Goal: Information Seeking & Learning: Learn about a topic

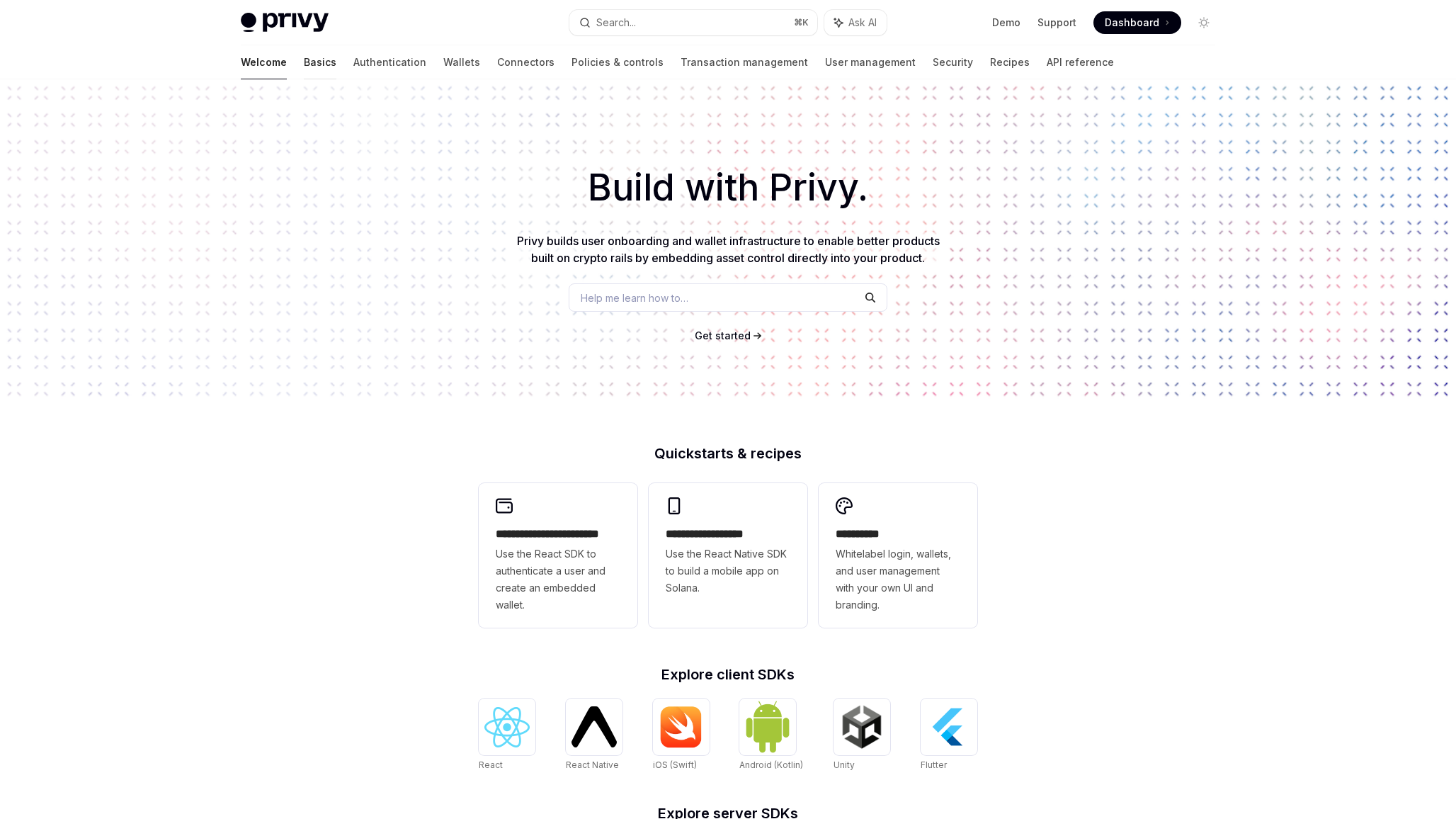
click at [304, 58] on link "Basics" at bounding box center [320, 63] width 32 height 34
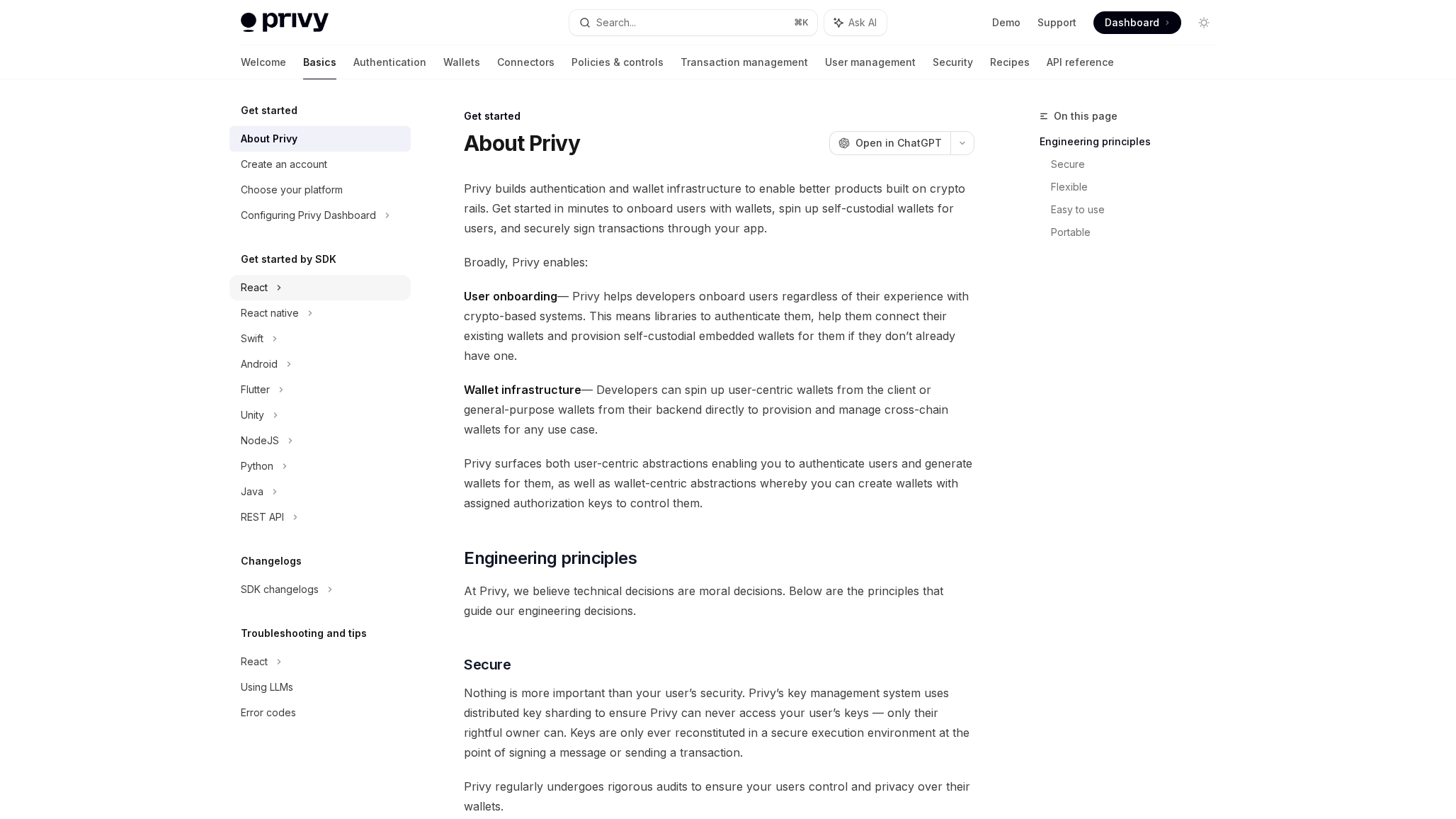
click at [330, 287] on div "React" at bounding box center [320, 287] width 181 height 25
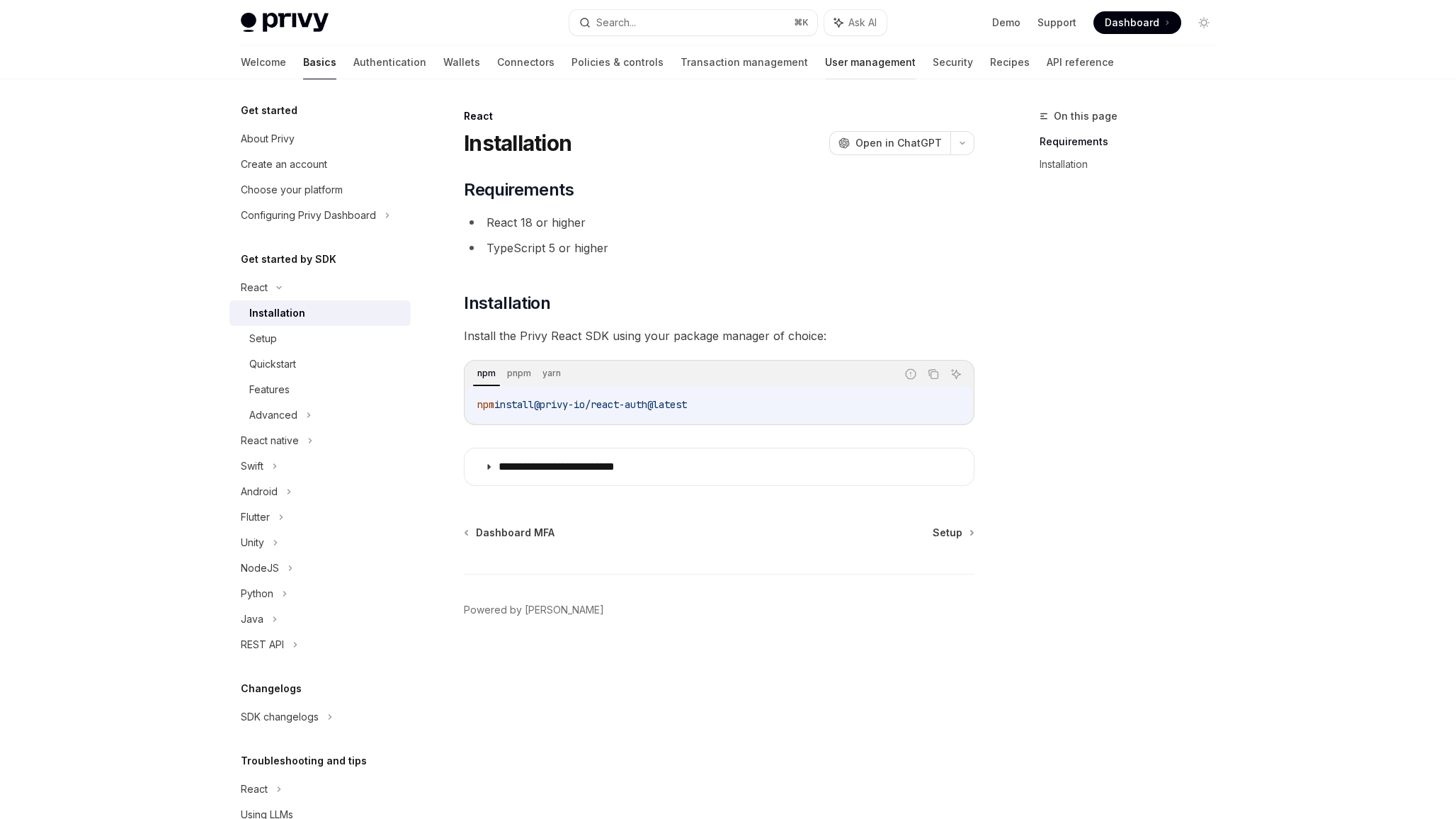
click at [825, 58] on link "User management" at bounding box center [871, 63] width 91 height 34
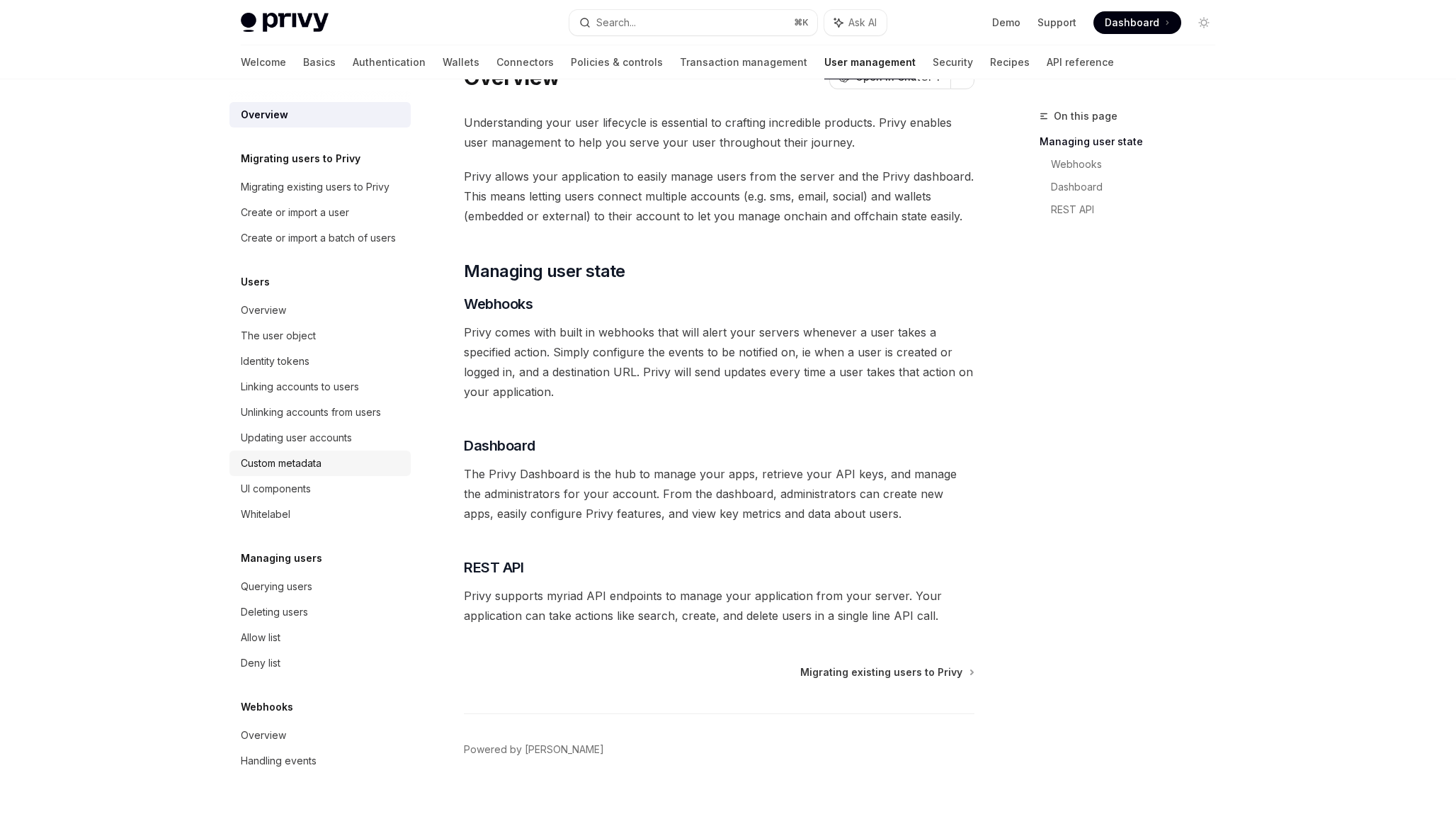
scroll to position [62, 0]
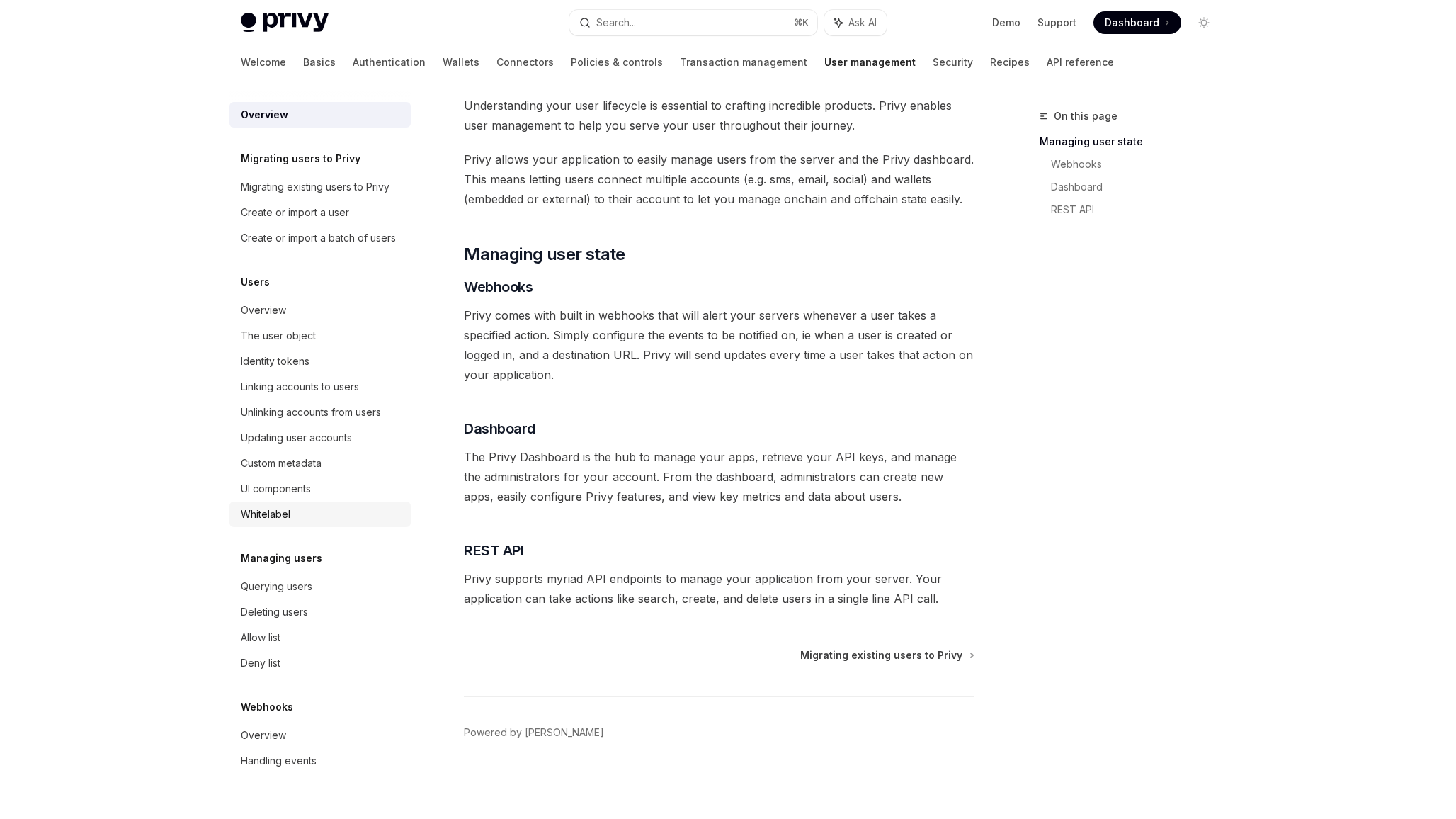
click at [309, 512] on div "Whitelabel" at bounding box center [322, 514] width 162 height 17
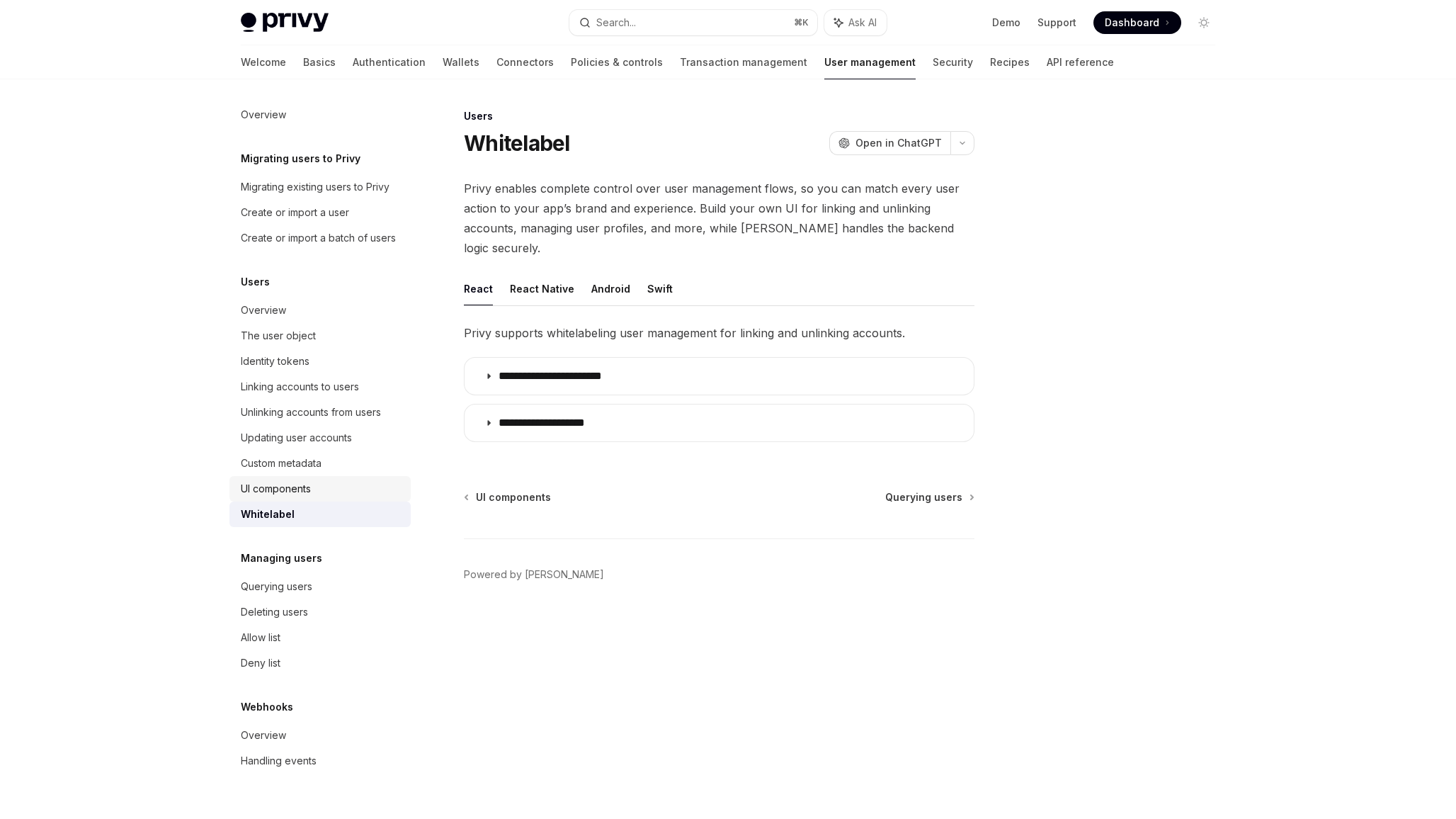
click at [309, 482] on div "UI components" at bounding box center [276, 488] width 70 height 17
type textarea "*"
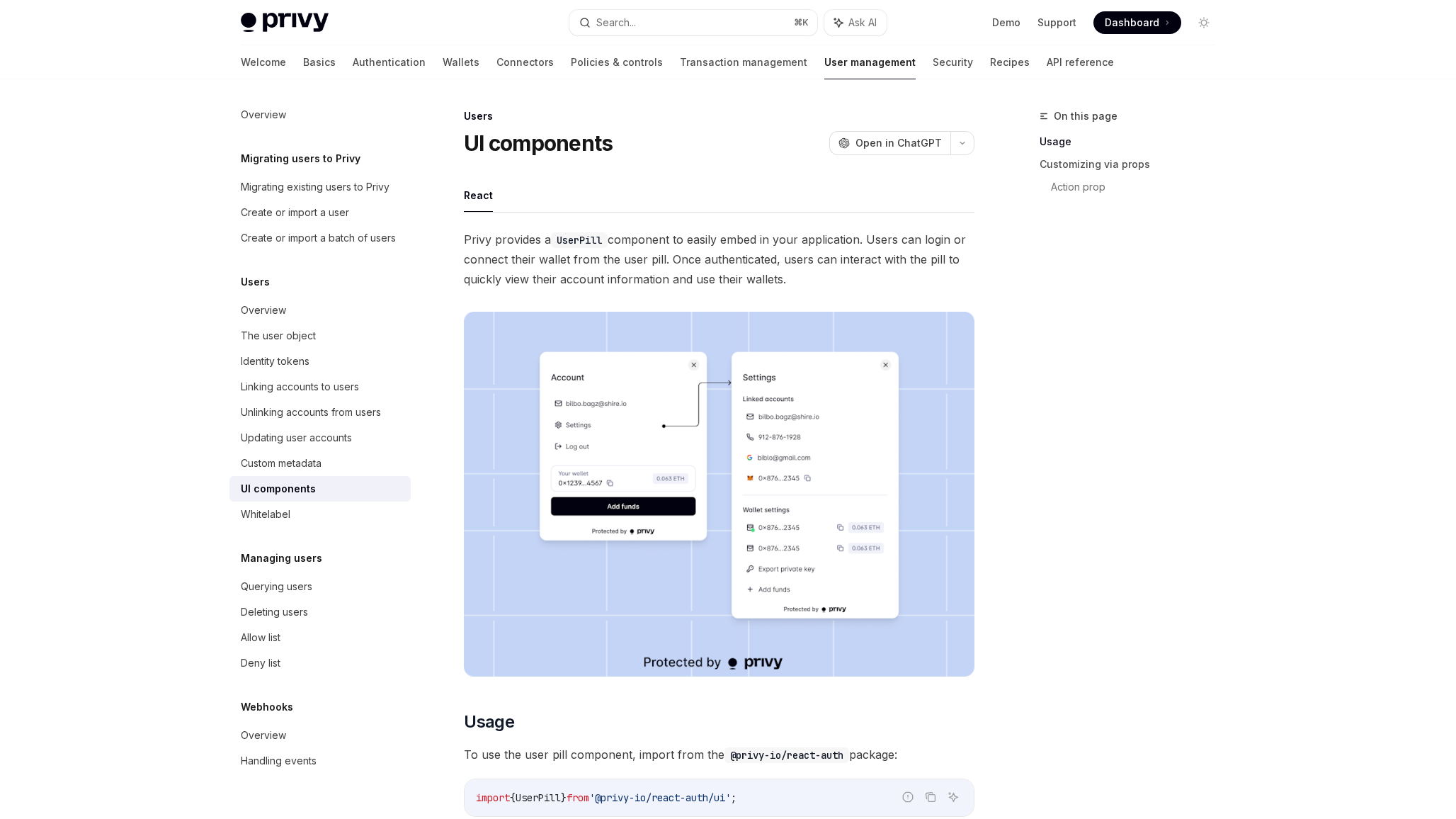
click at [1134, 522] on div "On this page Usage Customizing via props Action prop" at bounding box center [1119, 464] width 215 height 712
click at [736, 489] on img at bounding box center [719, 494] width 511 height 365
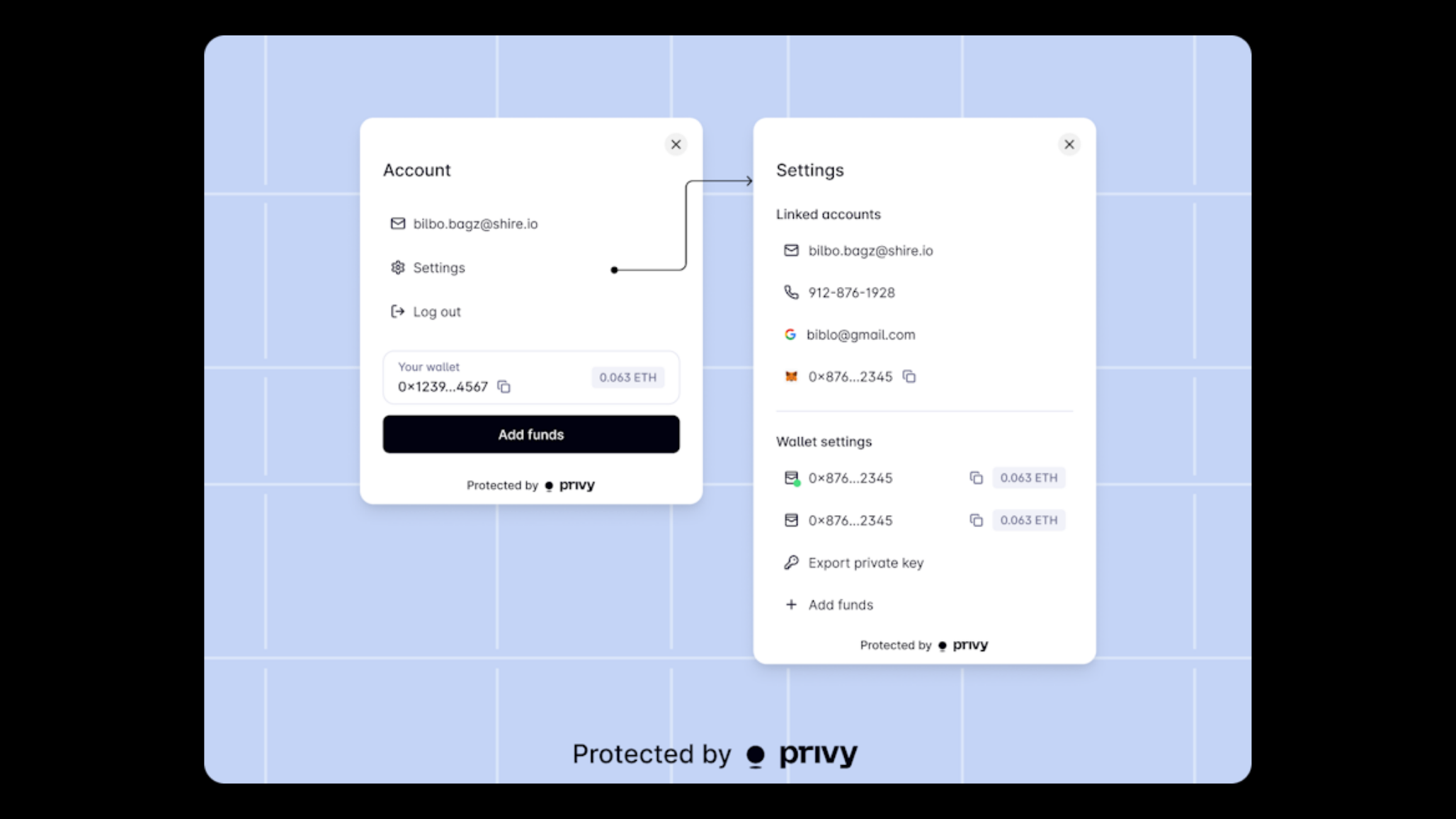
click at [758, 491] on img at bounding box center [728, 410] width 1048 height 748
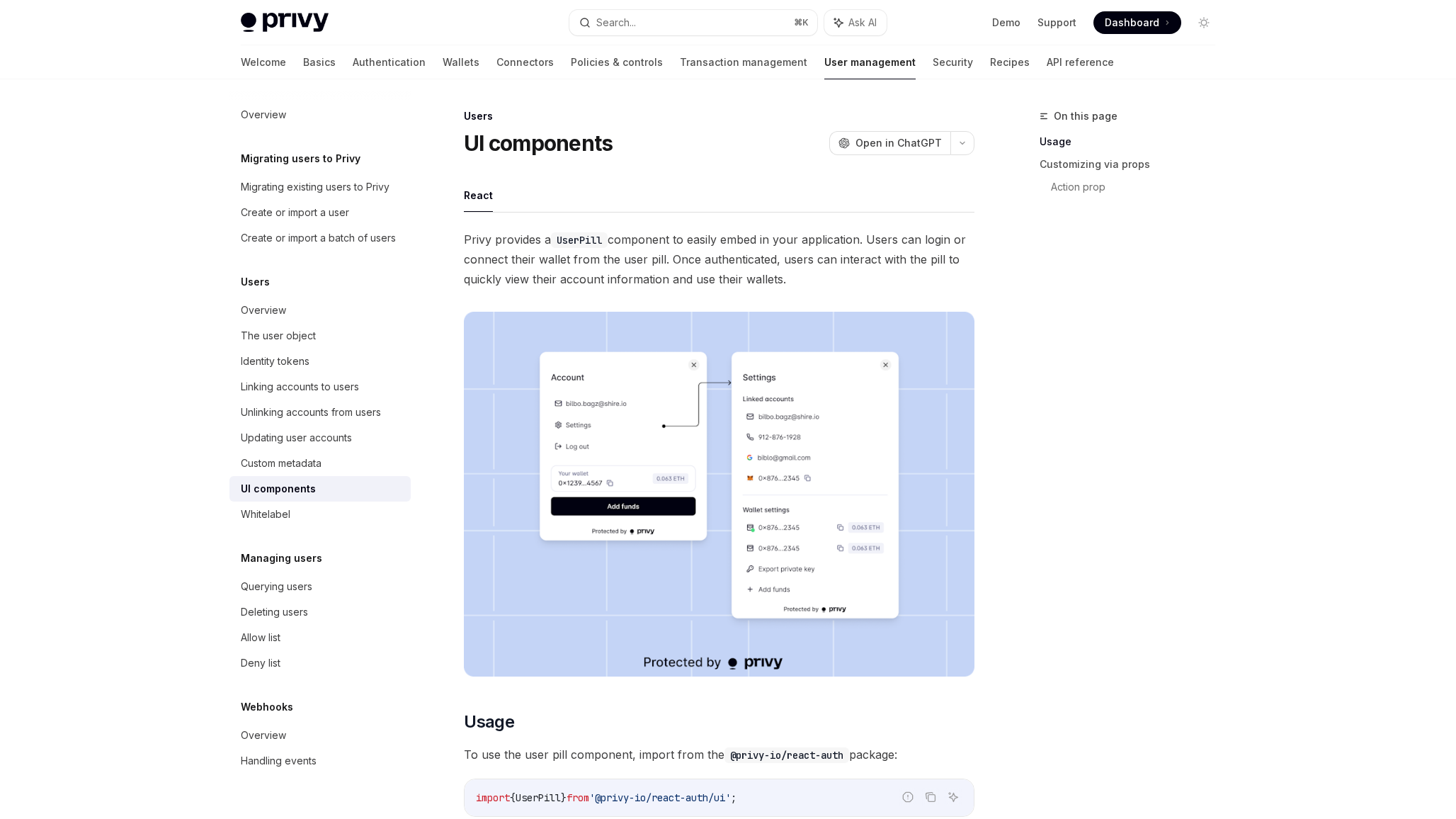
click at [1074, 518] on div "On this page Usage Customizing via props Action prop" at bounding box center [1119, 464] width 215 height 712
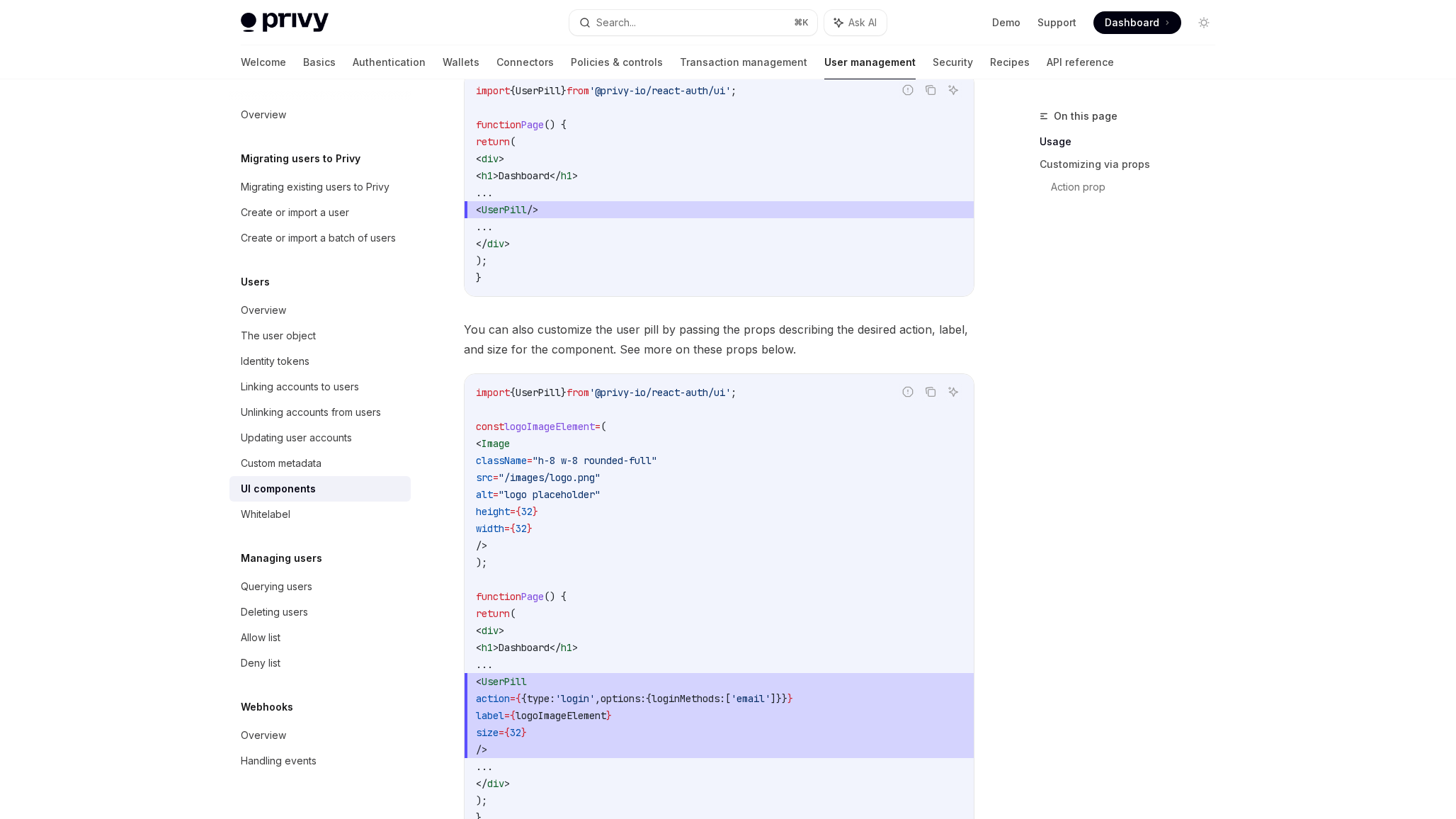
scroll to position [808, 0]
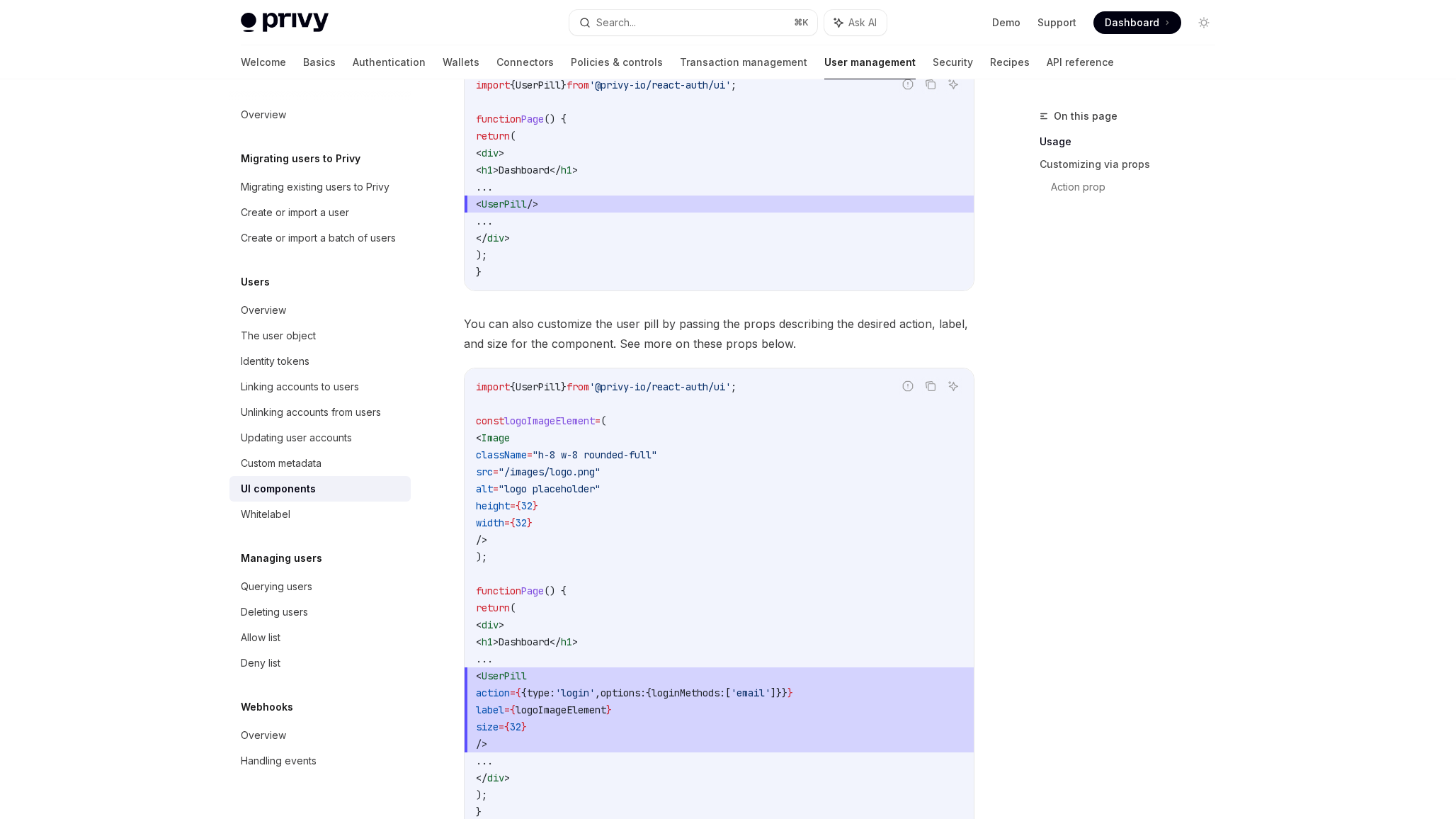
click at [544, 386] on span "UserPill" at bounding box center [538, 387] width 45 height 13
copy code "import { UserPill } from '@privy-io/react-auth/ui' ;"
click at [620, 384] on span "'@privy-io/react-auth/ui'" at bounding box center [660, 387] width 141 height 13
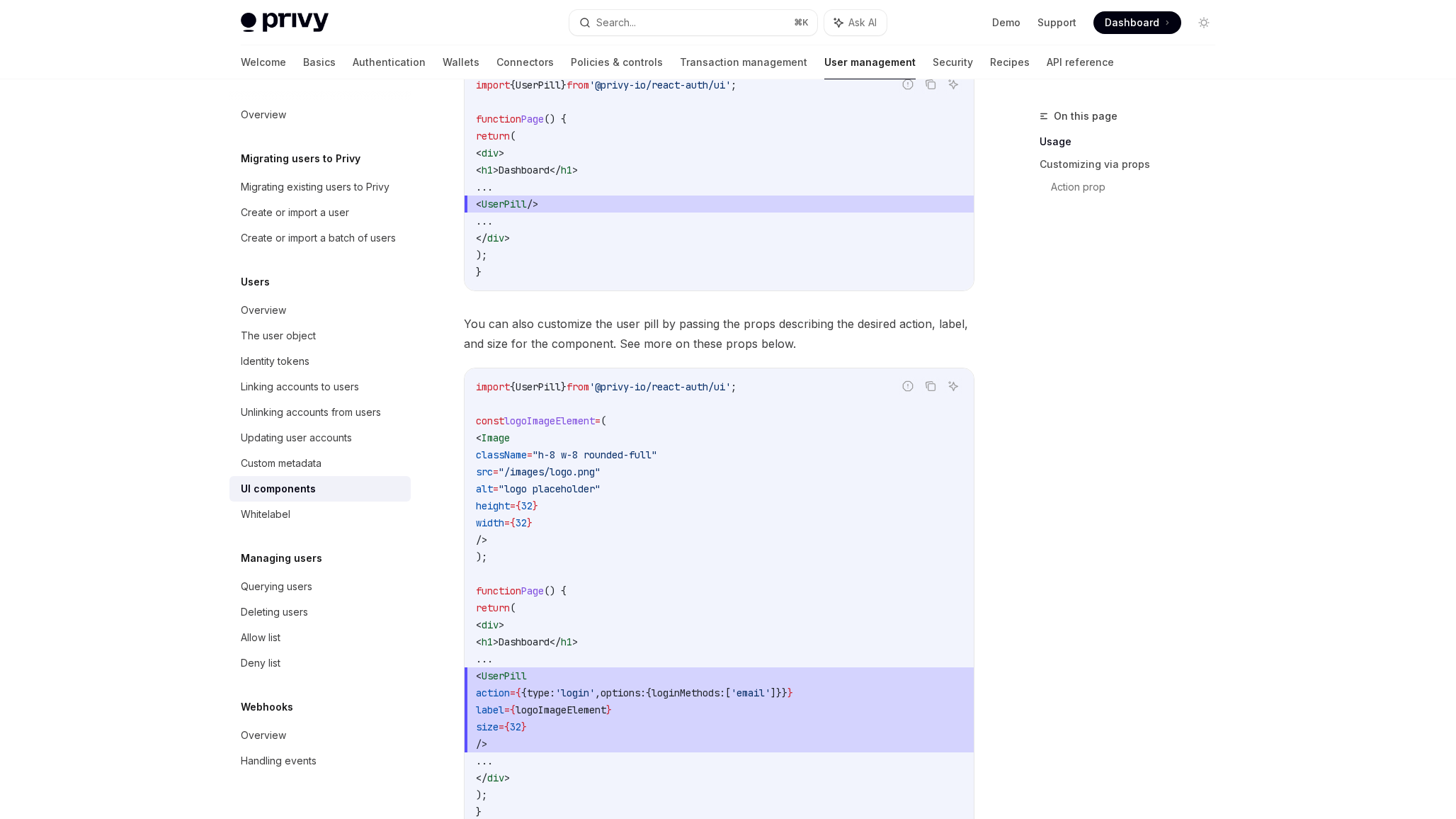
drag, startPoint x: 620, startPoint y: 384, endPoint x: 745, endPoint y: 385, distance: 125.0
click at [731, 385] on span "'@privy-io/react-auth/ui'" at bounding box center [660, 387] width 141 height 13
click at [142, 288] on div "Privy Docs home page Search... ⌘ K Ask AI Demo Support Dashboard Dashboard Sear…" at bounding box center [728, 772] width 1456 height 3159
click at [598, 444] on code "import { UserPill } from '@privy-io/react-auth/ui' ; const logoImageElement = (…" at bounding box center [719, 600] width 486 height 442
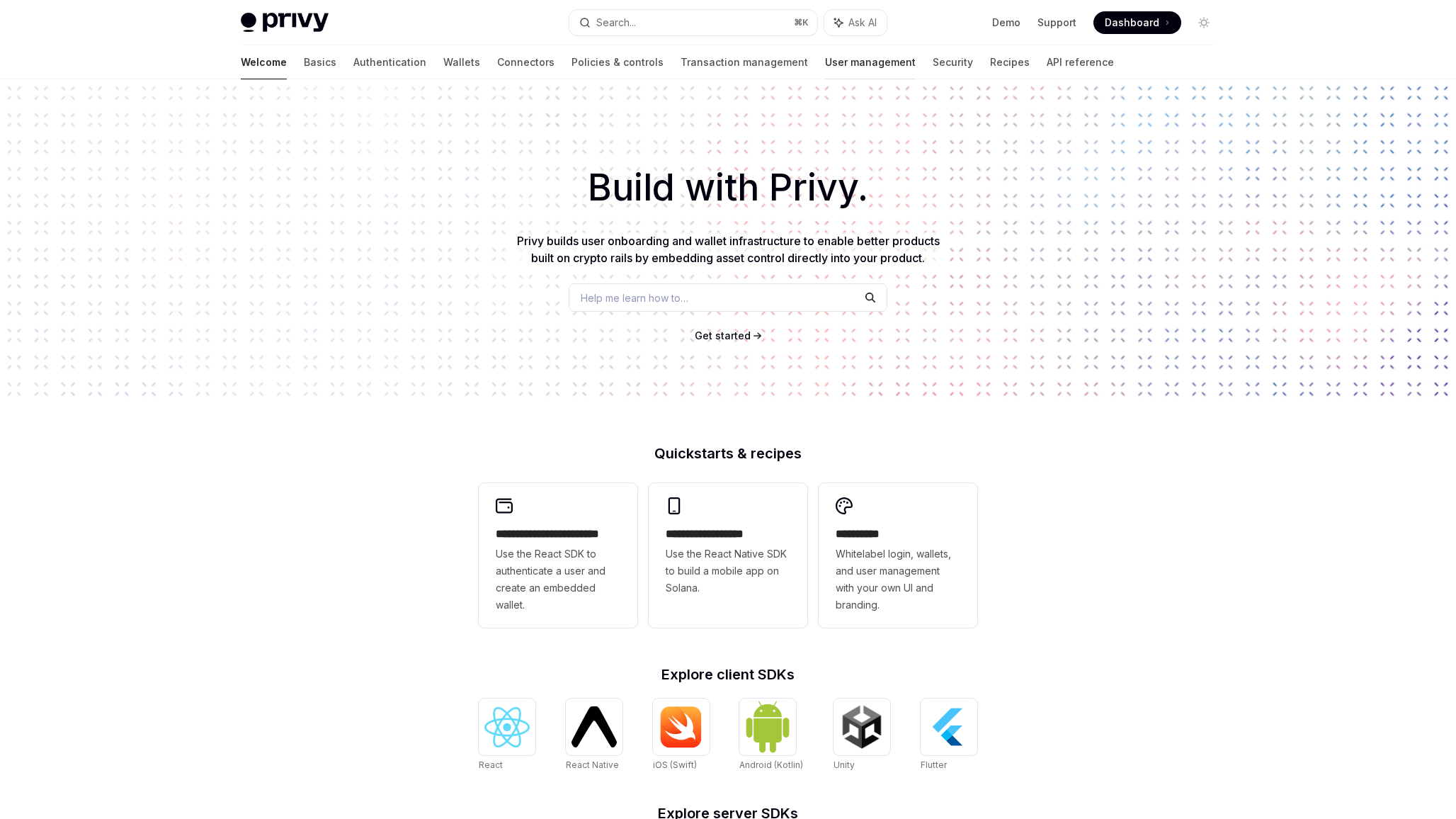
click at [825, 68] on link "User management" at bounding box center [871, 63] width 91 height 34
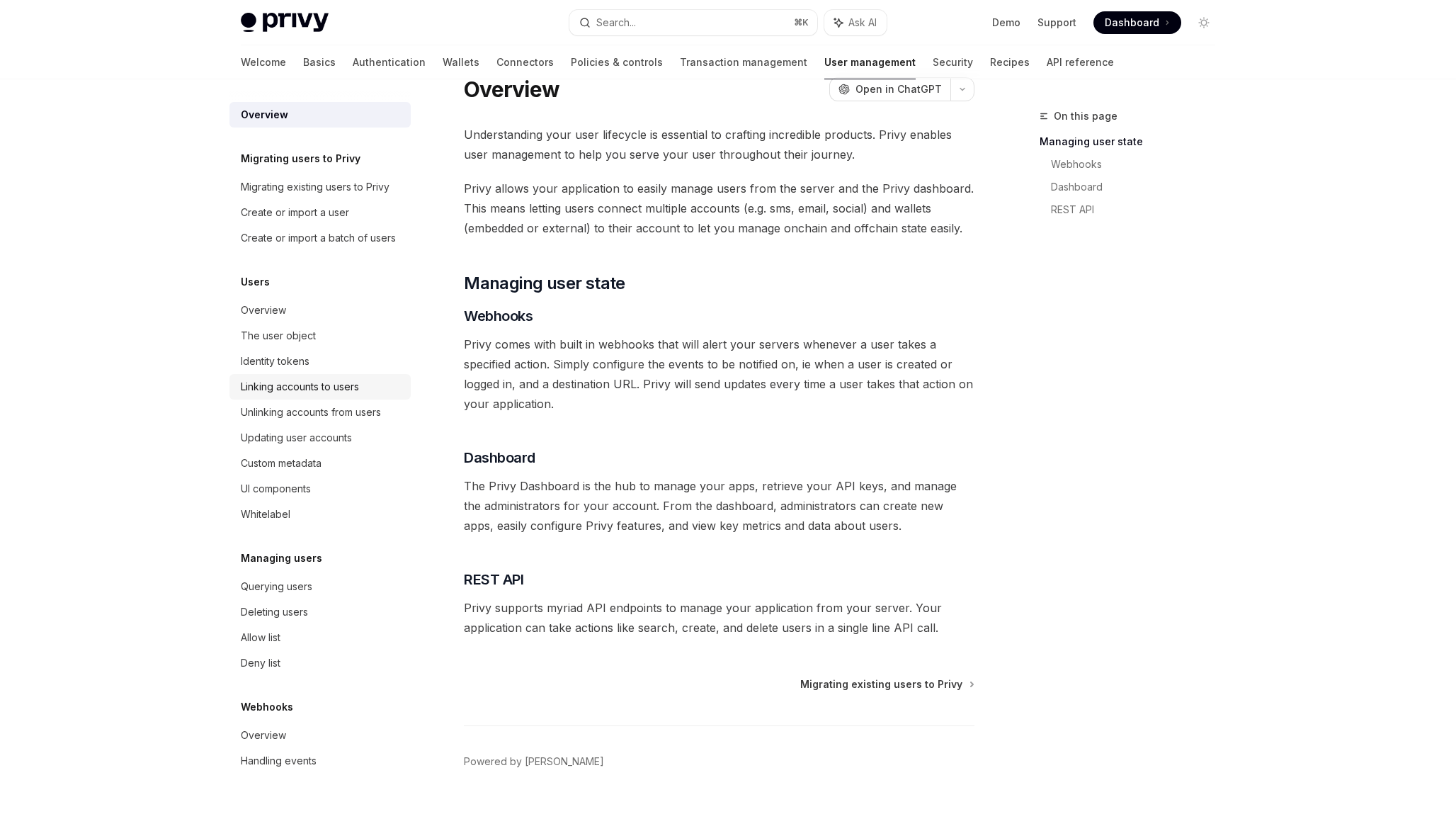
scroll to position [33, 0]
click at [329, 387] on div "Linking accounts to users" at bounding box center [300, 387] width 119 height 17
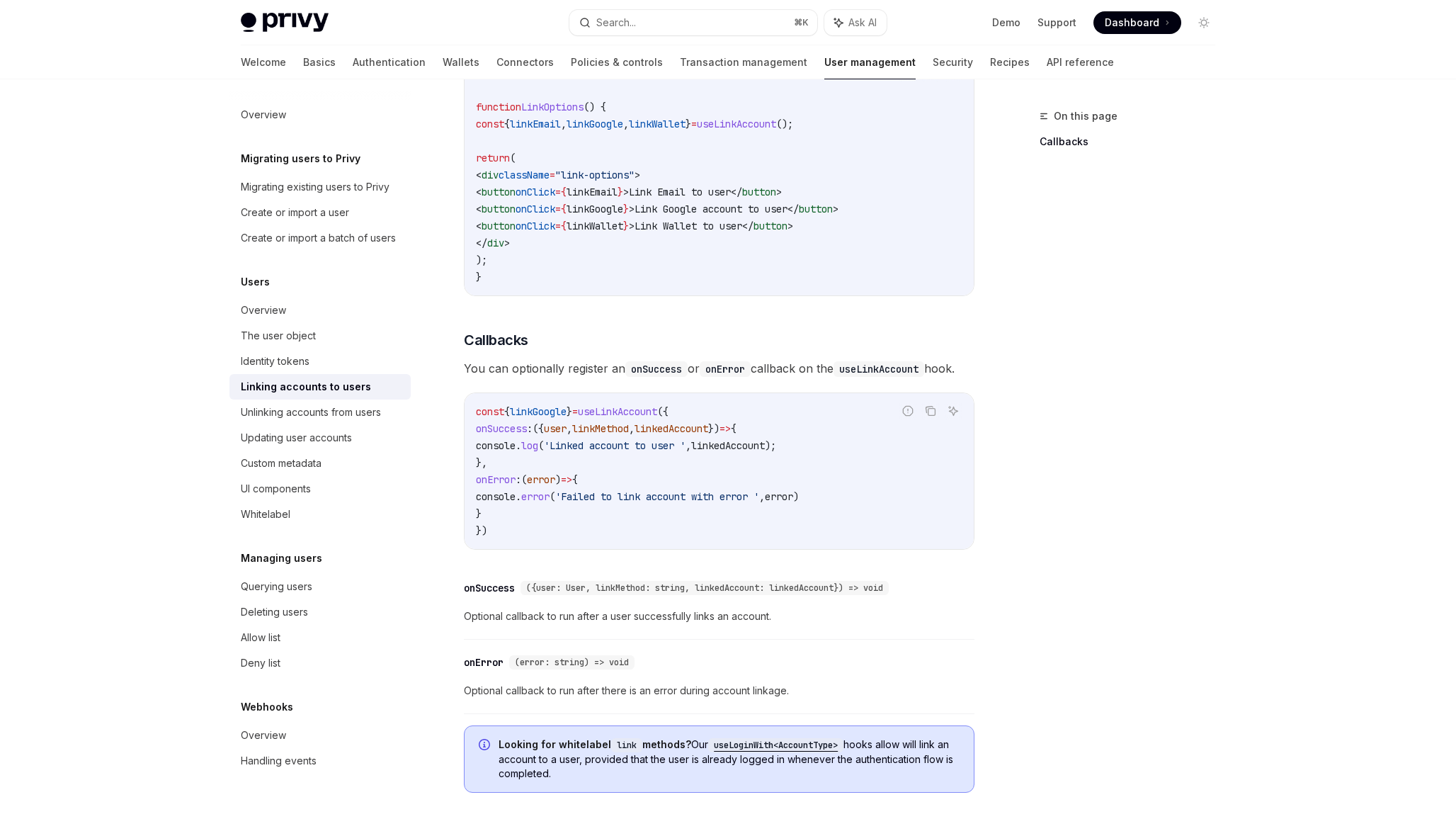
scroll to position [1484, 0]
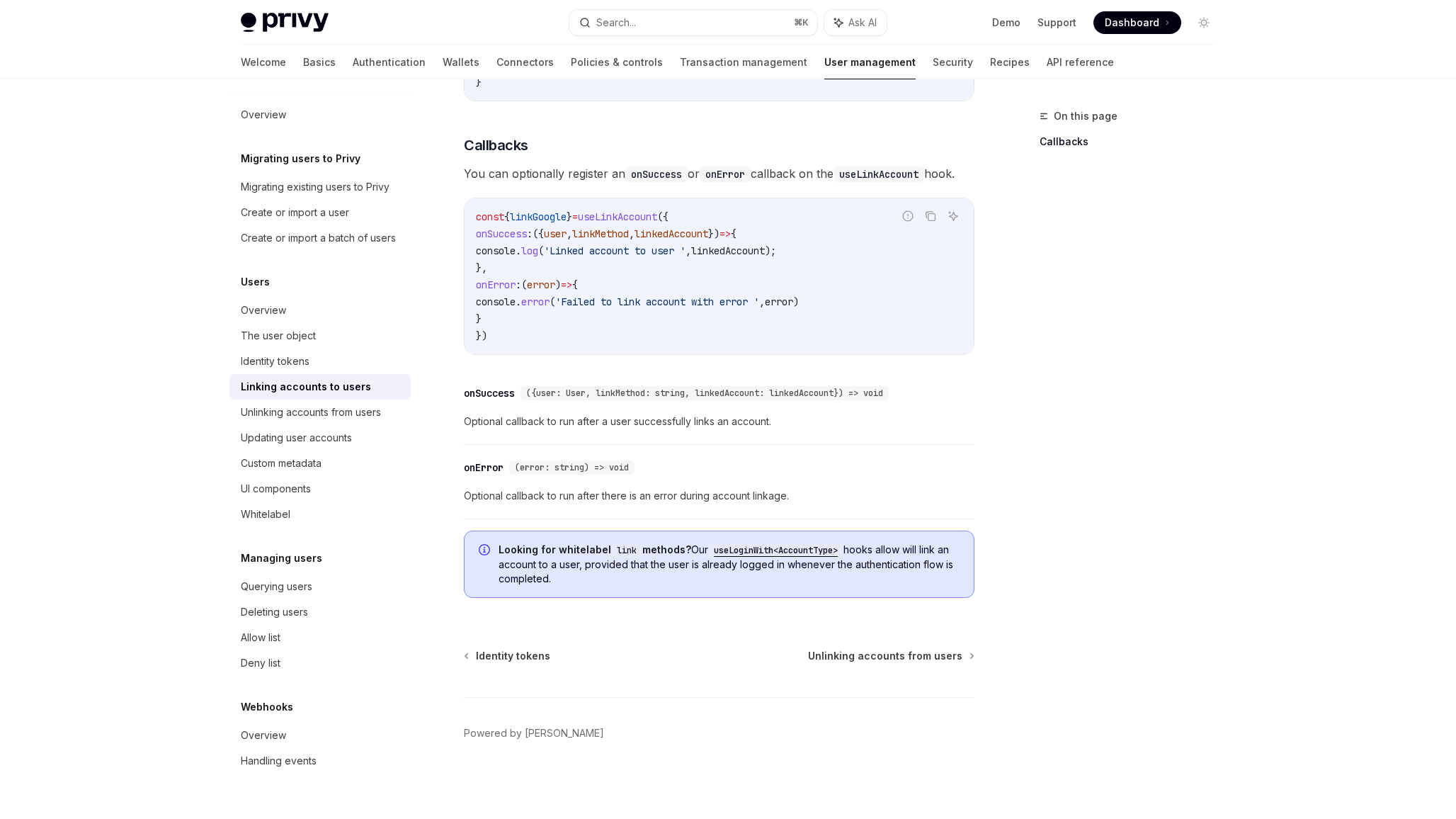
click at [784, 579] on span "Looking for whitelabel link methods? Our useLoginWith<AccountType> hooks allow …" at bounding box center [729, 564] width 461 height 43
drag, startPoint x: 783, startPoint y: 585, endPoint x: 787, endPoint y: 505, distance: 80.1
click at [786, 588] on div "Looking for whitelabel link methods? Our useLoginWith<AccountType> hooks allow …" at bounding box center [719, 564] width 511 height 67
drag, startPoint x: 616, startPoint y: 585, endPoint x: 494, endPoint y: 540, distance: 130.0
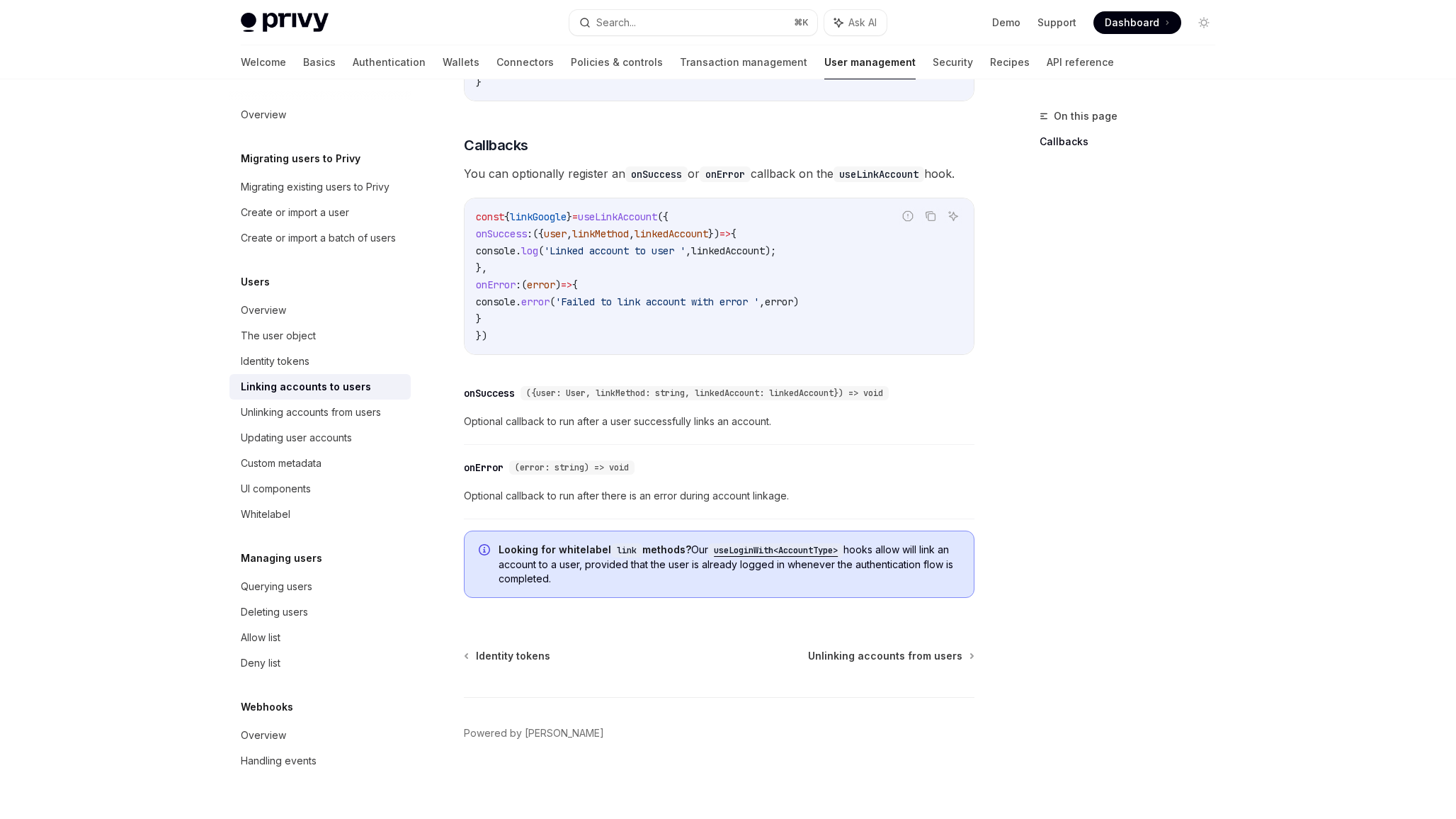
click at [494, 540] on div "Looking for whitelabel link methods? Our useLoginWith<AccountType> hooks allow …" at bounding box center [719, 564] width 511 height 67
click at [479, 552] on icon "Info" at bounding box center [486, 551] width 14 height 14
click at [725, 548] on code "useLoginWith<AccountType>" at bounding box center [776, 550] width 136 height 14
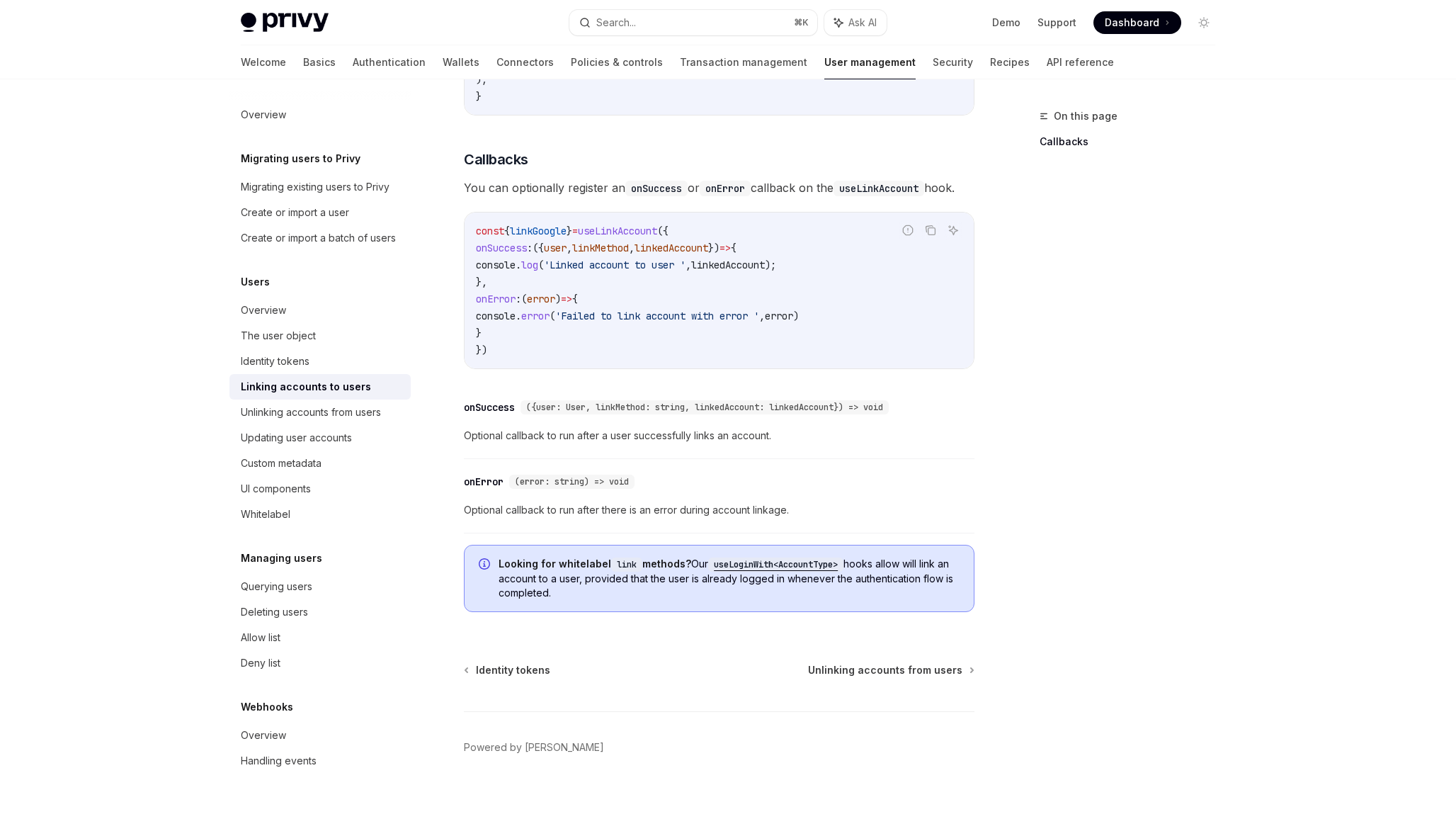
scroll to position [1484, 0]
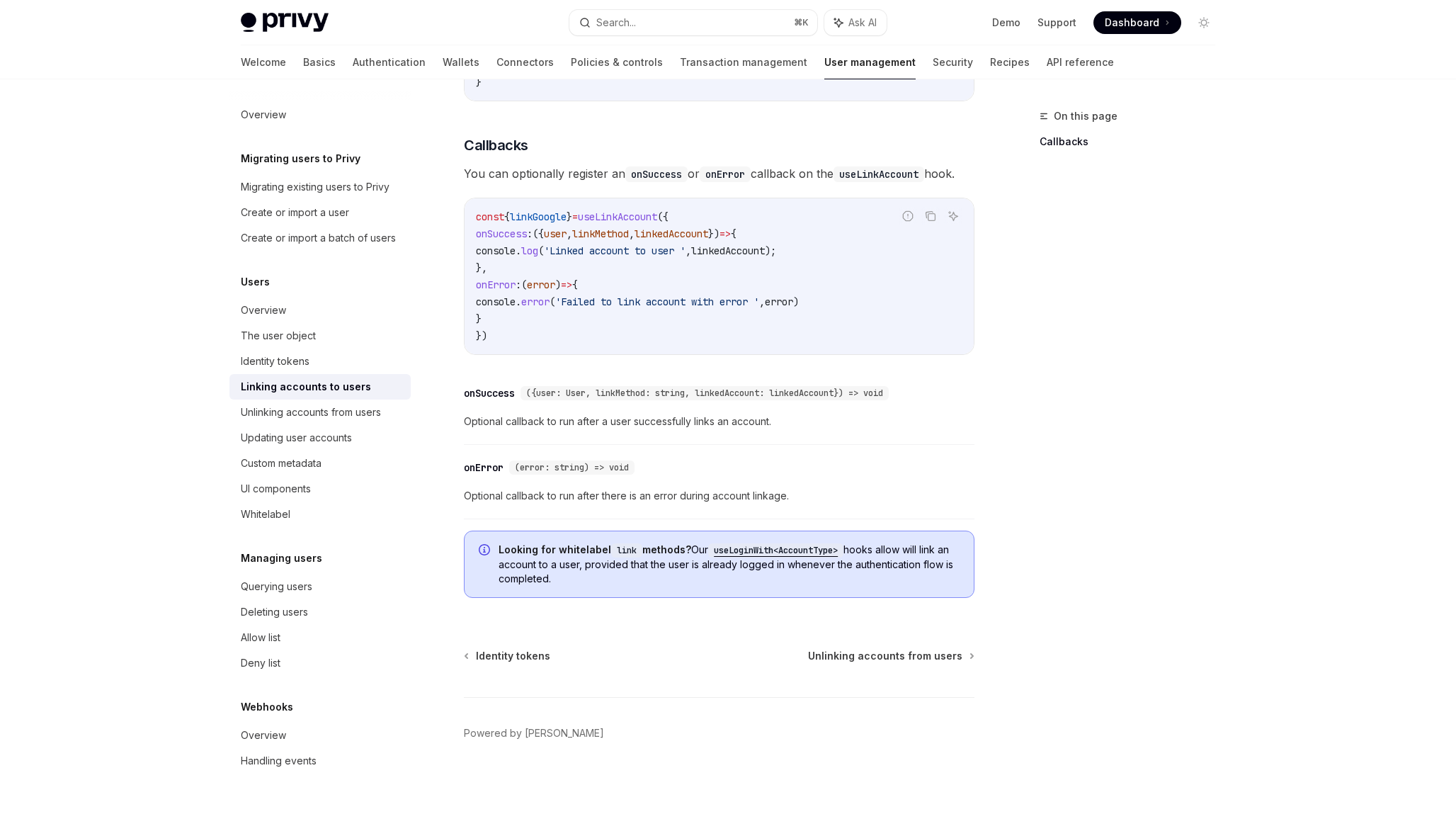
click at [668, 581] on span "Looking for whitelabel link methods? Our useLoginWith<AccountType> hooks allow …" at bounding box center [729, 564] width 461 height 43
click at [668, 581] on span "Looking for whitelabel link methods? Our useLoginWith<AccountType> hooks allow …" at bounding box center [729, 564] width 461 height 43
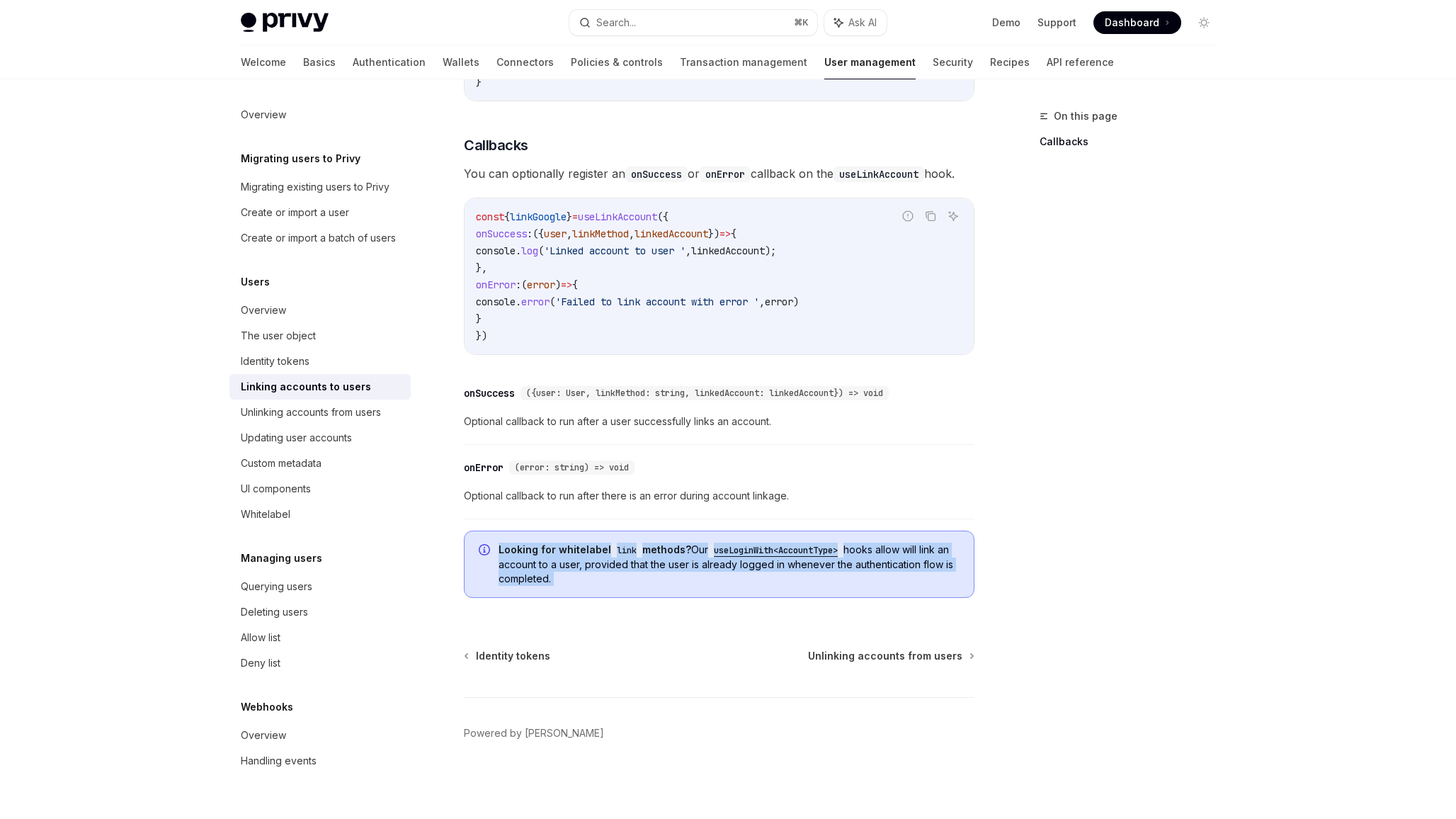
click at [668, 581] on span "Looking for whitelabel link methods? Our useLoginWith<AccountType> hooks allow …" at bounding box center [729, 564] width 461 height 43
copy div "Looking for whitelabel link methods? Our useLoginWith<AccountType> hooks allow …"
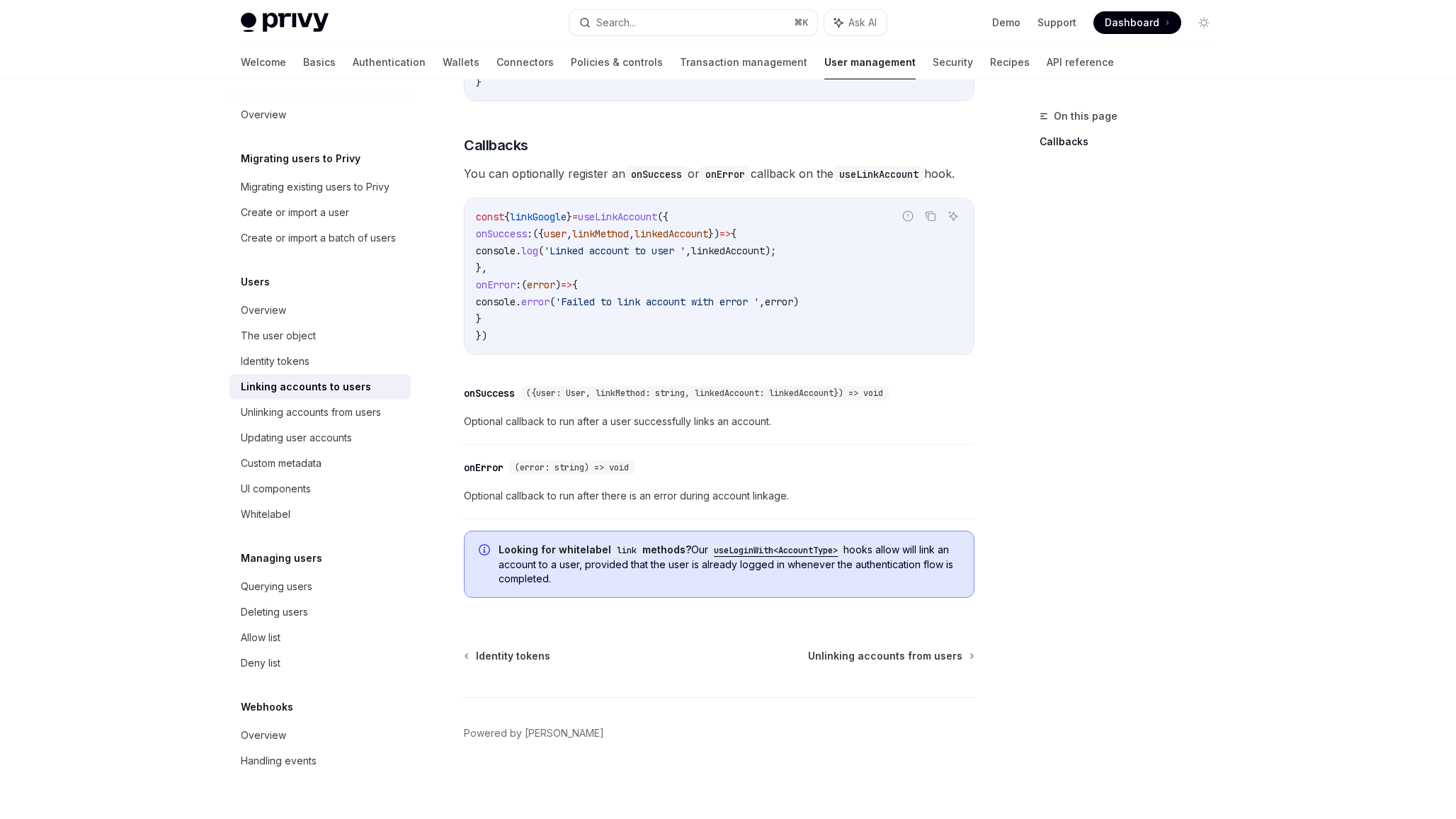
click at [1104, 607] on div "On this page Callbacks" at bounding box center [1119, 464] width 215 height 712
drag, startPoint x: 701, startPoint y: 588, endPoint x: 673, endPoint y: 525, distance: 68.9
click at [618, 587] on div "Looking for whitelabel link methods? Our useLoginWith<AccountType> hooks allow …" at bounding box center [719, 564] width 511 height 67
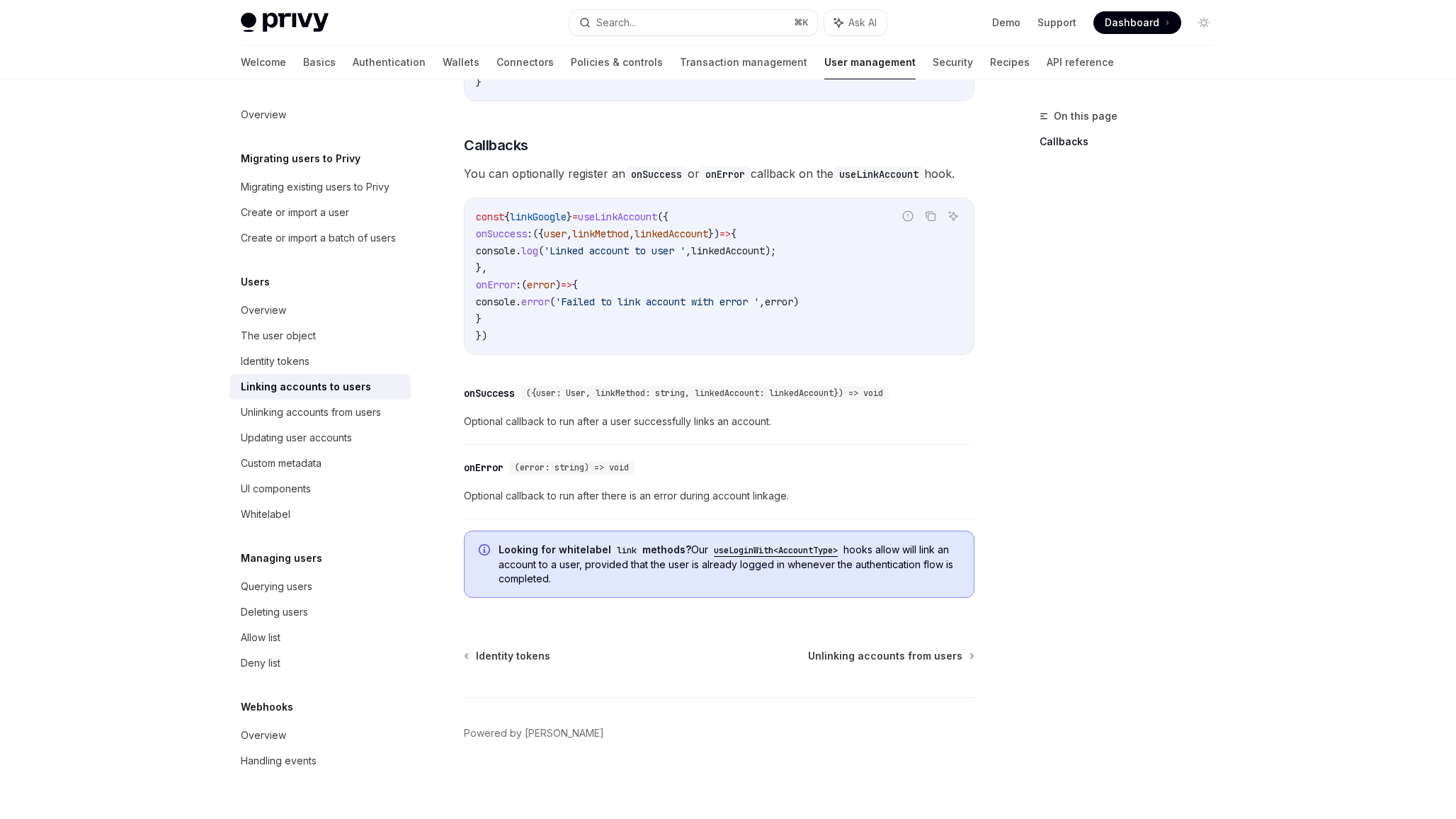
click at [751, 546] on code "useLoginWith<AccountType>" at bounding box center [776, 550] width 136 height 14
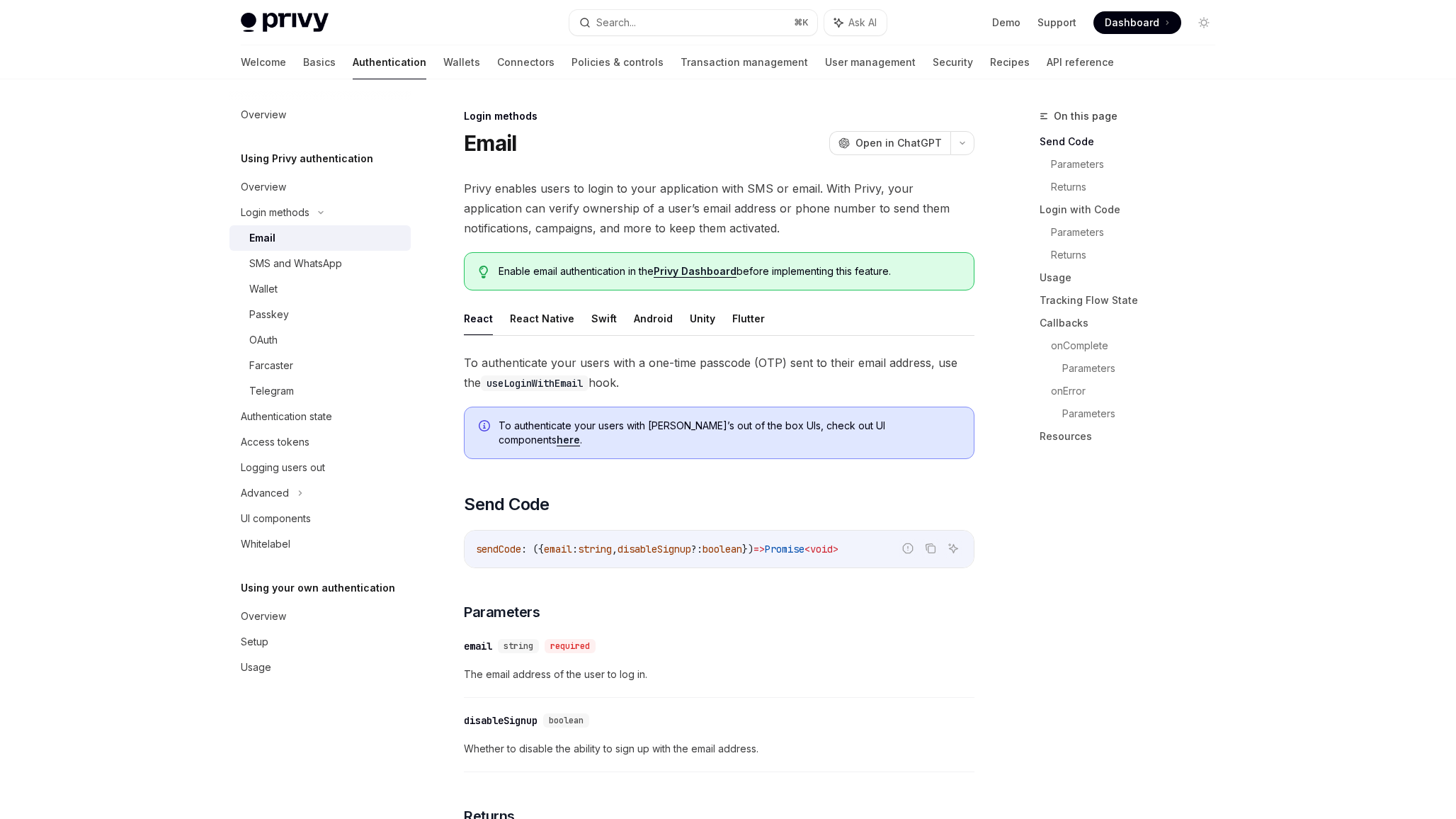
type textarea "*"
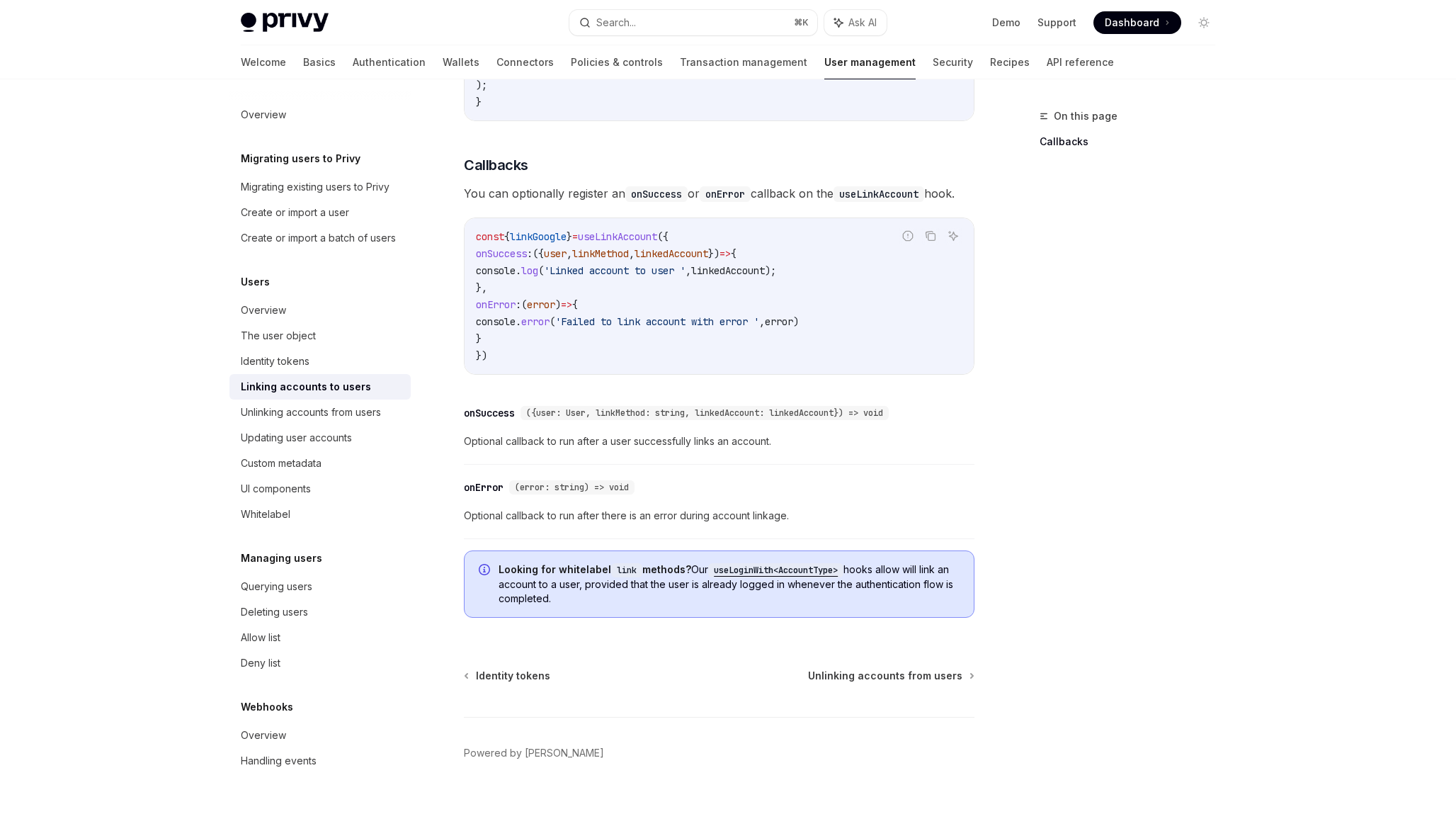
scroll to position [1484, 0]
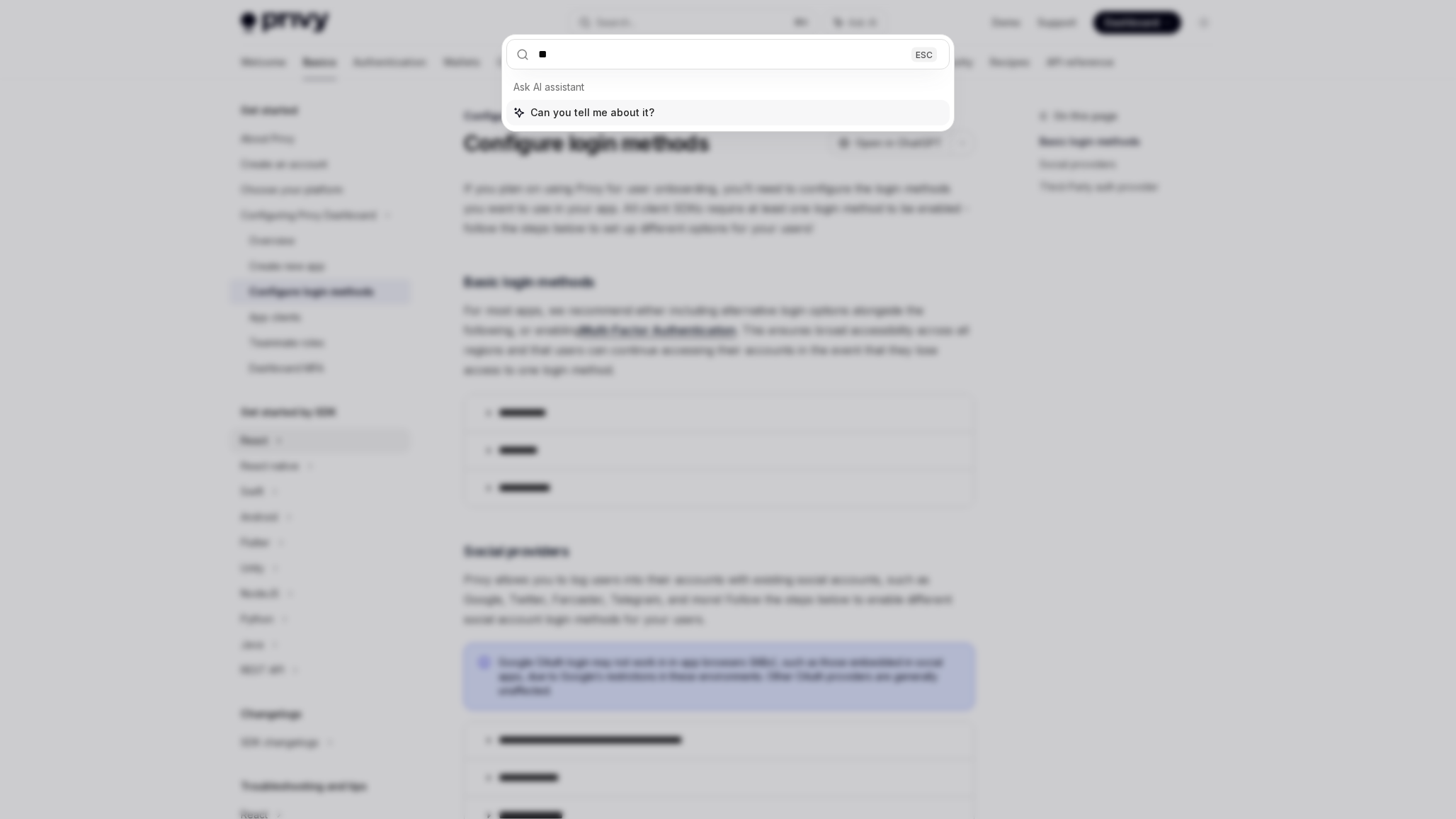
type input "*"
type input "*******"
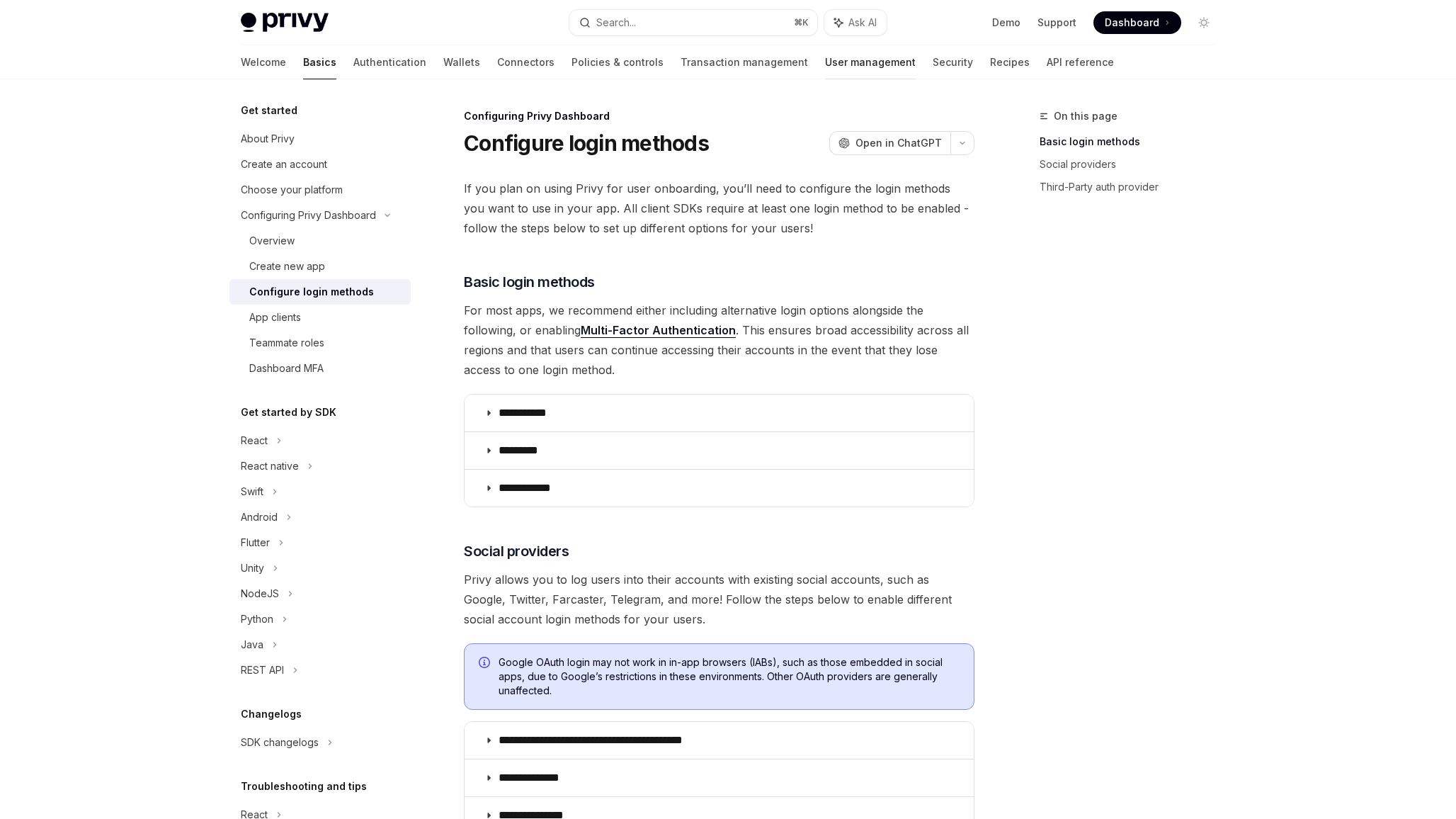
click at [825, 75] on link "User management" at bounding box center [871, 63] width 91 height 34
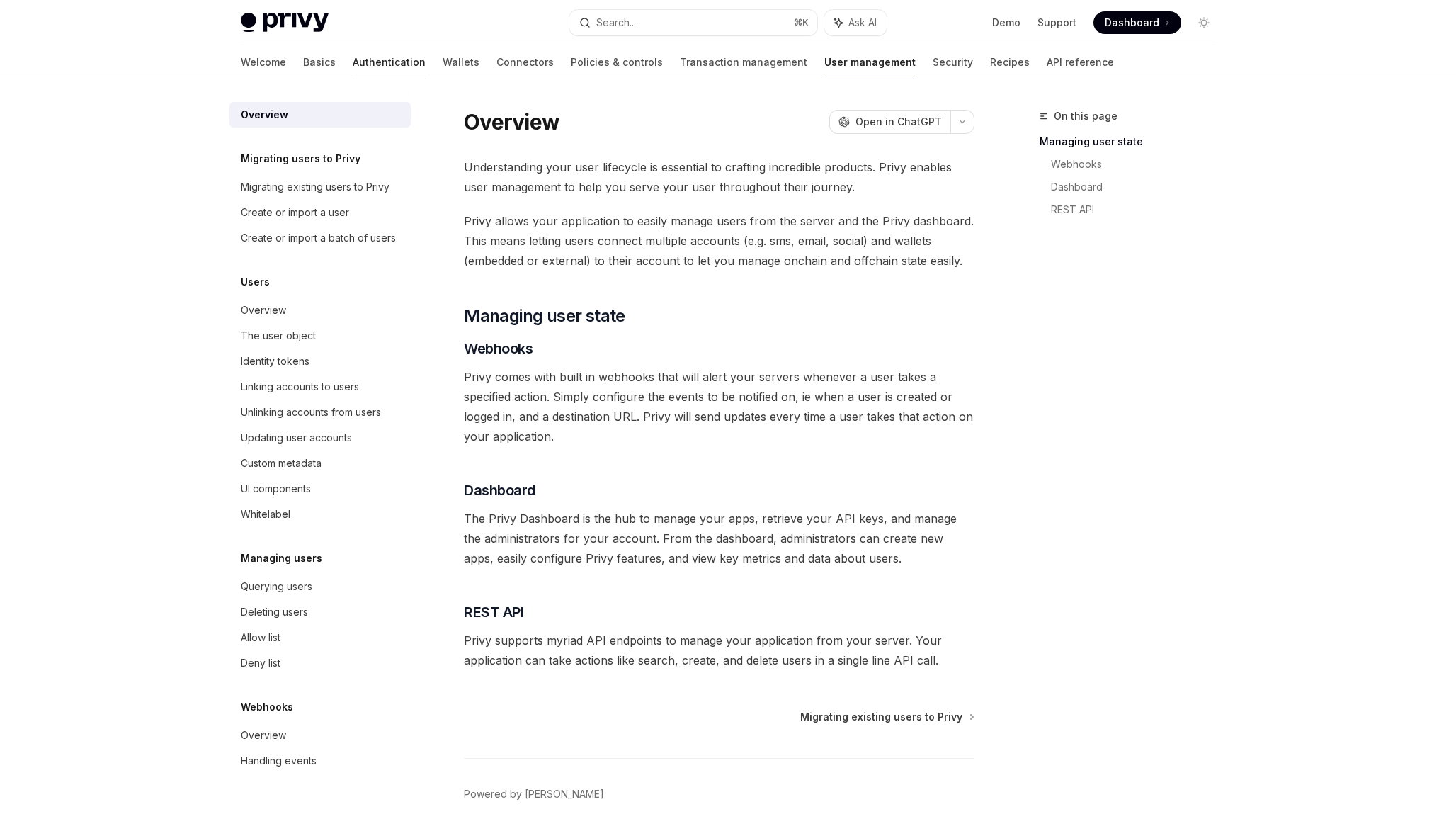
click at [354, 68] on link "Authentication" at bounding box center [389, 63] width 73 height 34
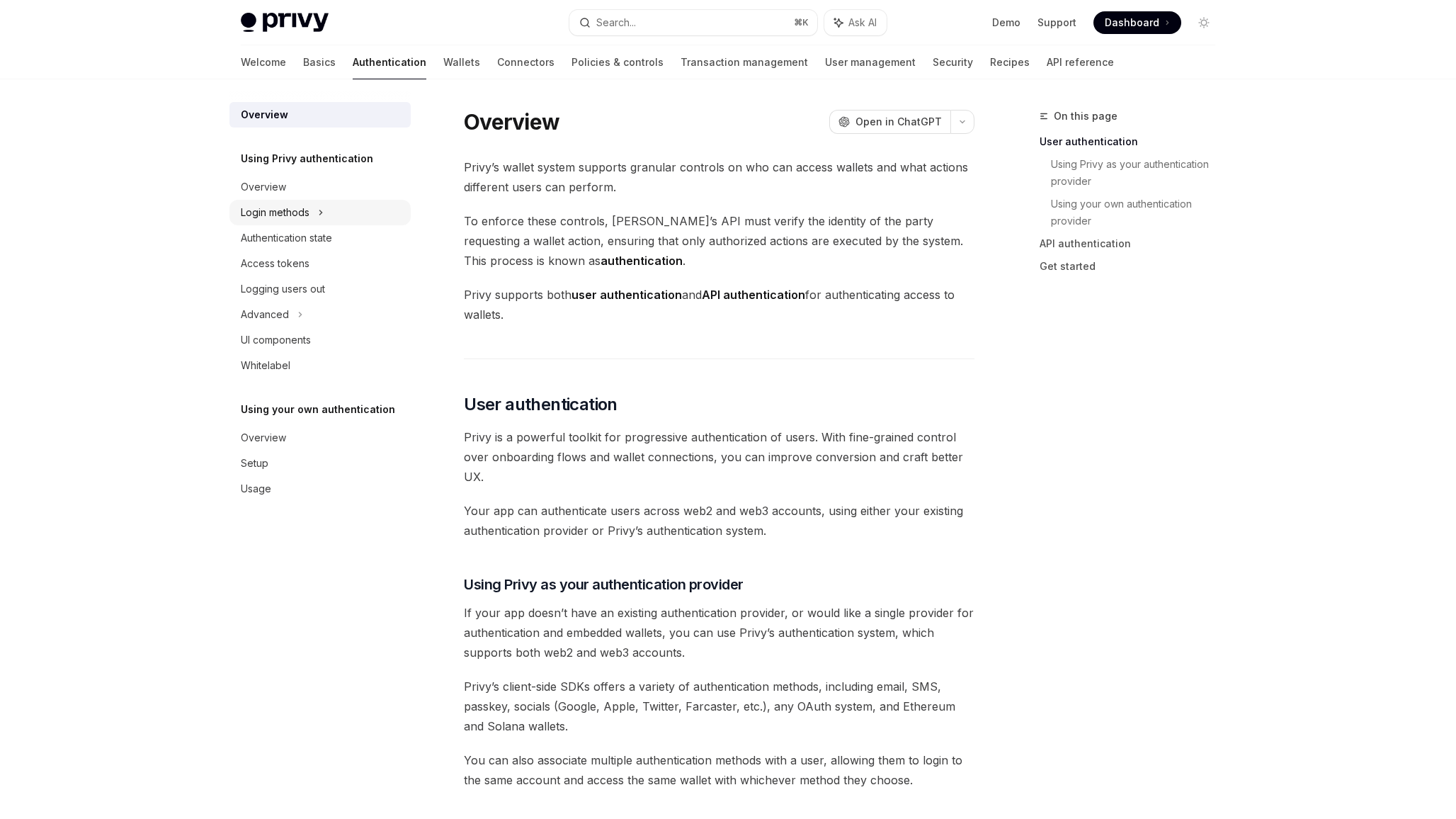
click at [321, 210] on icon at bounding box center [321, 212] width 2 height 4
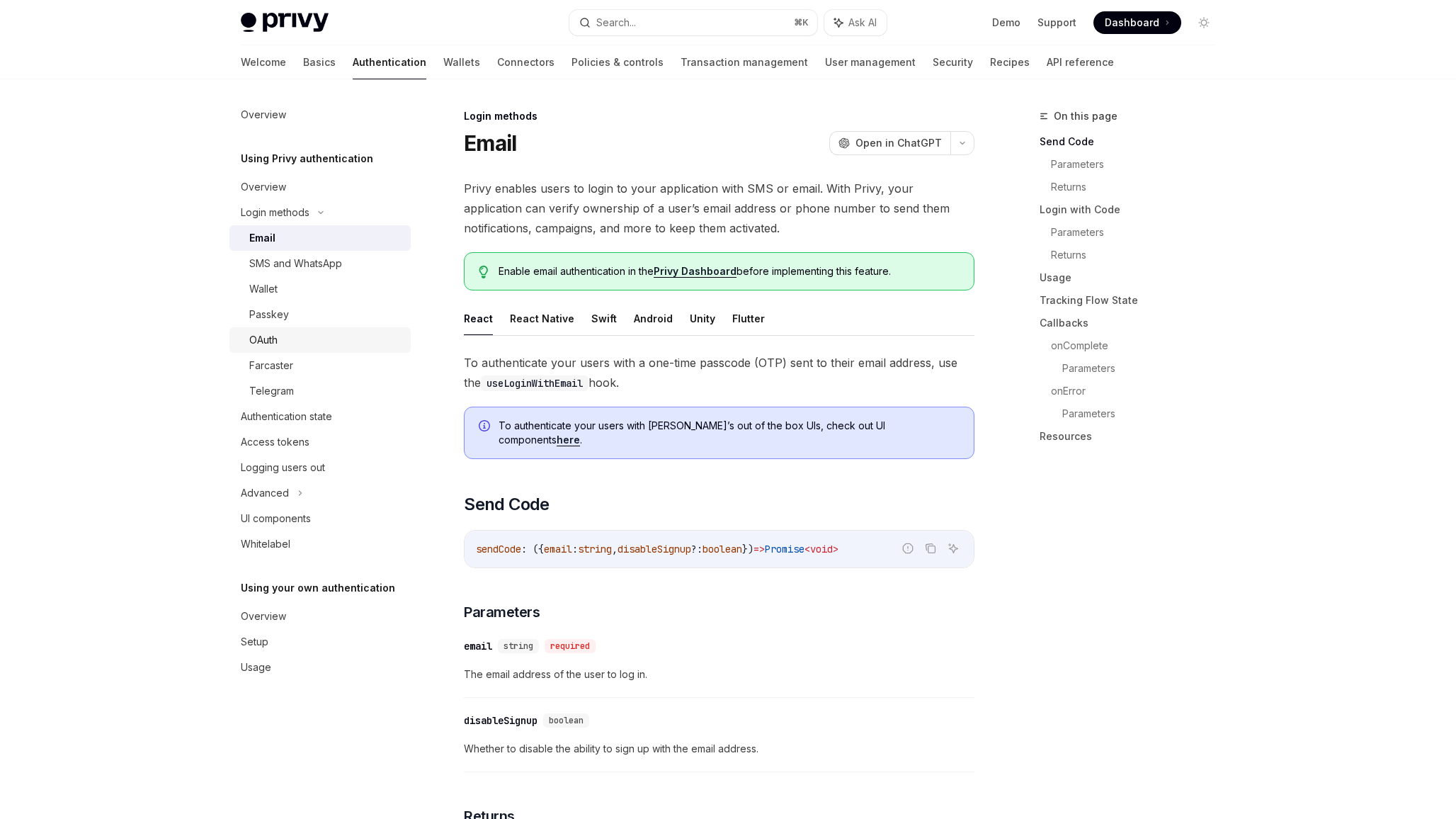
click at [313, 332] on div "OAuth" at bounding box center [326, 340] width 153 height 17
type textarea "*"
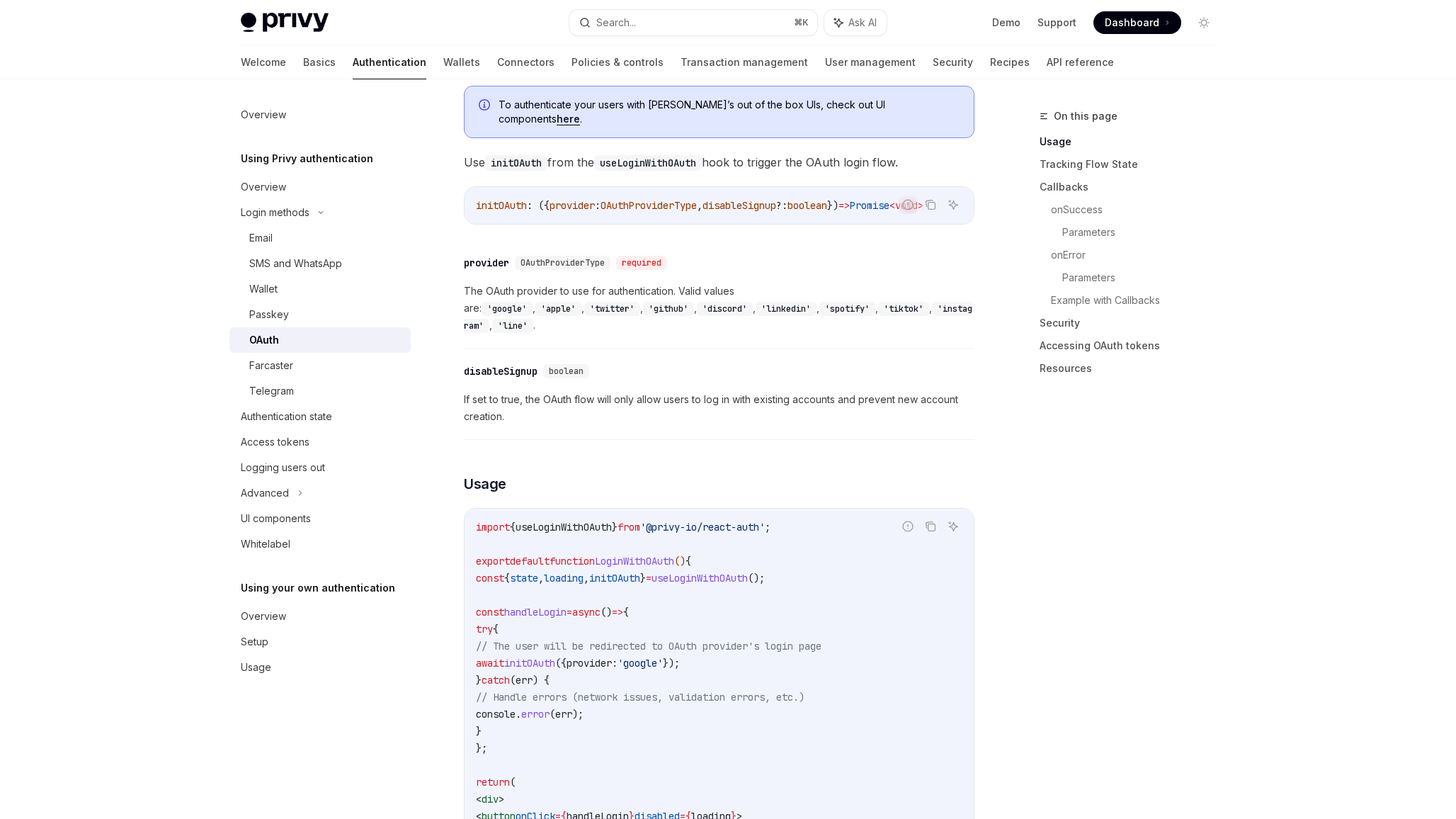
scroll to position [492, 0]
click at [640, 301] on code "'twitter'" at bounding box center [612, 307] width 56 height 14
copy code "twitter"
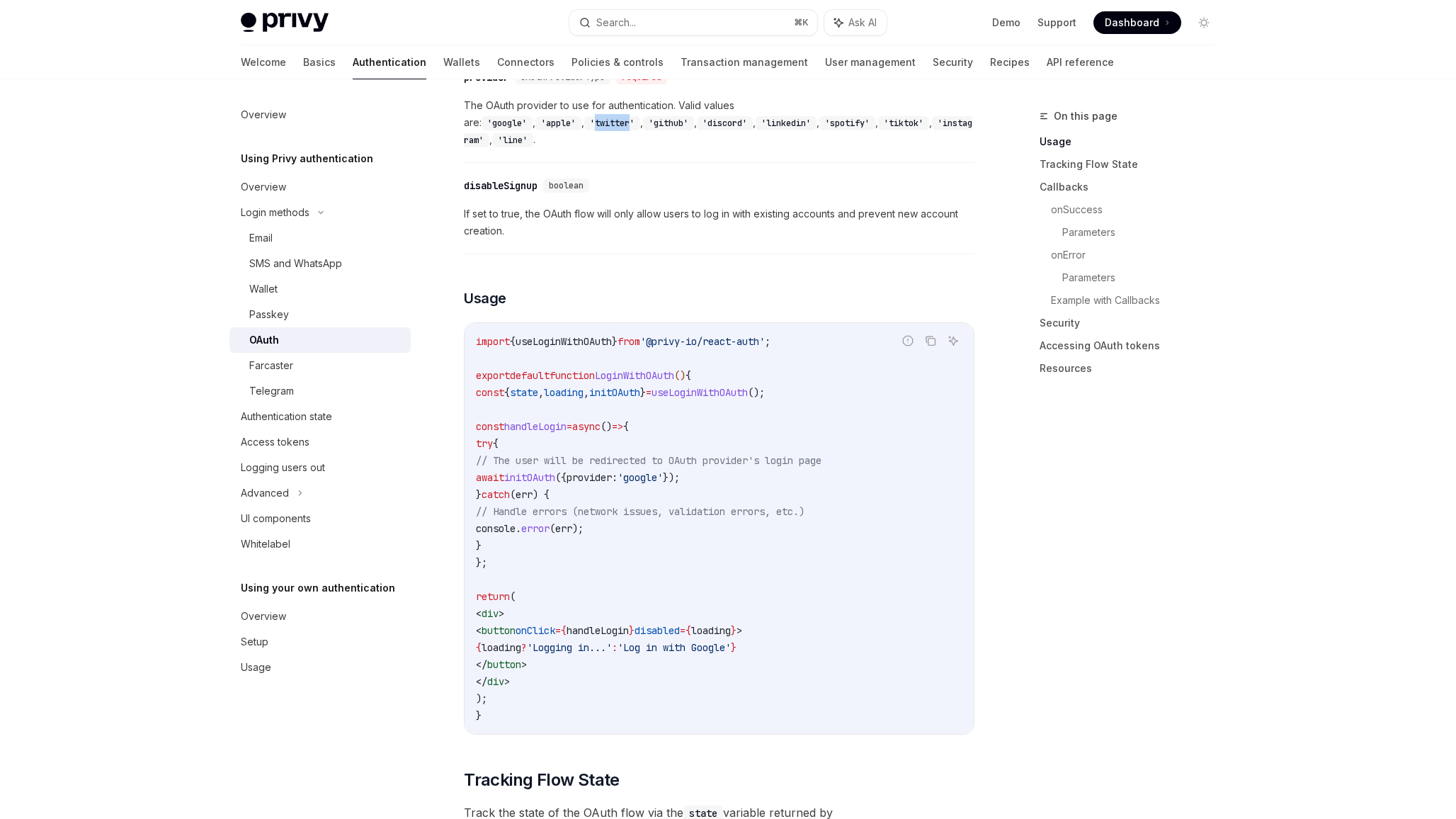
scroll to position [678, 0]
click at [640, 385] on span "initOAuth" at bounding box center [615, 392] width 51 height 13
copy code "const { state , loading , initOAuth } = useLoginWithOAuth ();"
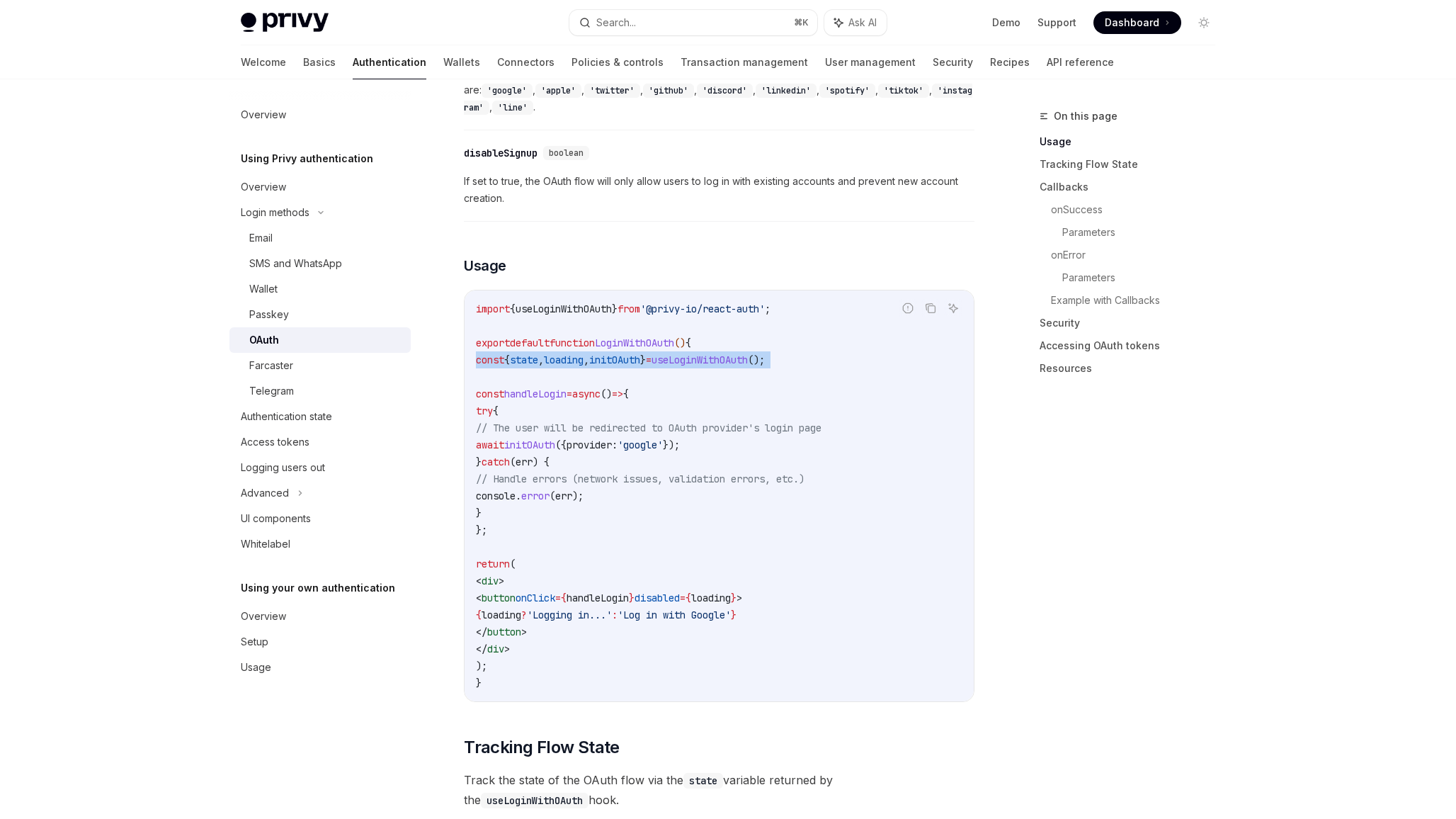
scroll to position [710, 0]
click at [555, 438] on span "initOAuth" at bounding box center [529, 444] width 51 height 13
copy code "await initOAuth ({ provider: 'google' });"
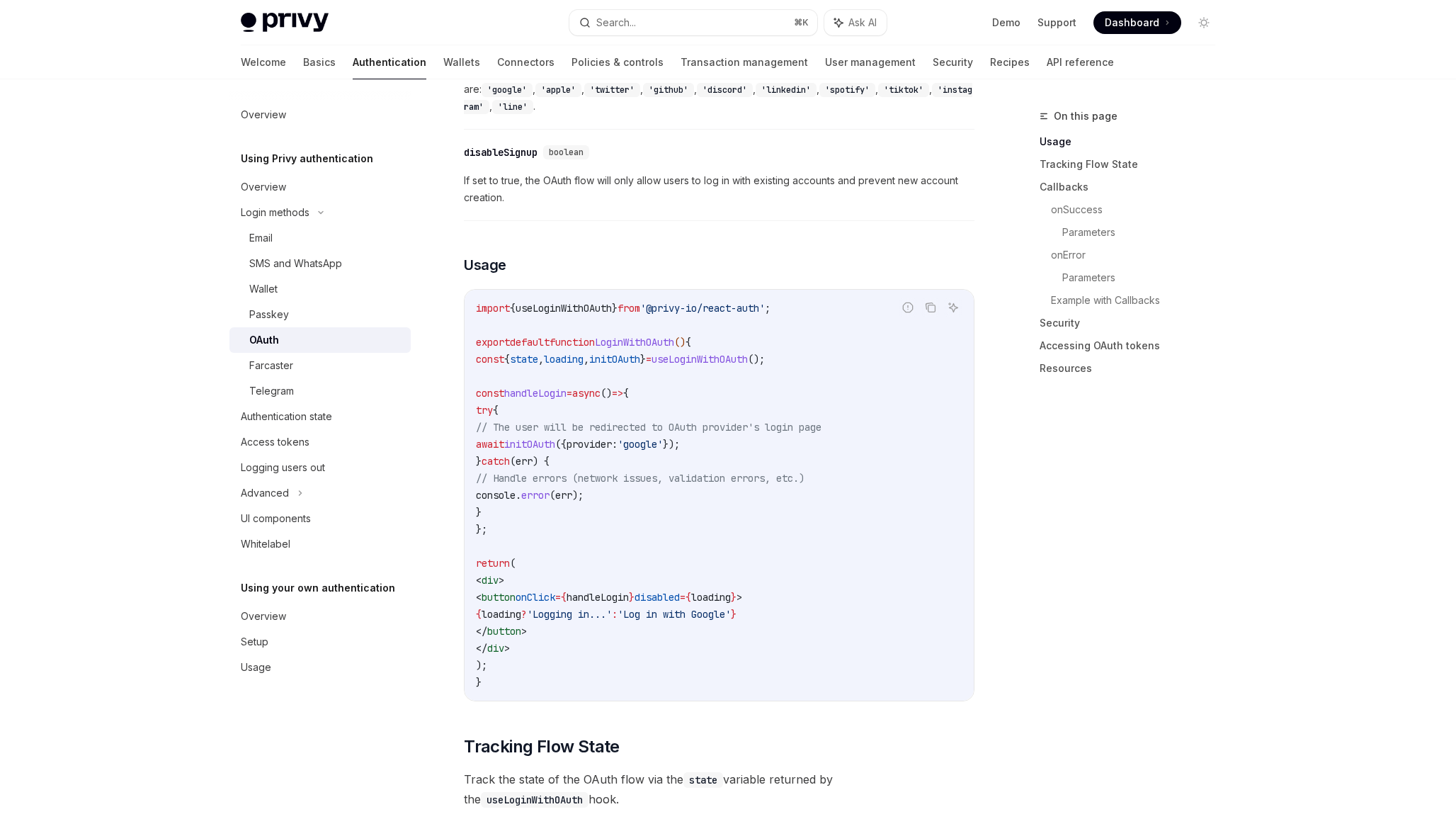
click at [601, 502] on code "import { useLoginWithOAuth } from '@privy-io/react-auth' ; export default funct…" at bounding box center [719, 495] width 486 height 391
click at [504, 438] on span "await" at bounding box center [490, 444] width 28 height 13
click at [594, 413] on code "import { useLoginWithOAuth } from '@privy-io/react-auth' ; export default funct…" at bounding box center [719, 495] width 486 height 391
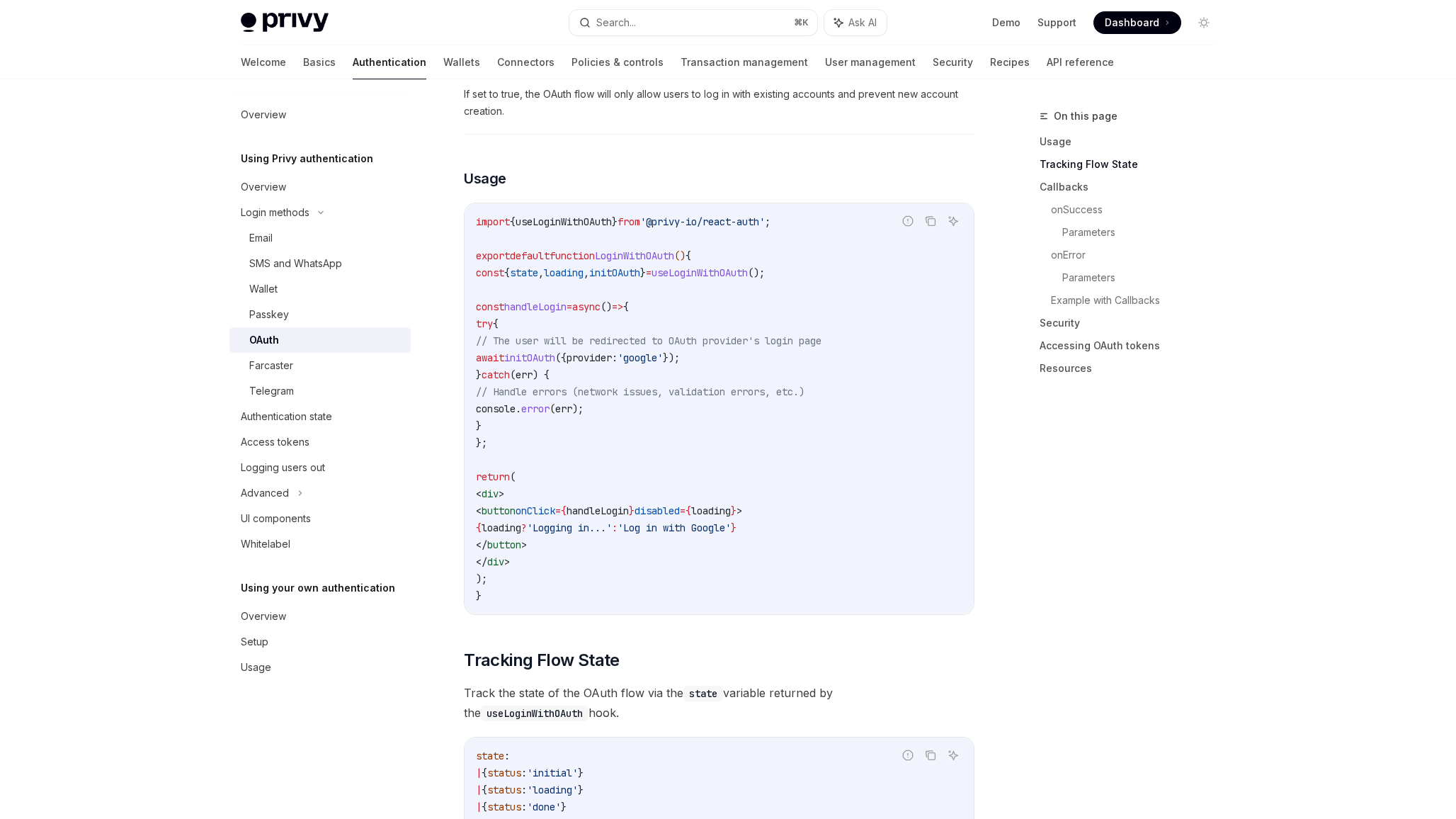
scroll to position [455, 0]
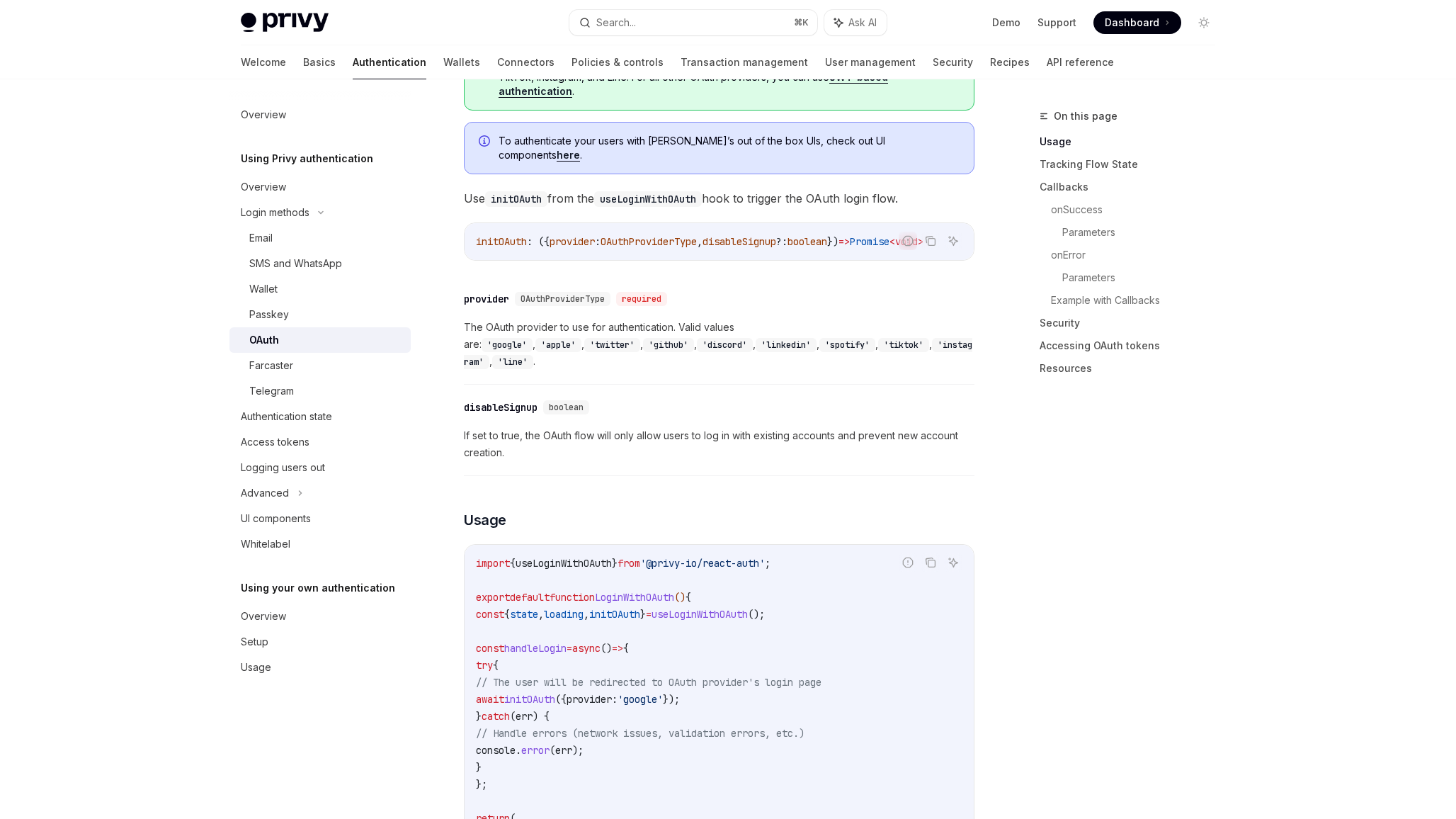
click at [748, 608] on span "useLoginWithOAuth" at bounding box center [699, 614] width 97 height 13
copy span "useLoginWithOAuth"
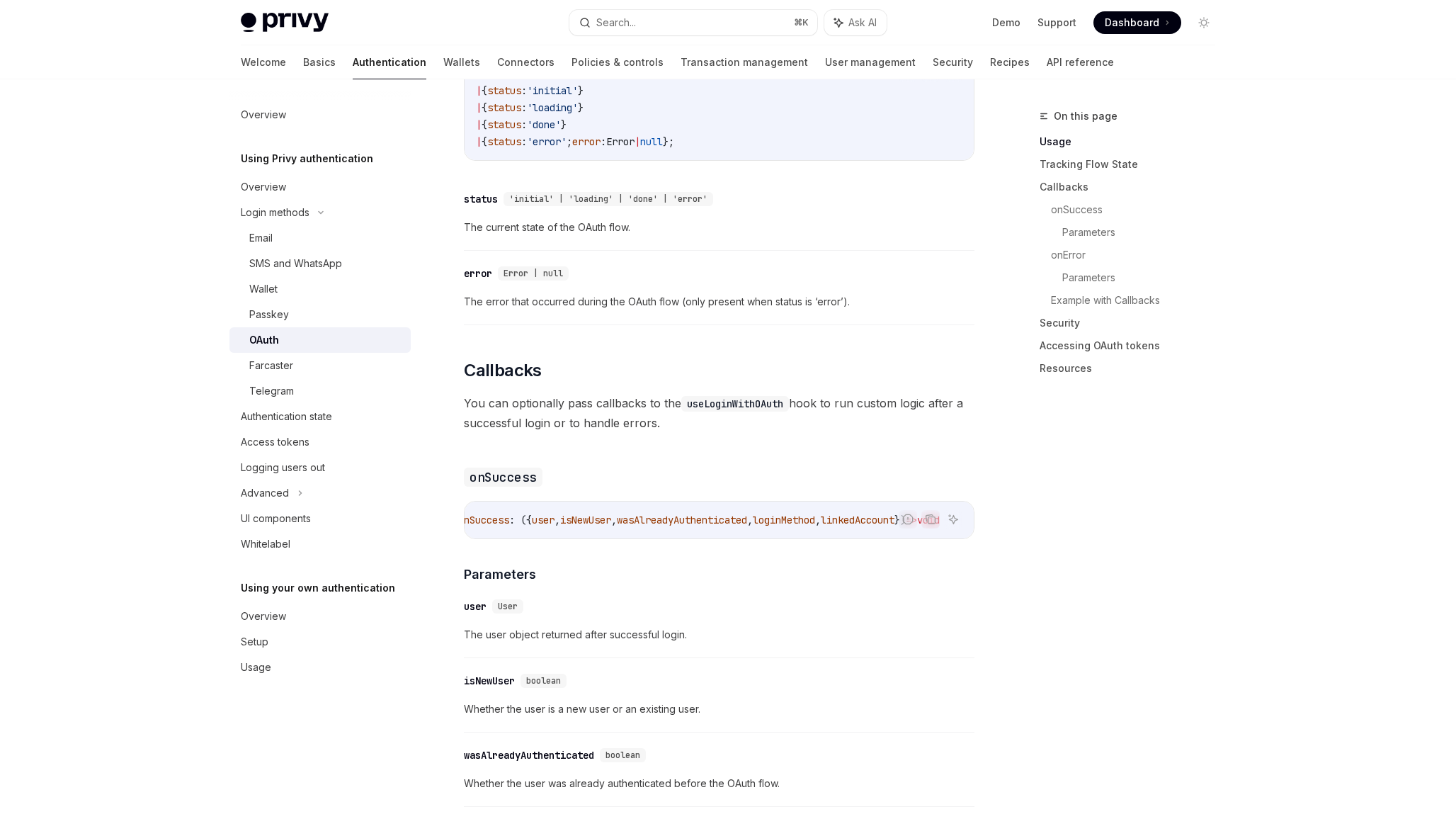
scroll to position [1565, 0]
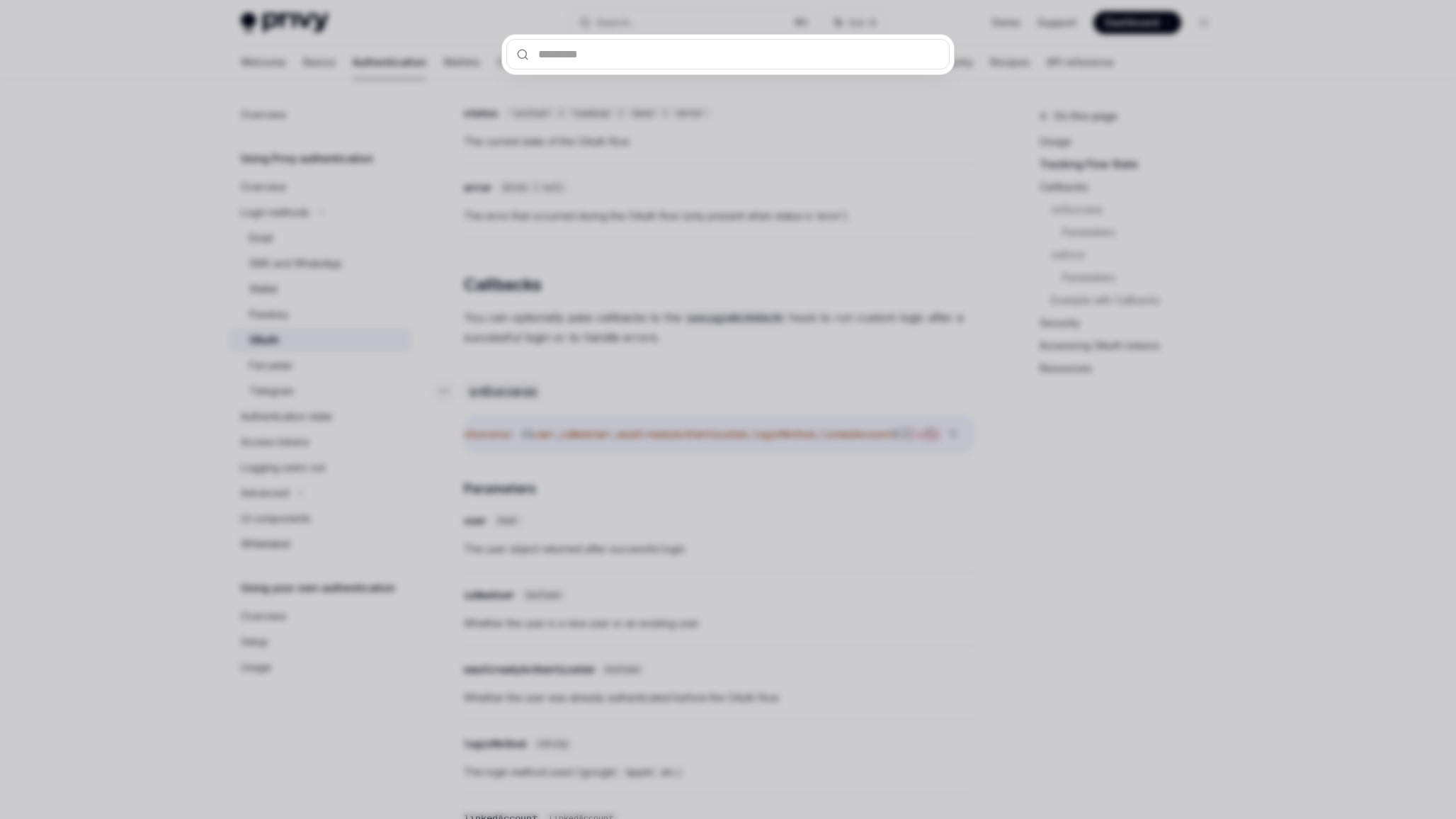
type input "**********"
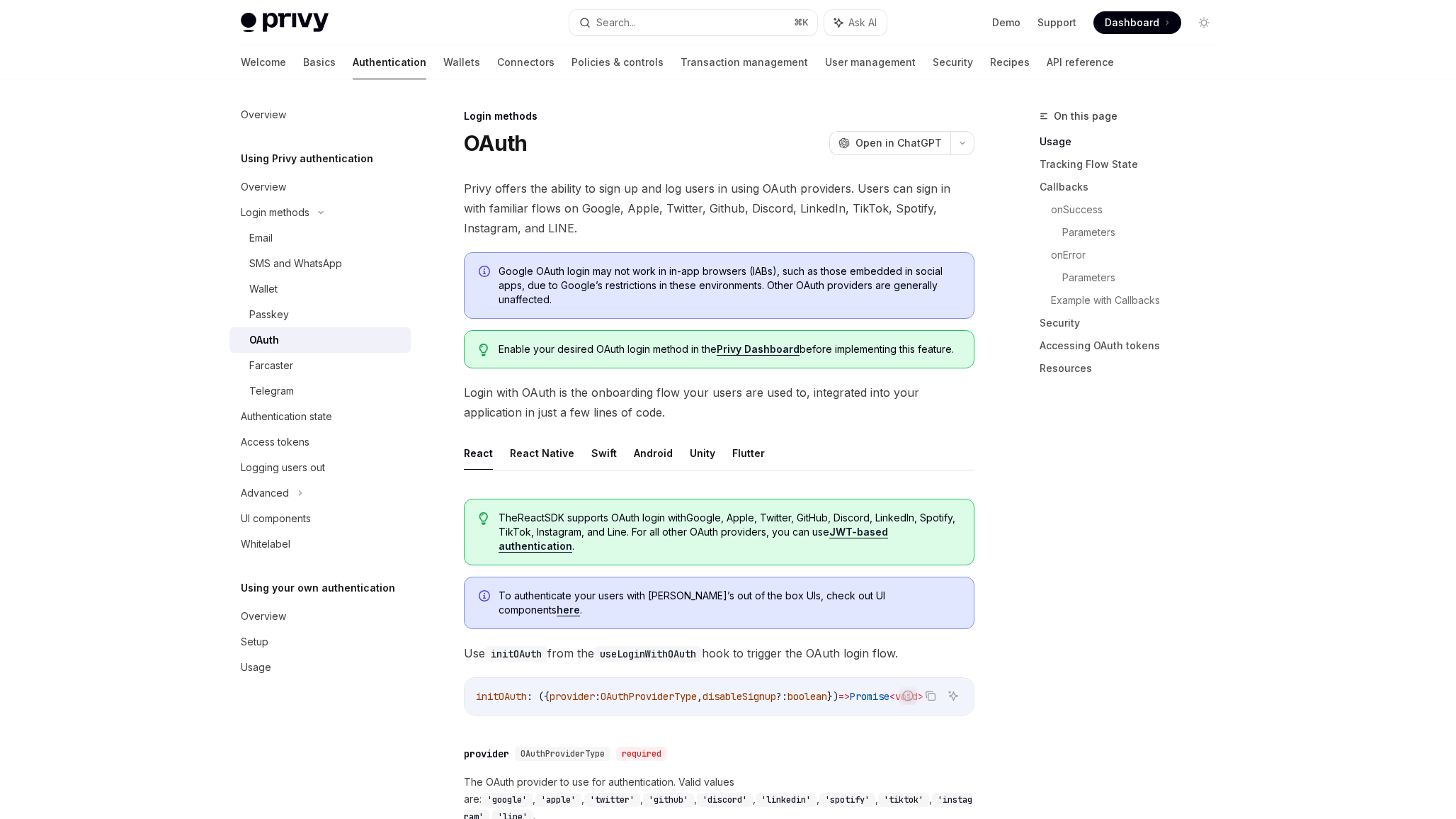
click at [767, 356] on span "Enable your desired OAuth login method in the Privy Dashboard before implementi…" at bounding box center [729, 349] width 461 height 14
click at [767, 351] on link "Privy Dashboard" at bounding box center [758, 349] width 83 height 13
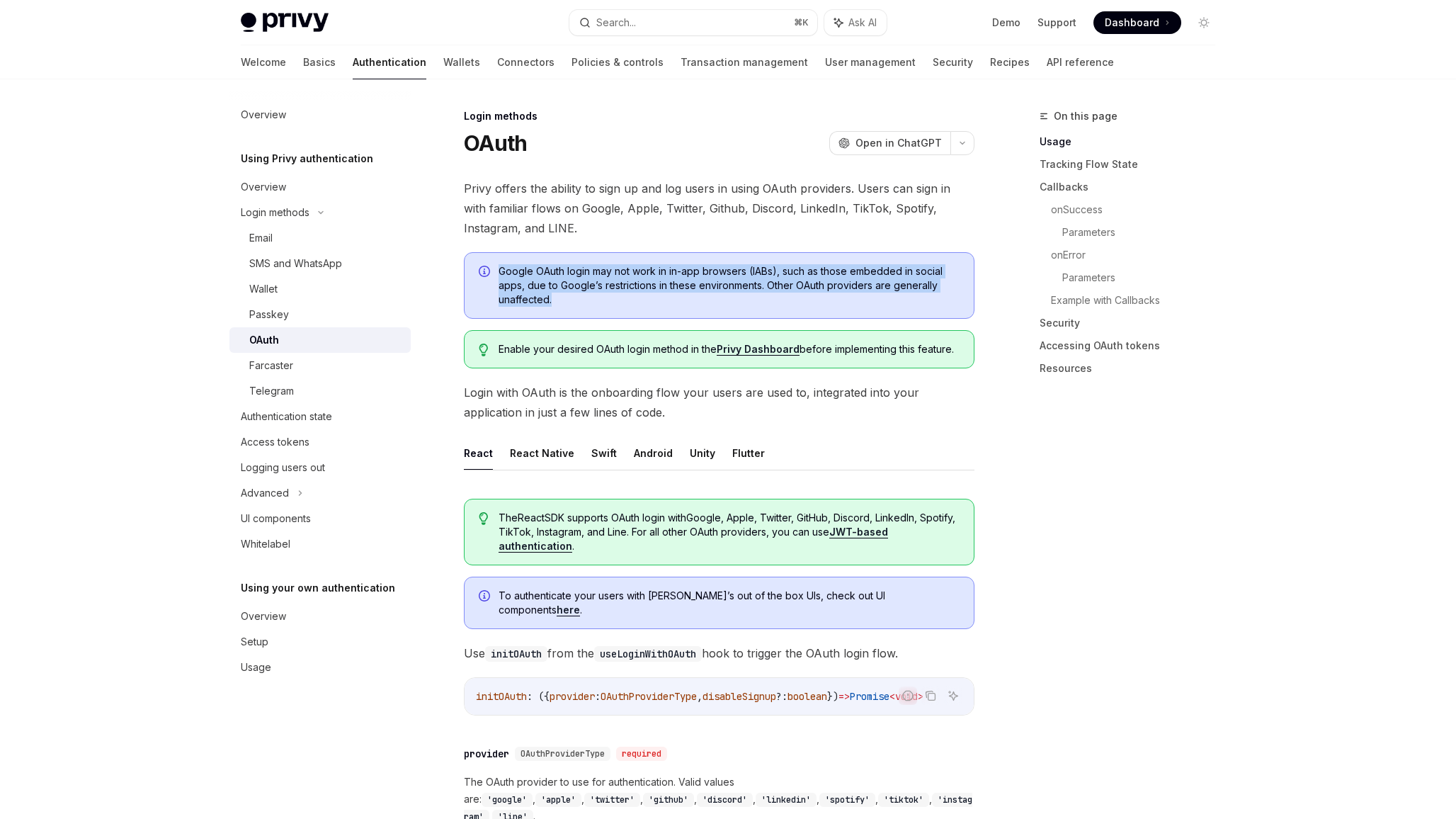
drag, startPoint x: 581, startPoint y: 307, endPoint x: 581, endPoint y: 262, distance: 45.0
click at [581, 263] on div "Google OAuth login may not work in in-app browsers (IABs), such as those embedd…" at bounding box center [719, 286] width 511 height 67
click at [581, 262] on div "Google OAuth login may not work in in-app browsers (IABs), such as those embedd…" at bounding box center [719, 286] width 511 height 67
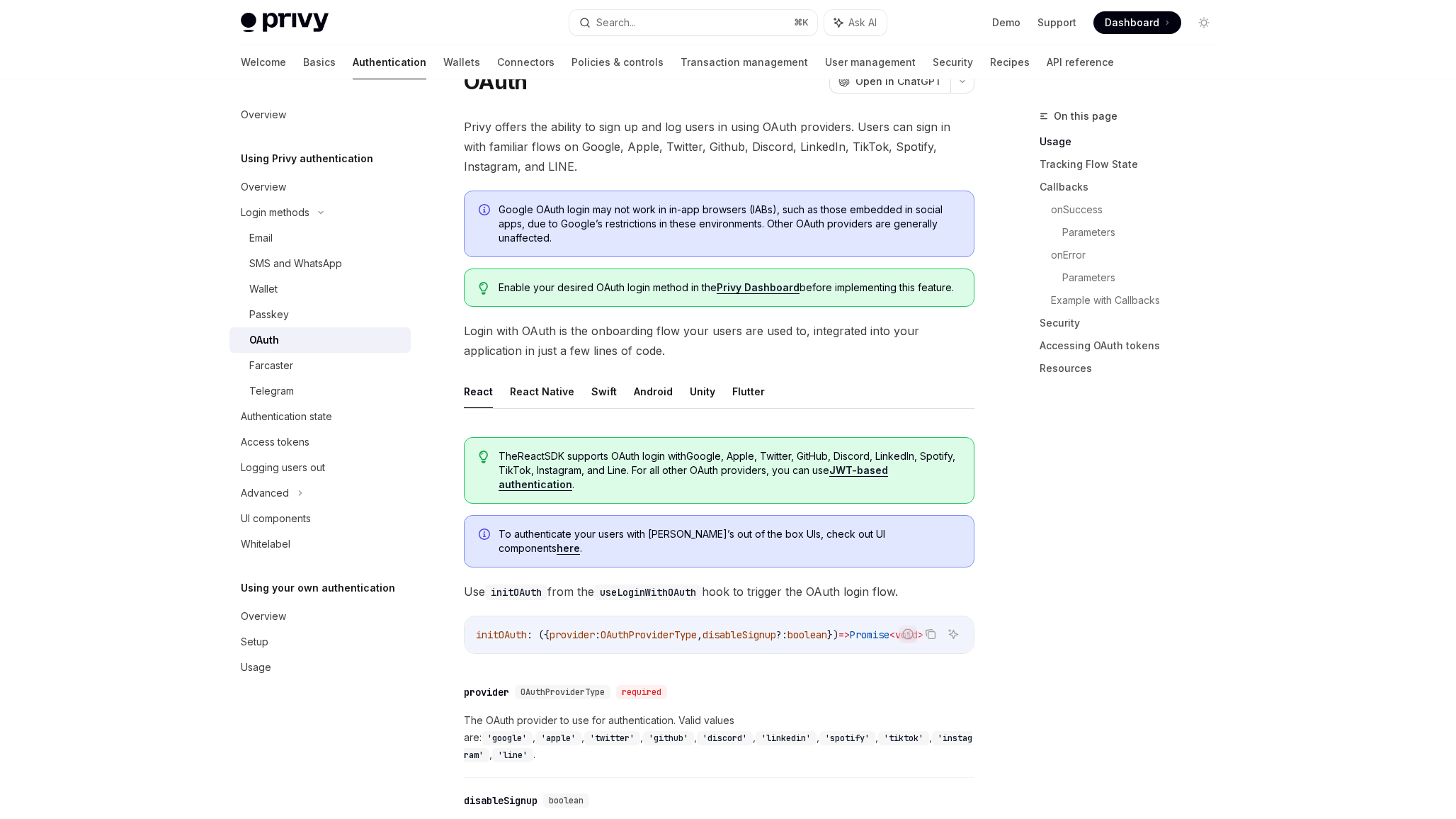
scroll to position [69, 0]
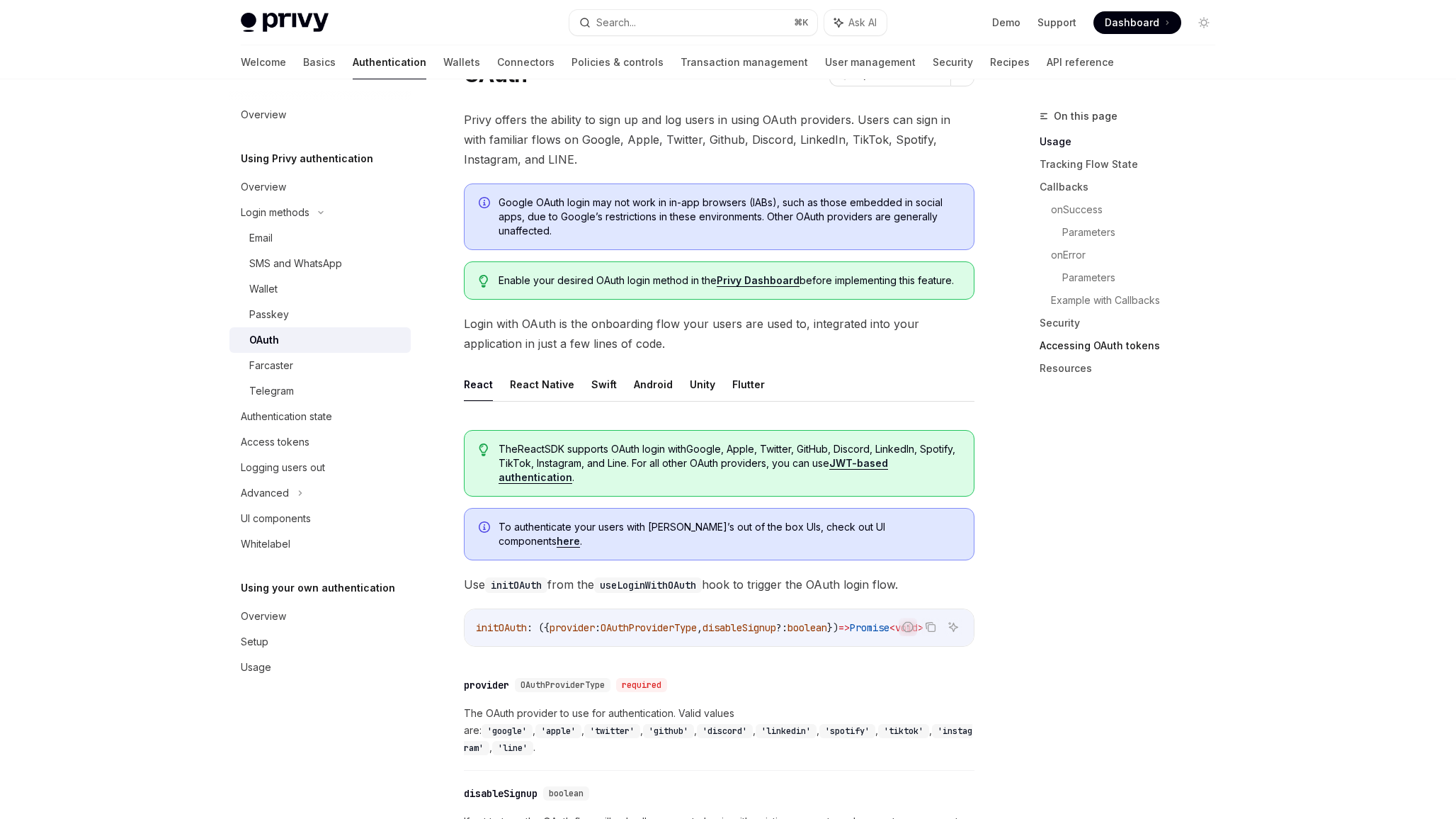
click at [1061, 348] on link "Accessing OAuth tokens" at bounding box center [1133, 346] width 187 height 23
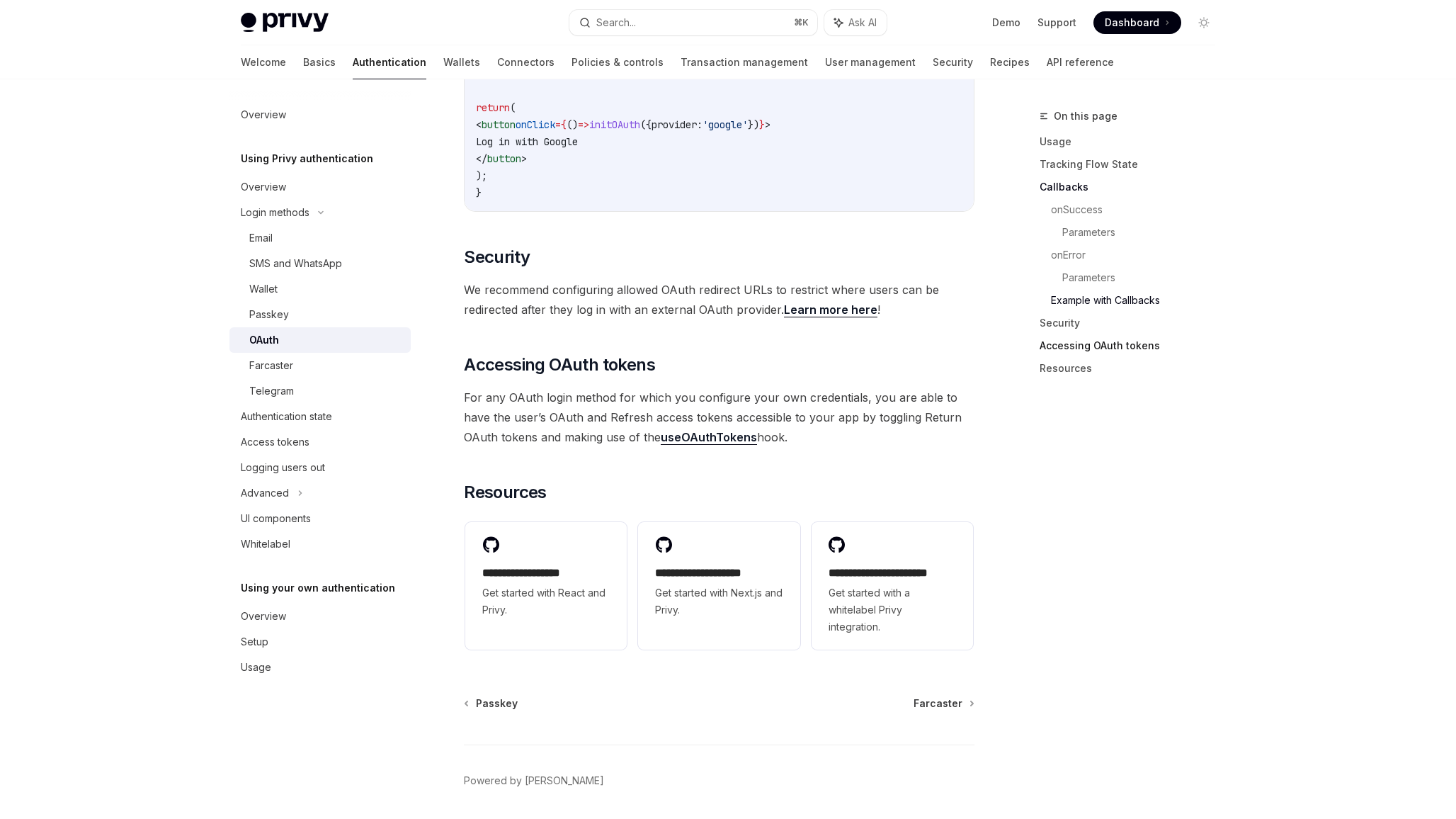
scroll to position [2925, 0]
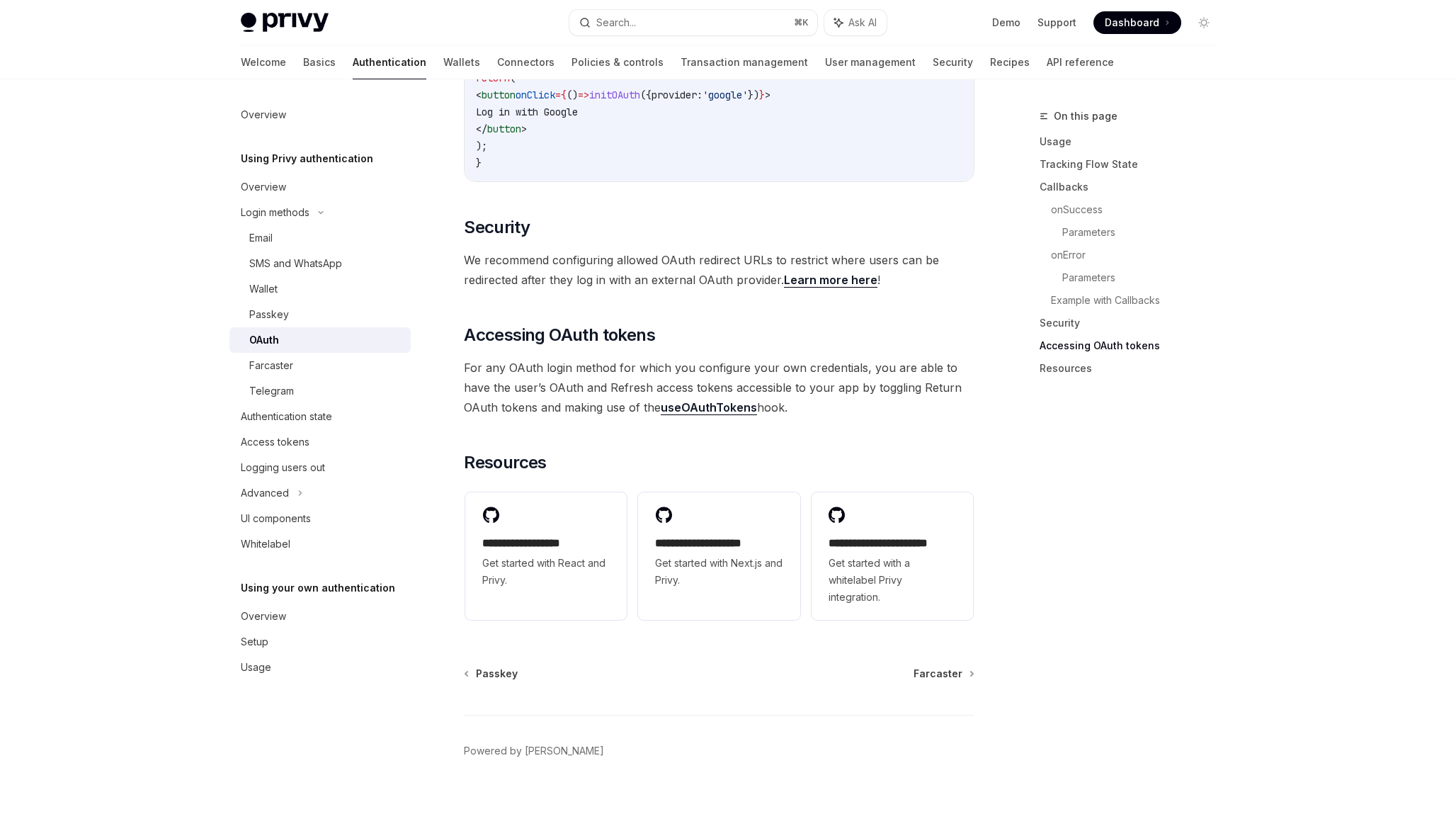
click at [679, 401] on link "useOAuthTokens" at bounding box center [709, 408] width 97 height 15
click at [1052, 369] on link "Resources" at bounding box center [1133, 369] width 187 height 23
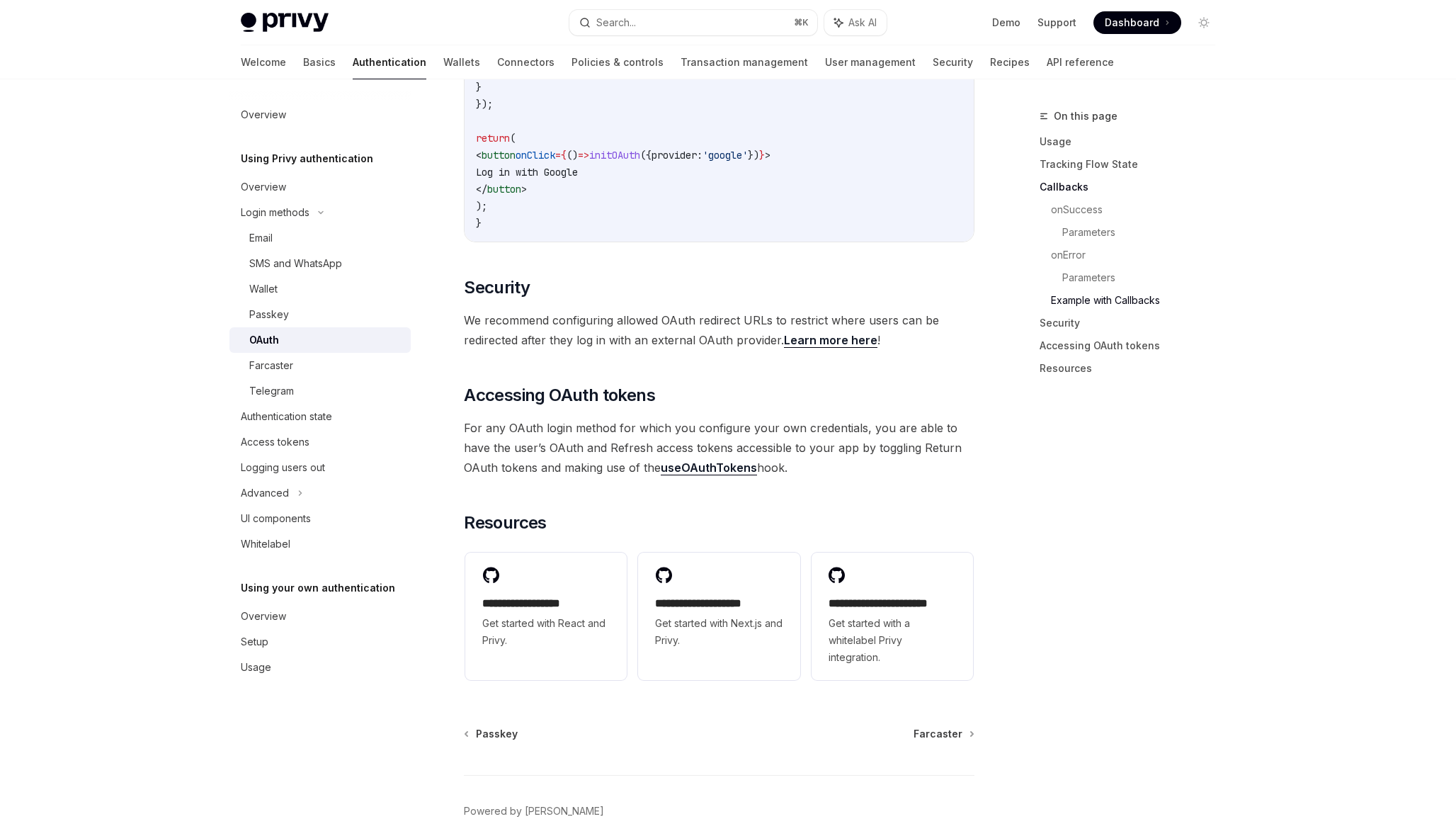
scroll to position [2883, 0]
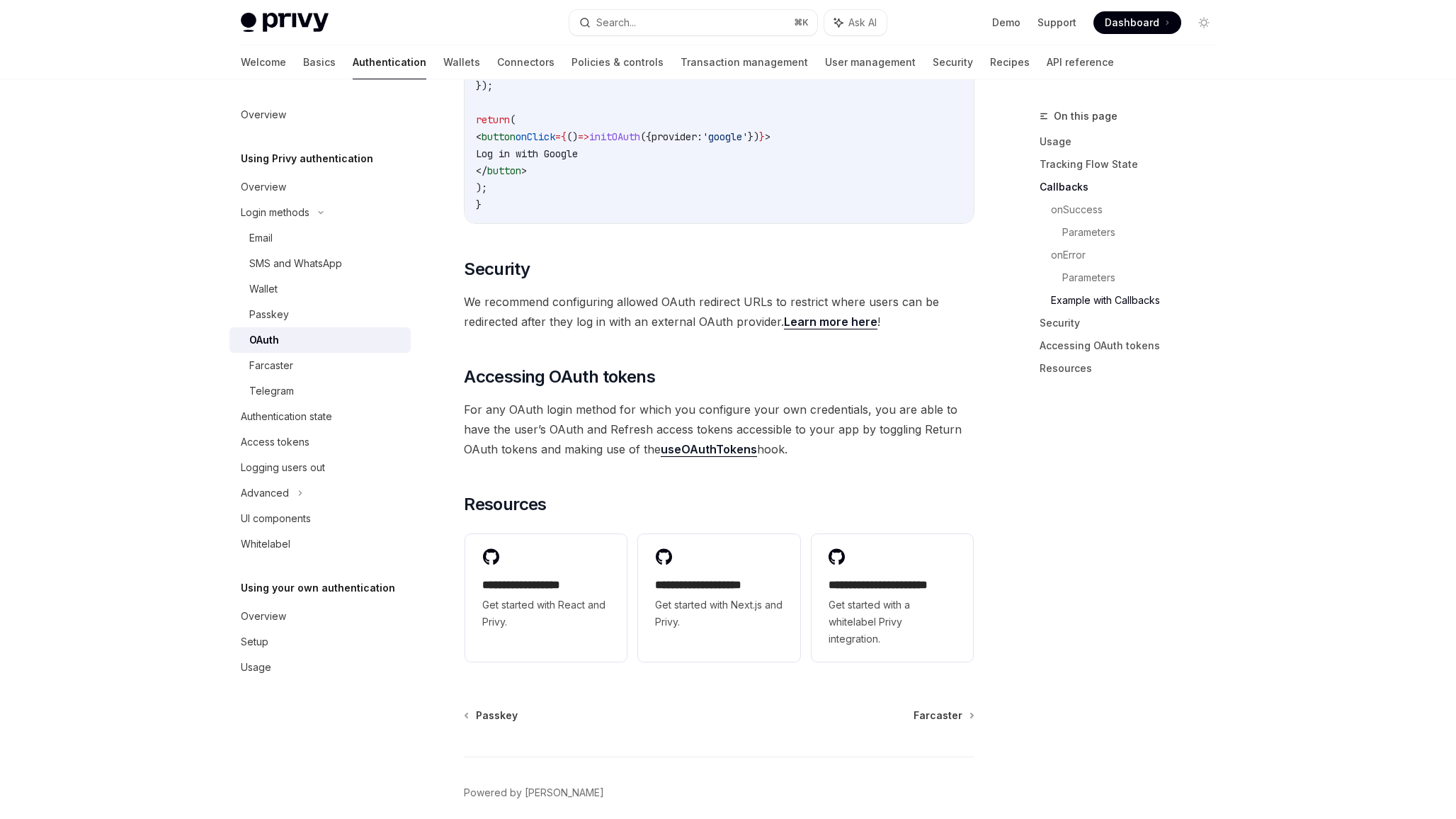
click at [678, 442] on link "useOAuthTokens" at bounding box center [709, 449] width 97 height 15
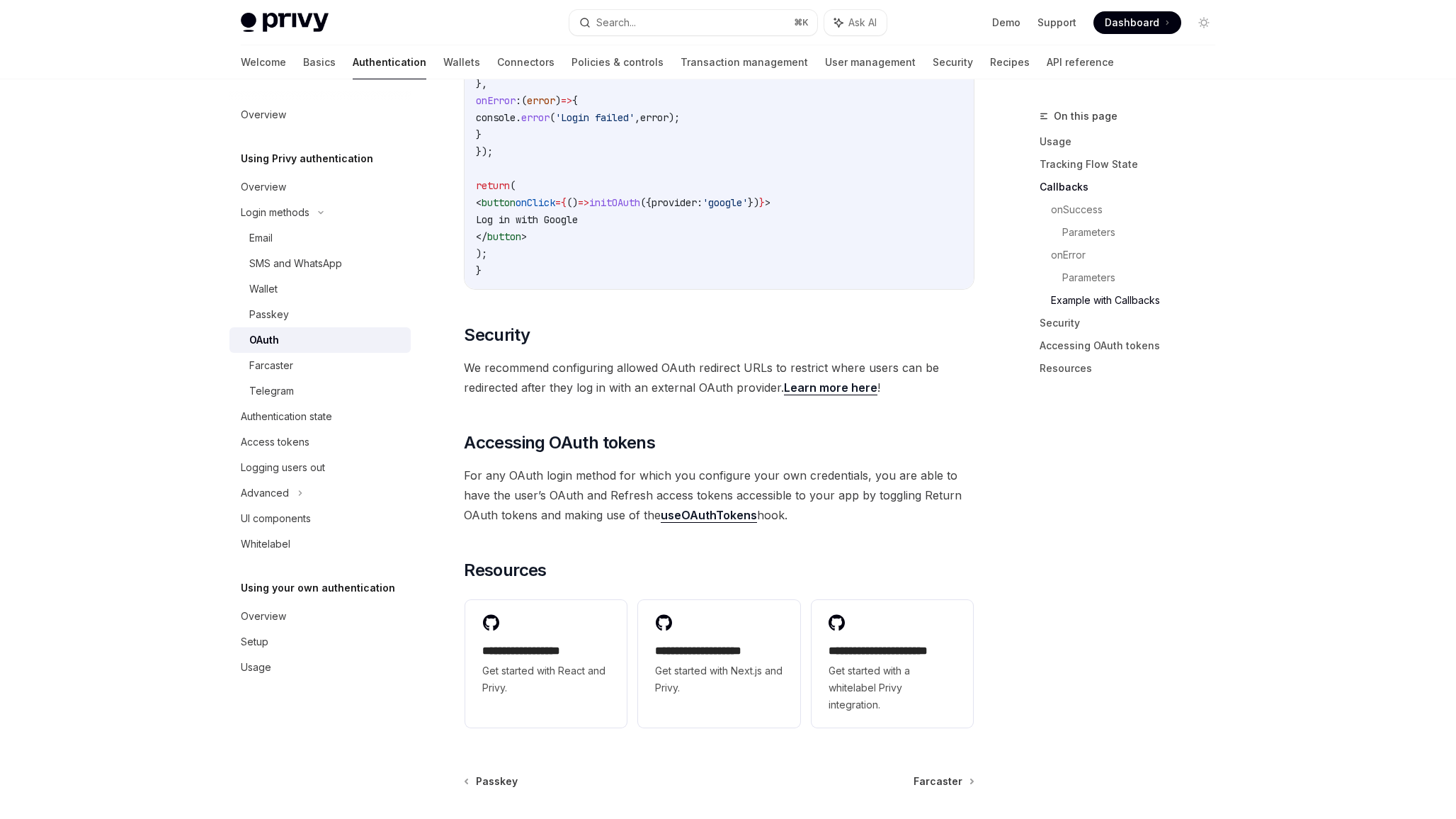
scroll to position [2774, 0]
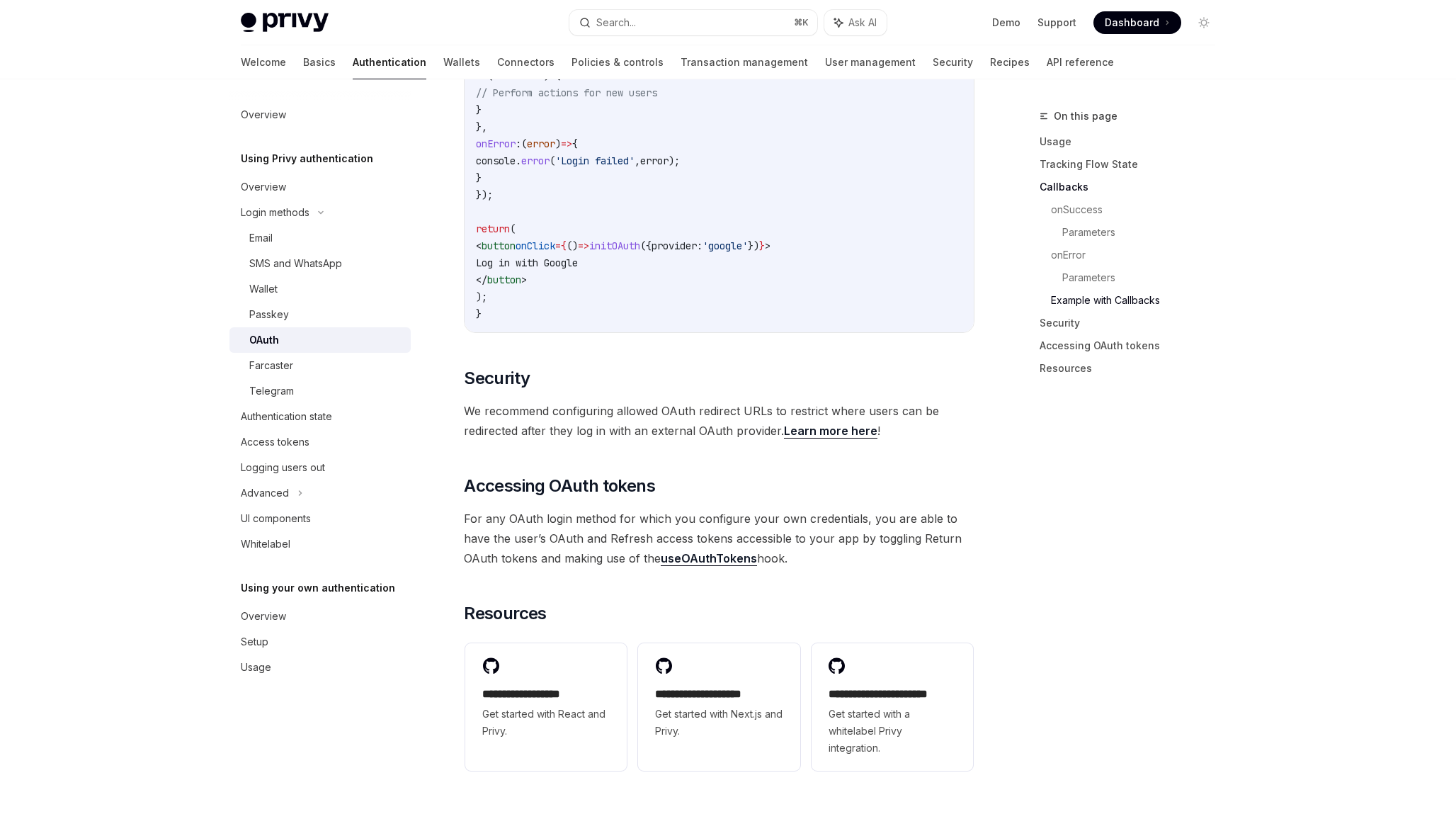
click at [640, 240] on span "initOAuth" at bounding box center [615, 246] width 51 height 13
copy span "initOAuth"
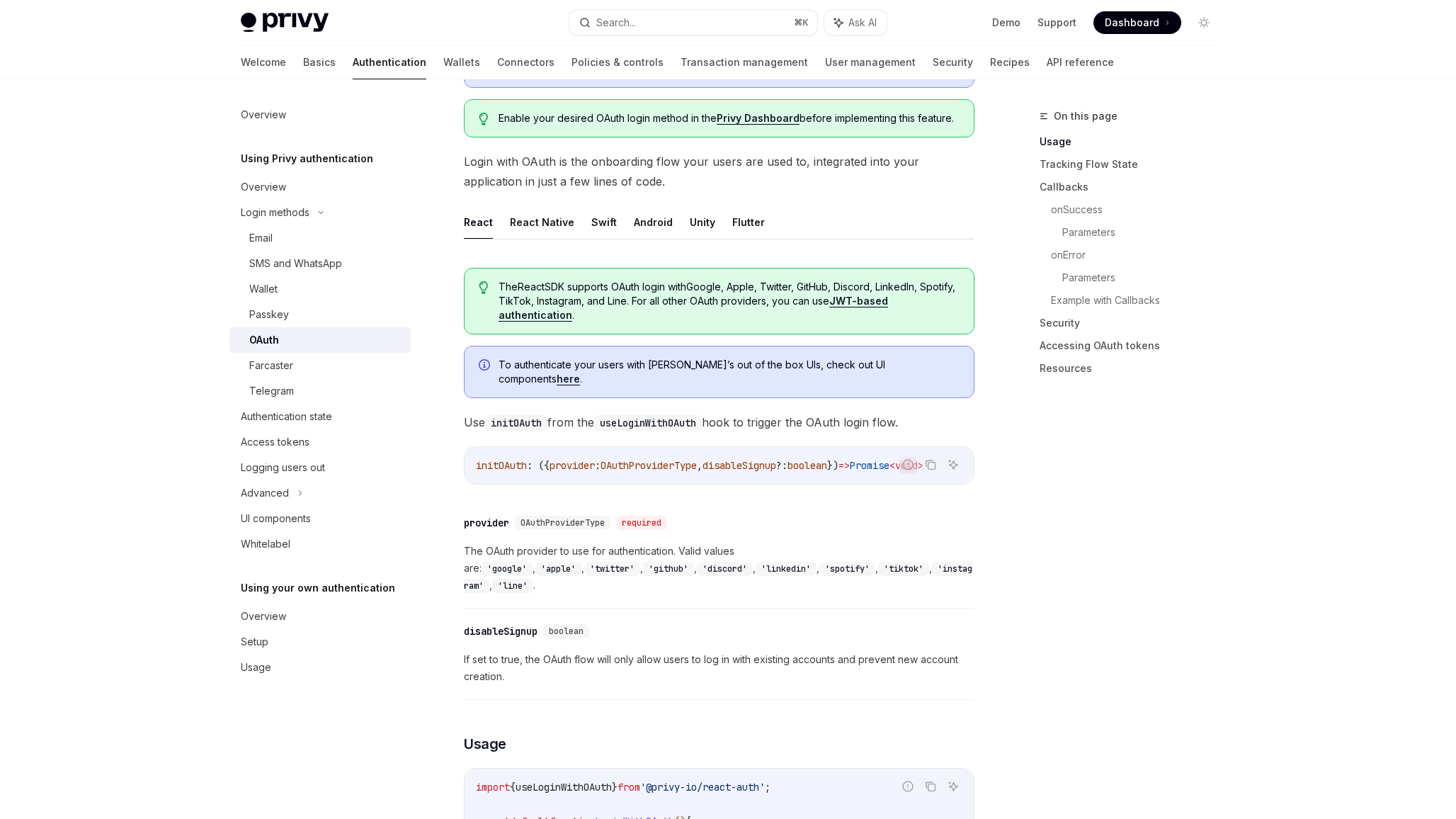
scroll to position [0, 11]
click at [724, 514] on div "​ provider OAuthProviderType required" at bounding box center [711, 522] width 496 height 17
click at [724, 462] on div "initOAuth : ({ provider : OAuthProviderType , disableSignup ?: boolean }) => Pr…" at bounding box center [719, 465] width 509 height 37
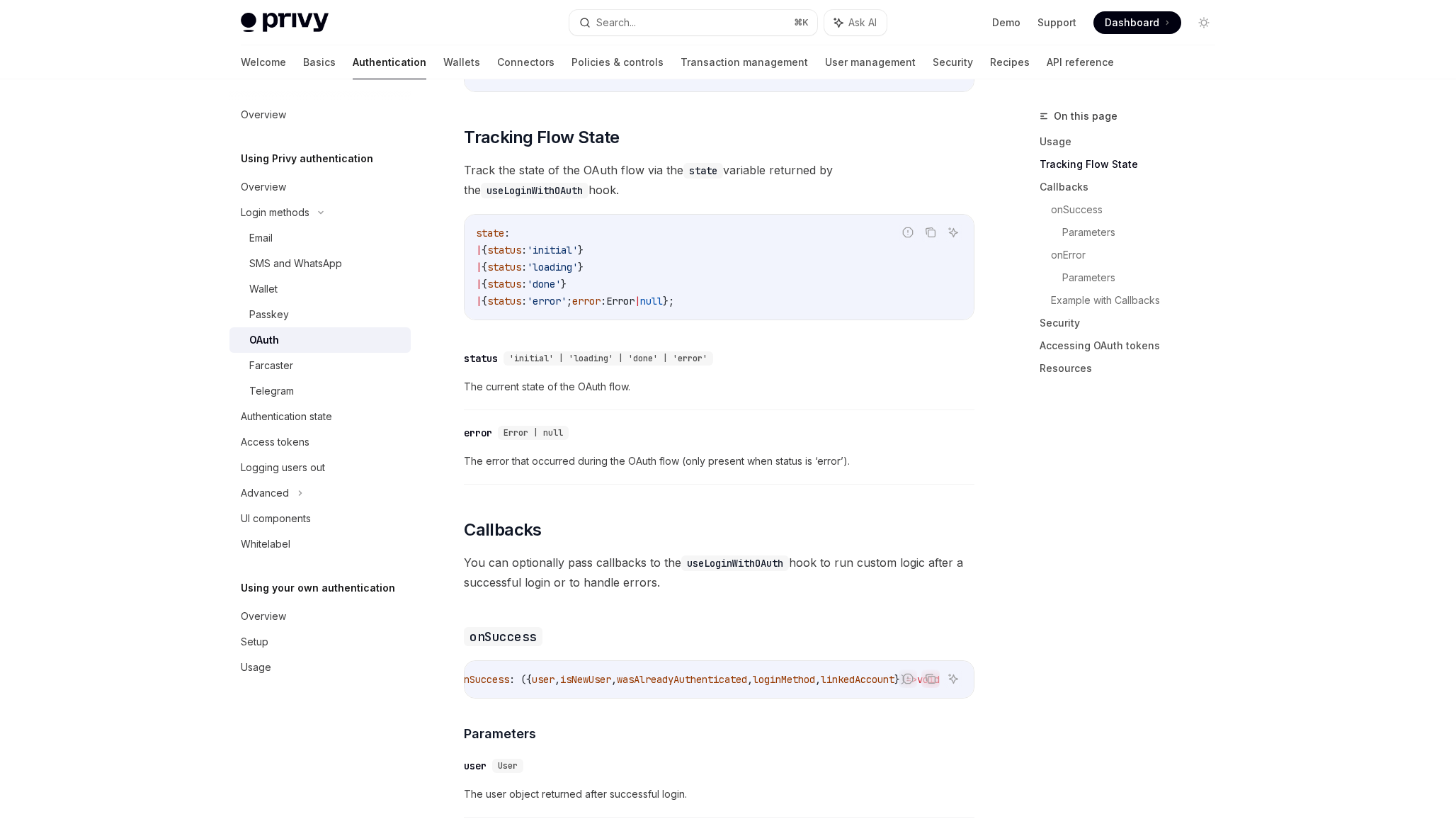
scroll to position [1320, 0]
click at [765, 555] on code "useLoginWithOAuth" at bounding box center [735, 562] width 108 height 15
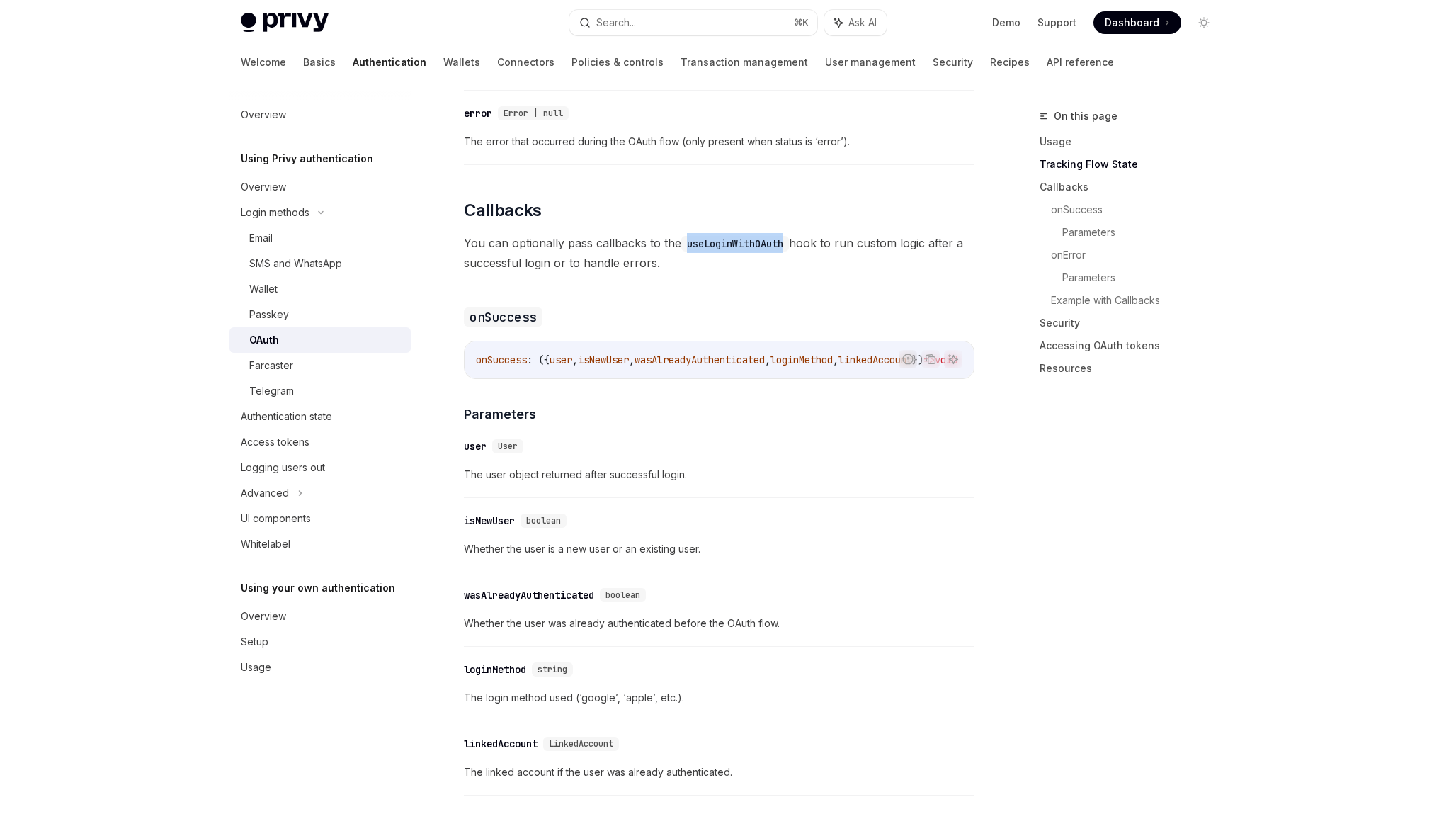
scroll to position [1802, 0]
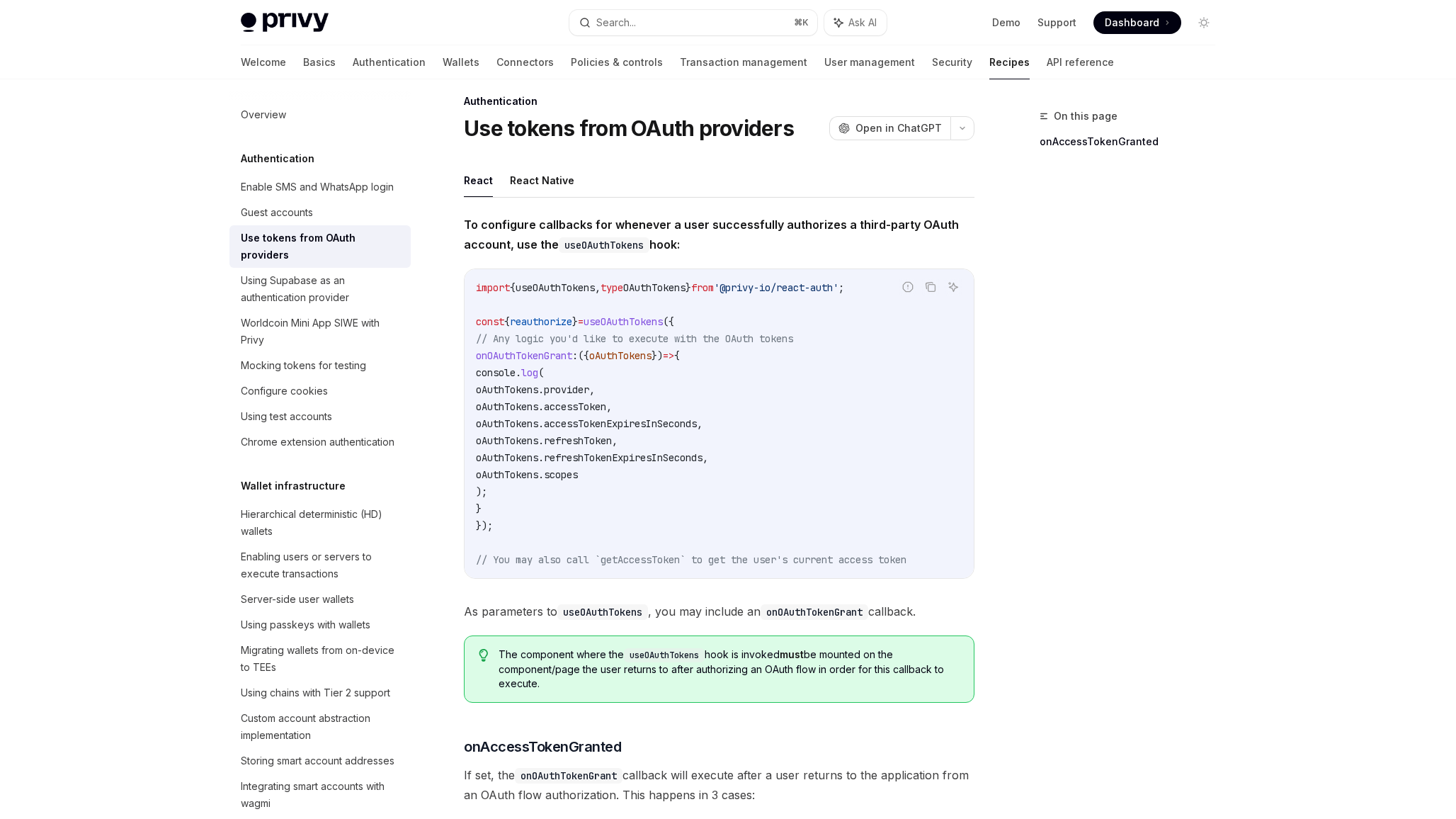
scroll to position [15, 0]
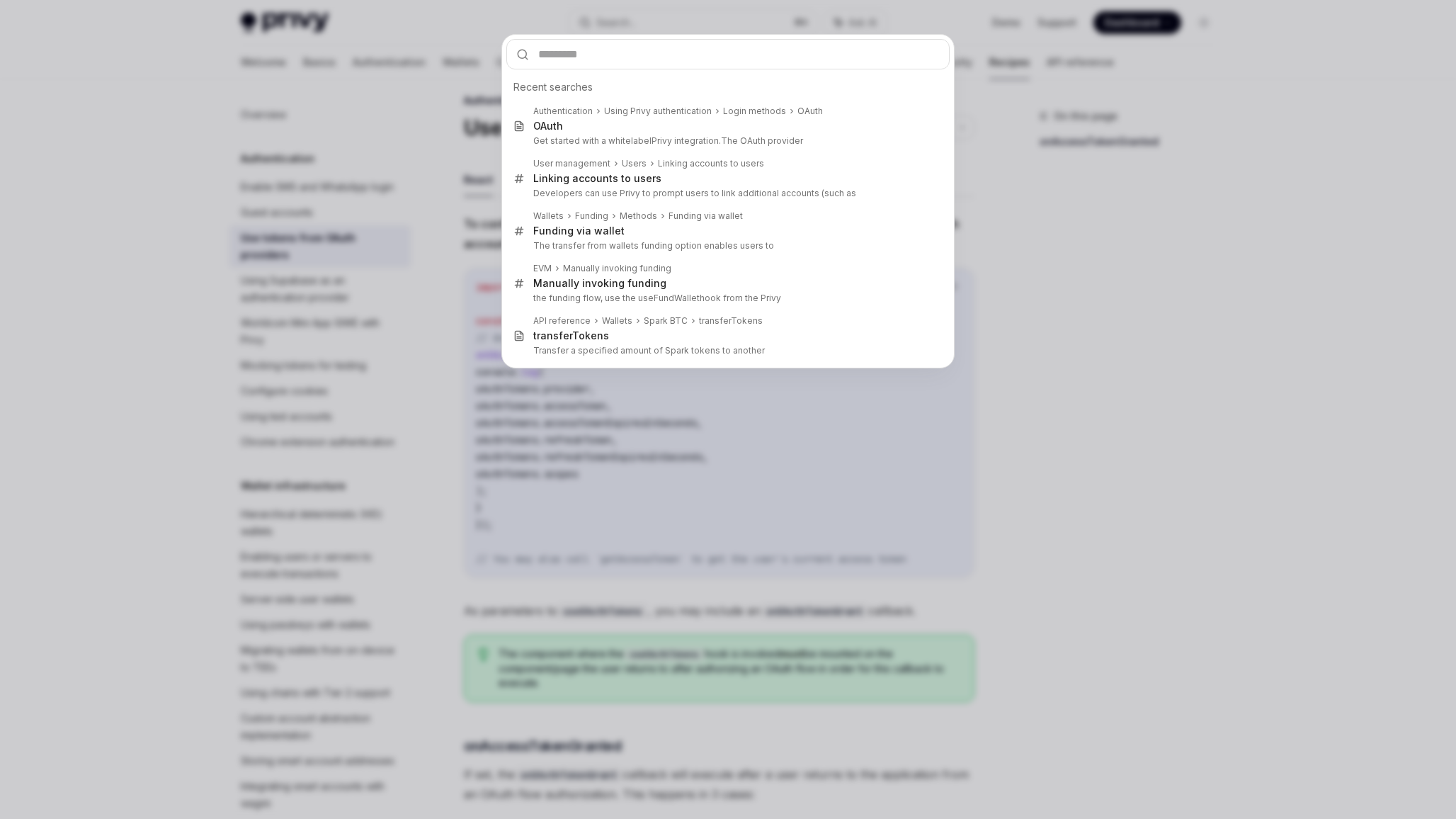
type input "**********"
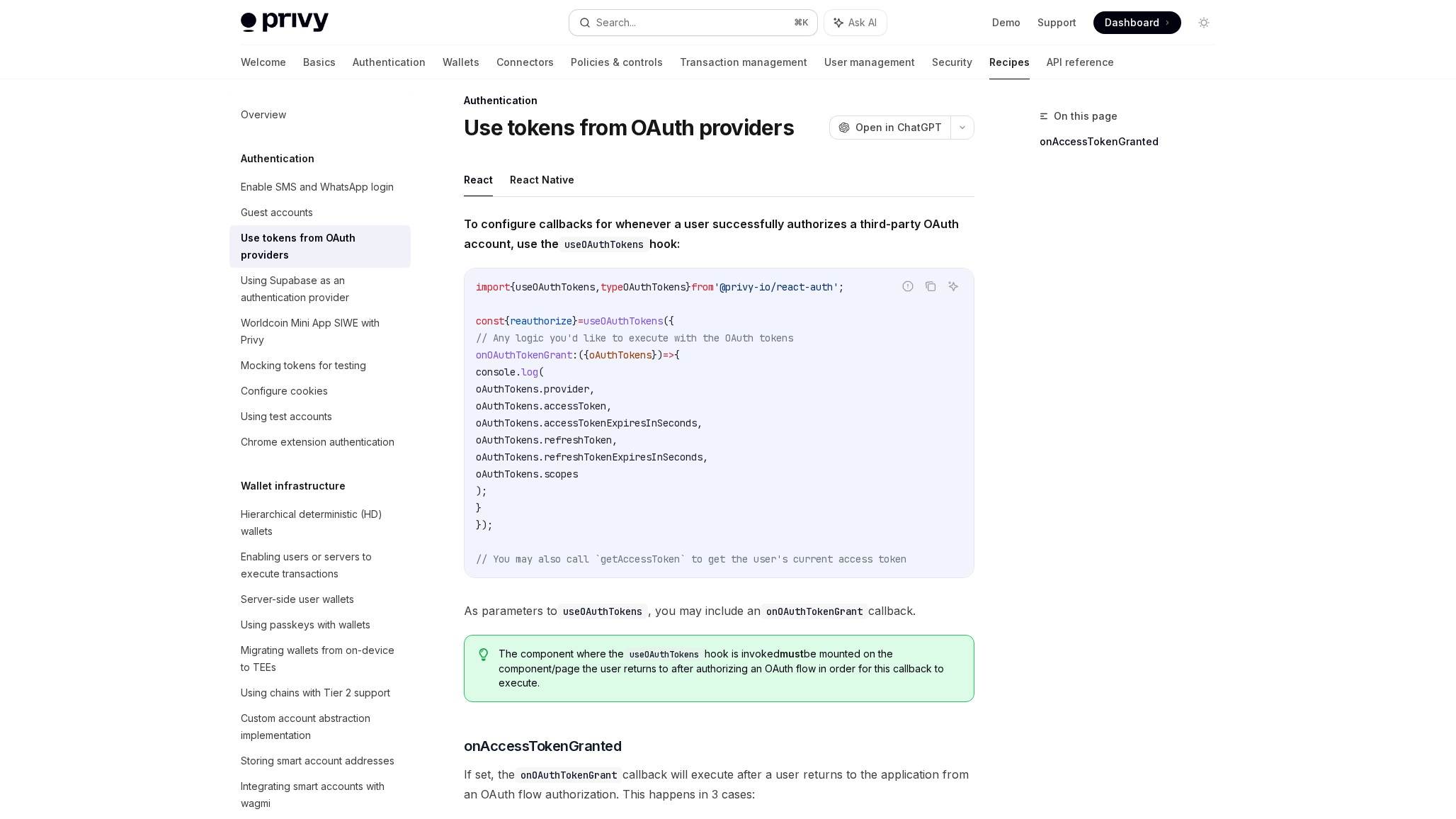
type textarea "*"
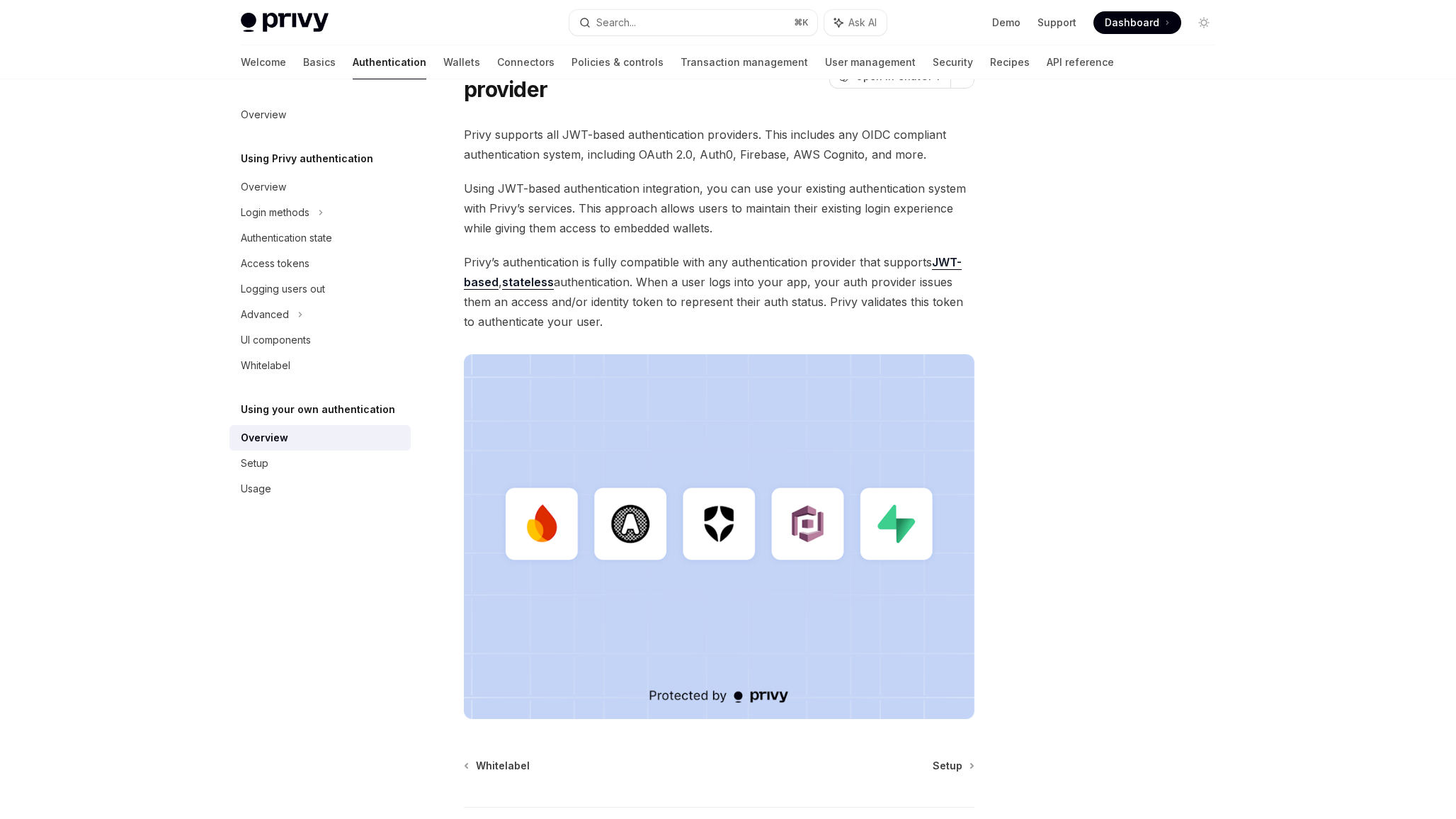
scroll to position [190, 0]
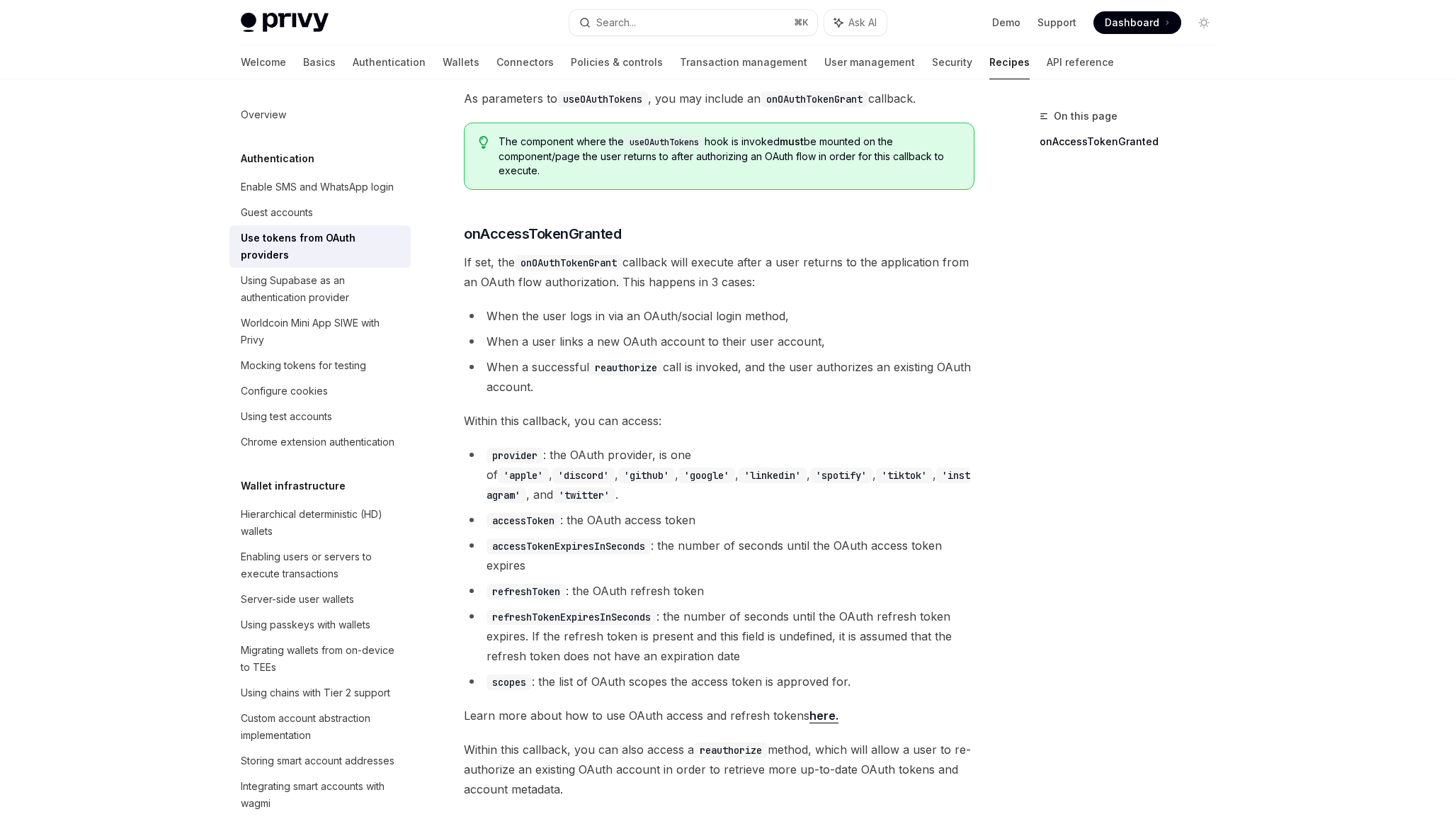
scroll to position [406, 0]
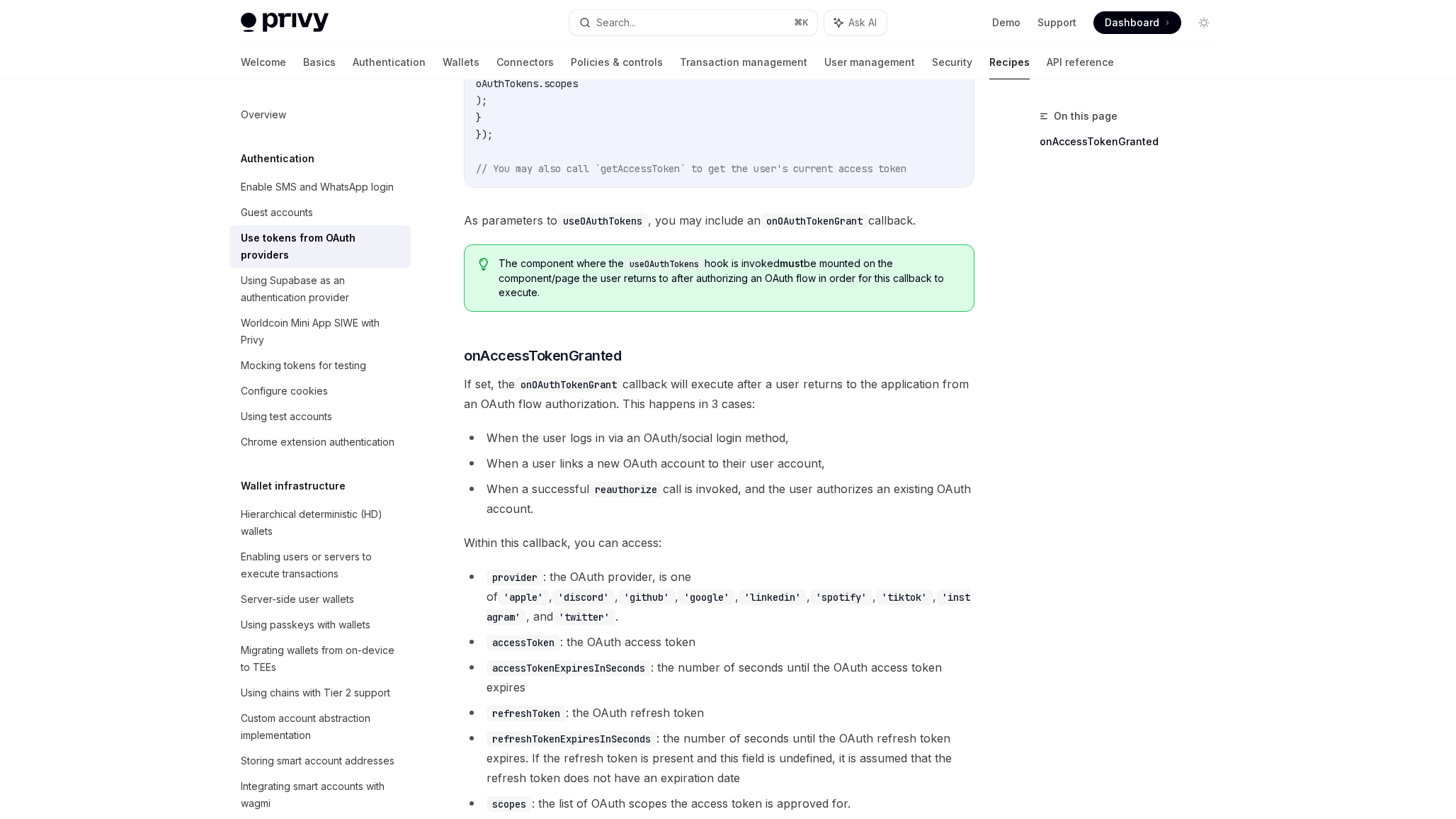
click at [1278, 187] on div "Privy Docs home page Search... ⌘ K Ask AI Demo Support Dashboard Dashboard Sear…" at bounding box center [728, 362] width 1456 height 1538
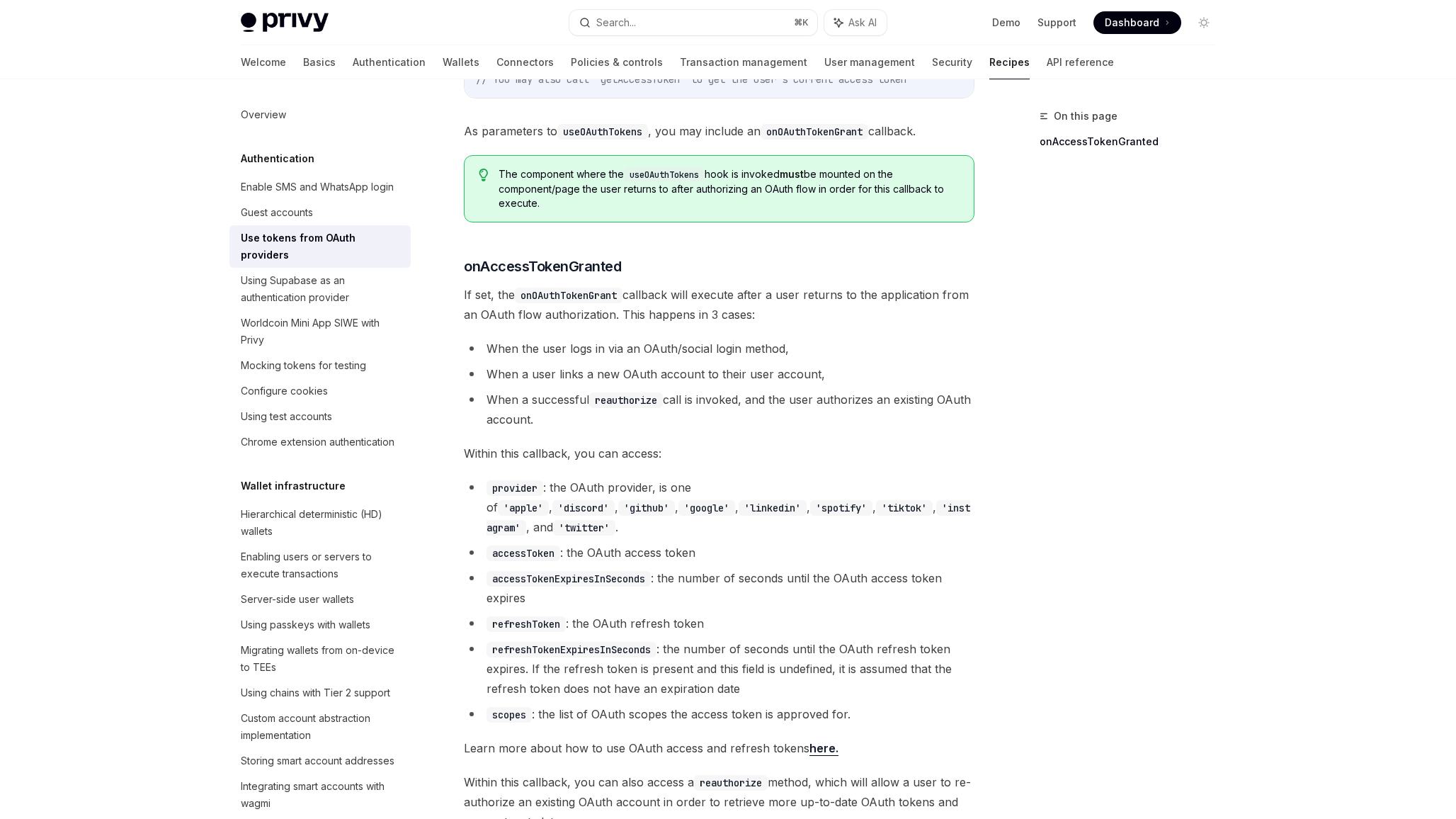
scroll to position [496, 0]
click at [510, 485] on code "provider" at bounding box center [515, 487] width 57 height 15
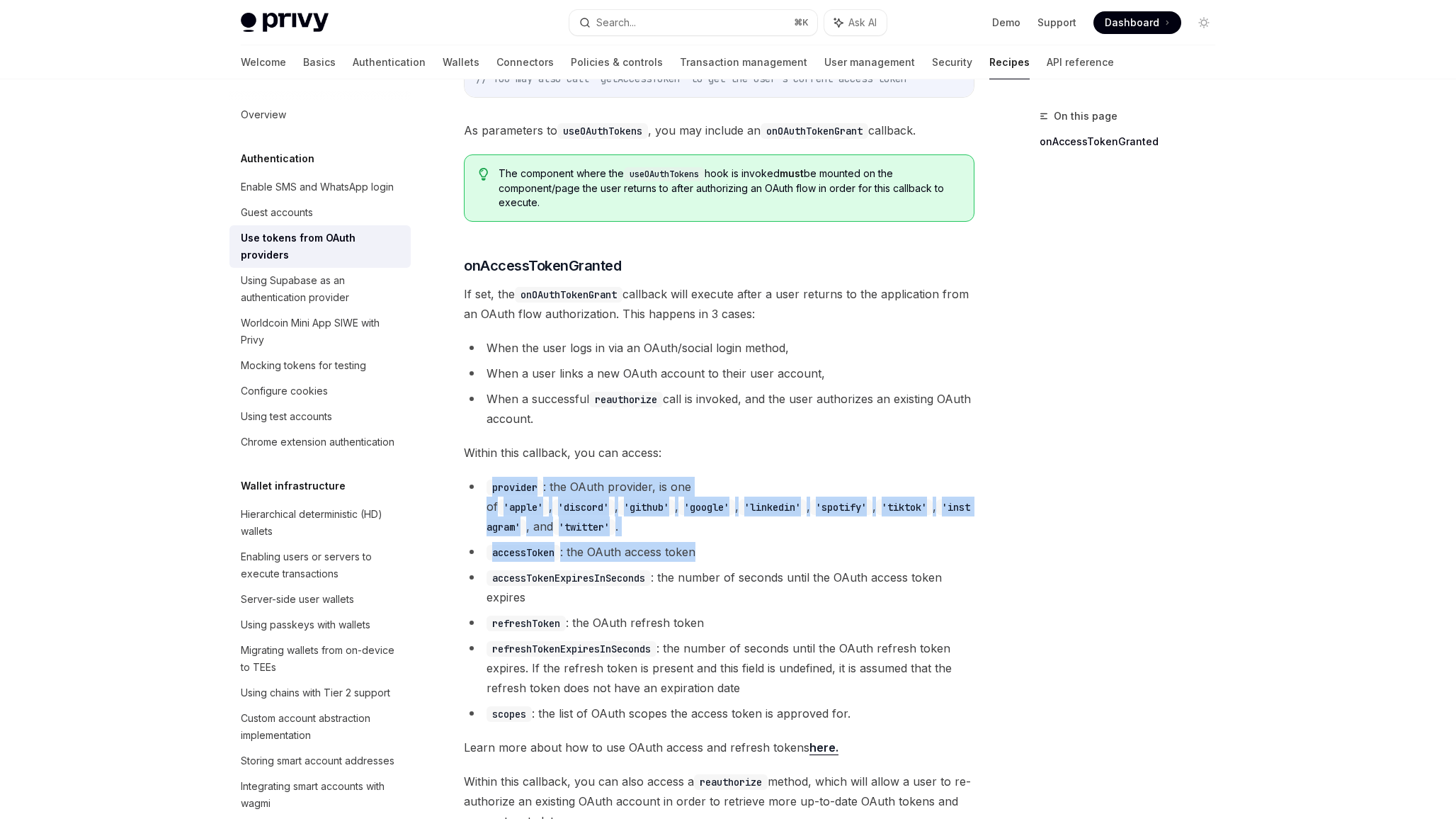
drag, startPoint x: 510, startPoint y: 485, endPoint x: 515, endPoint y: 545, distance: 60.2
click at [512, 540] on ul "provider : the OAuth provider, is one of 'apple' , 'discord' , 'github' , 'goog…" at bounding box center [719, 600] width 511 height 247
click at [516, 546] on ul "provider : the OAuth provider, is one of 'apple' , 'discord' , 'github' , 'goog…" at bounding box center [719, 600] width 511 height 247
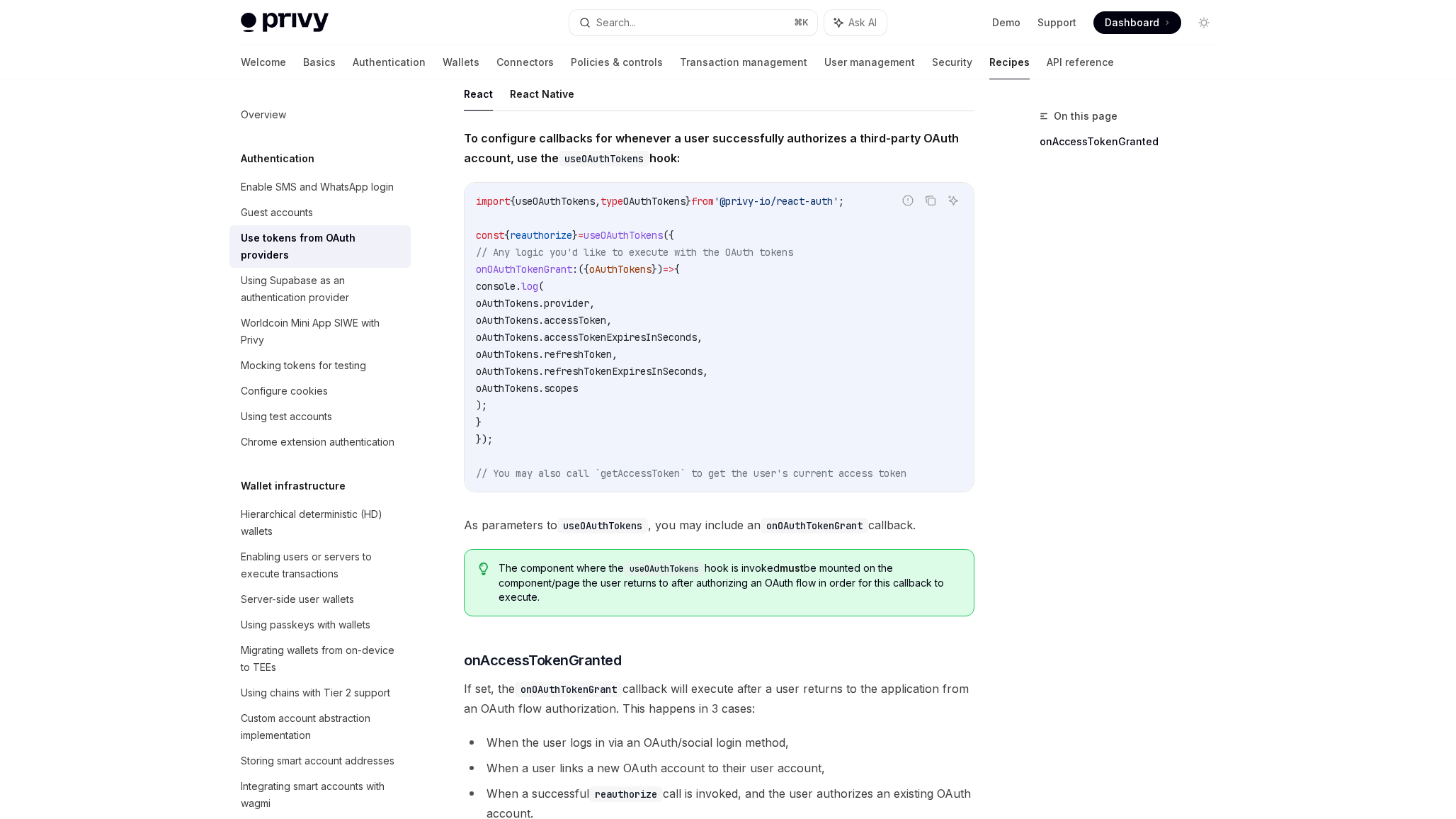
scroll to position [0, 0]
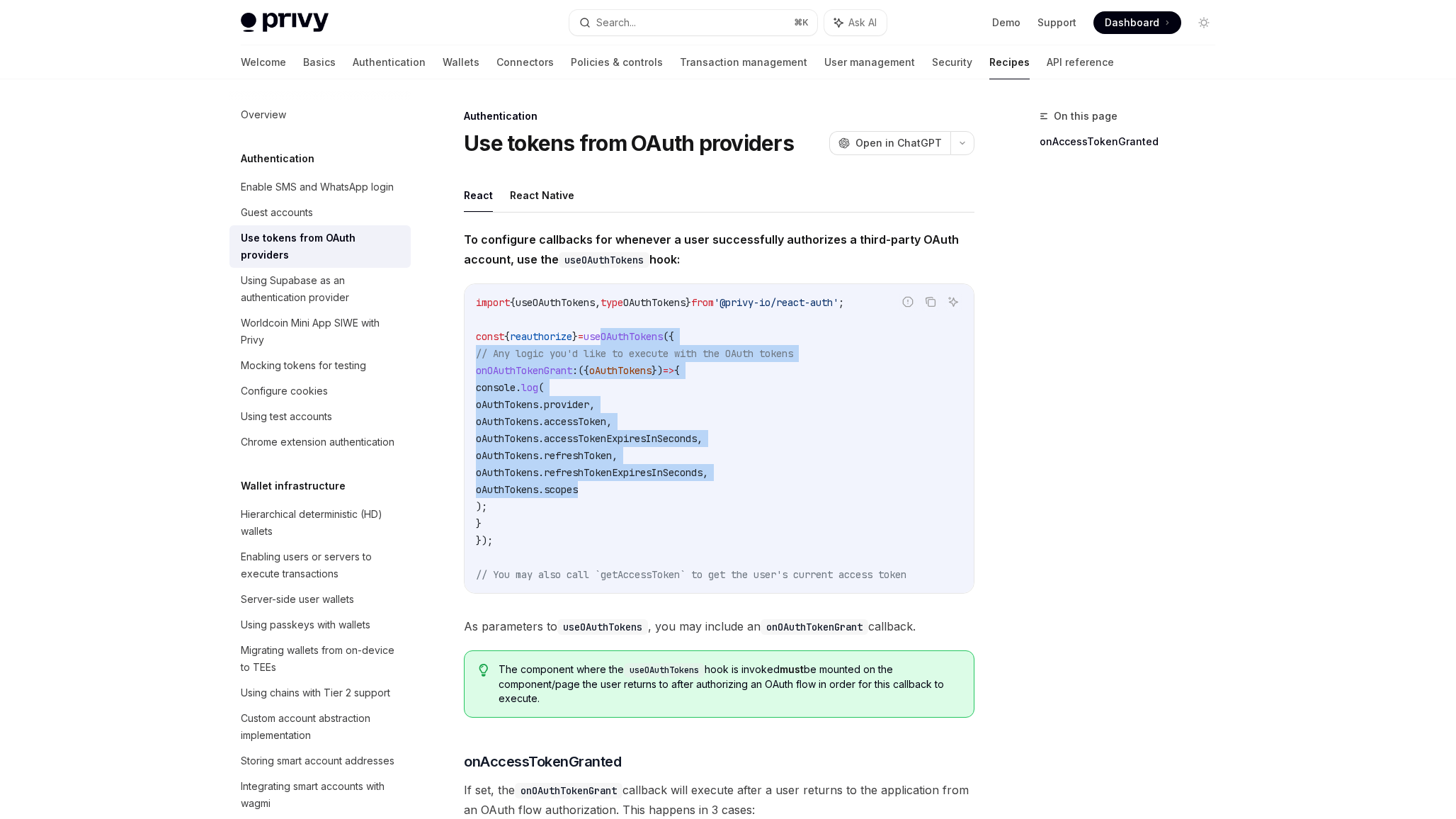
drag, startPoint x: 619, startPoint y: 361, endPoint x: 619, endPoint y: 508, distance: 147.0
click at [619, 504] on code "import { useOAuthTokens , type OAuthTokens } from '@privy-io/react-auth' ; cons…" at bounding box center [719, 439] width 486 height 289
click at [619, 508] on code "import { useOAuthTokens , type OAuthTokens } from '@privy-io/react-auth' ; cons…" at bounding box center [719, 439] width 486 height 289
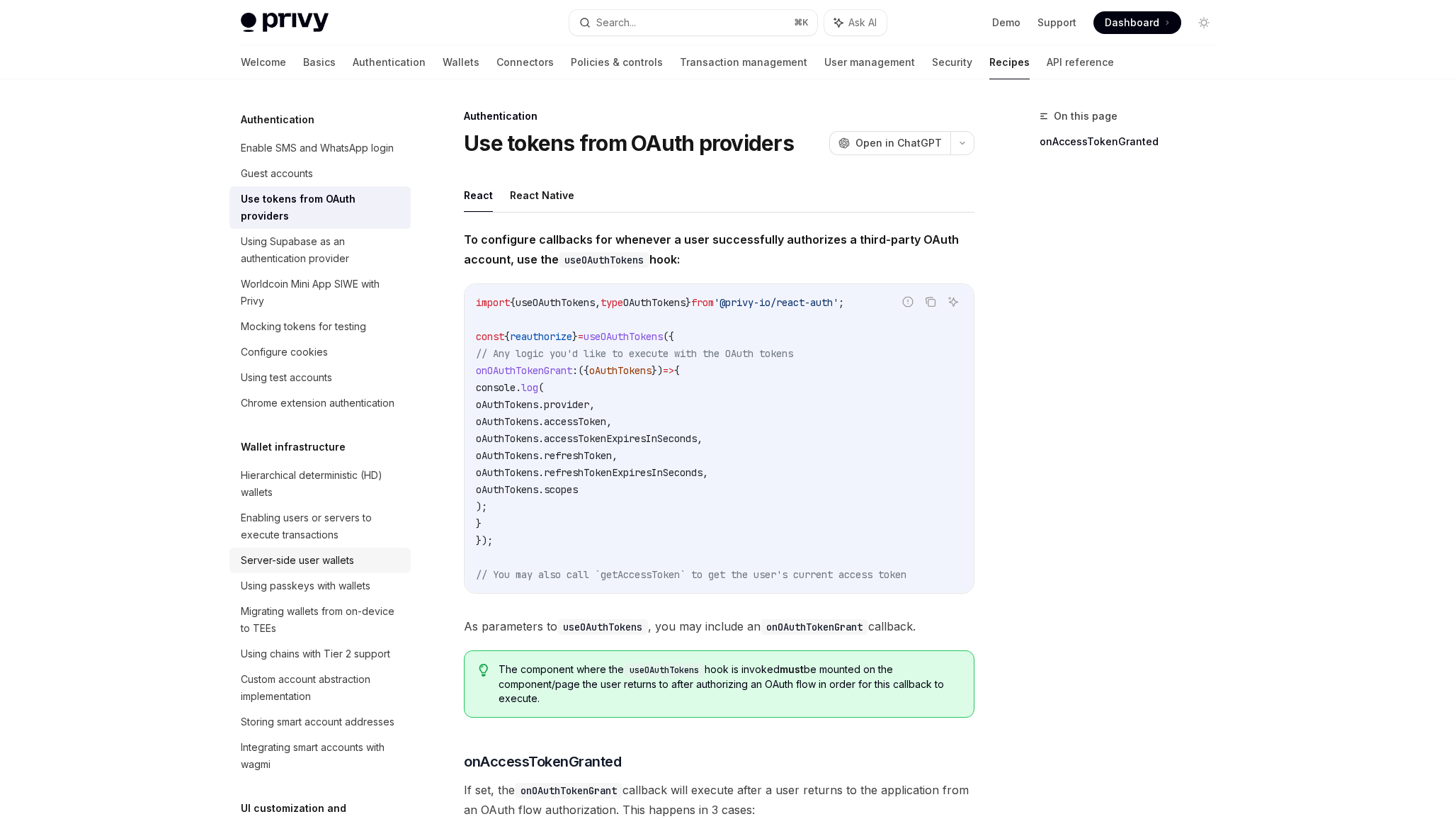
scroll to position [56, 0]
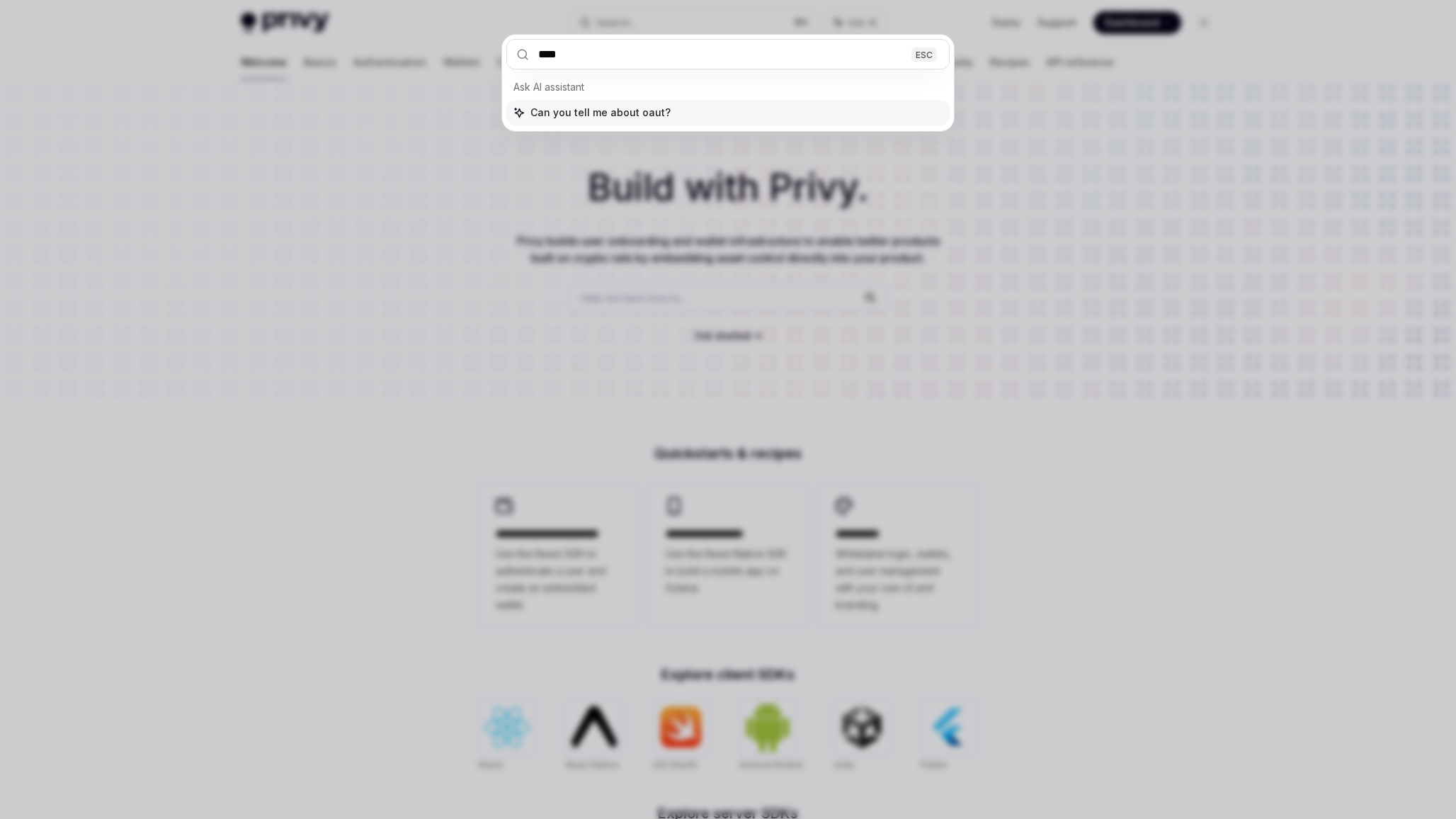
type input "*****"
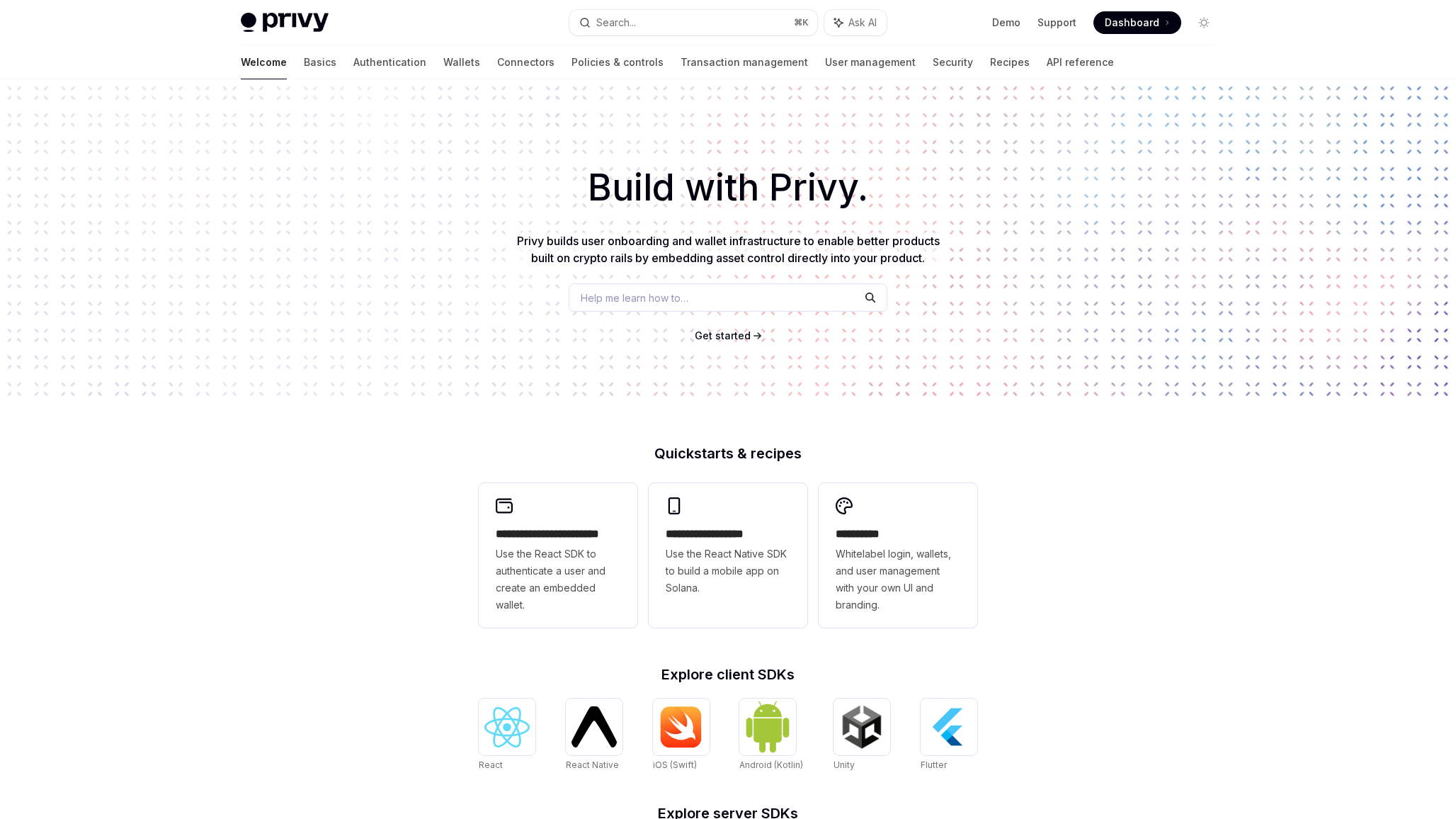
click at [687, 284] on div "Help me learn how to…" at bounding box center [728, 297] width 318 height 28
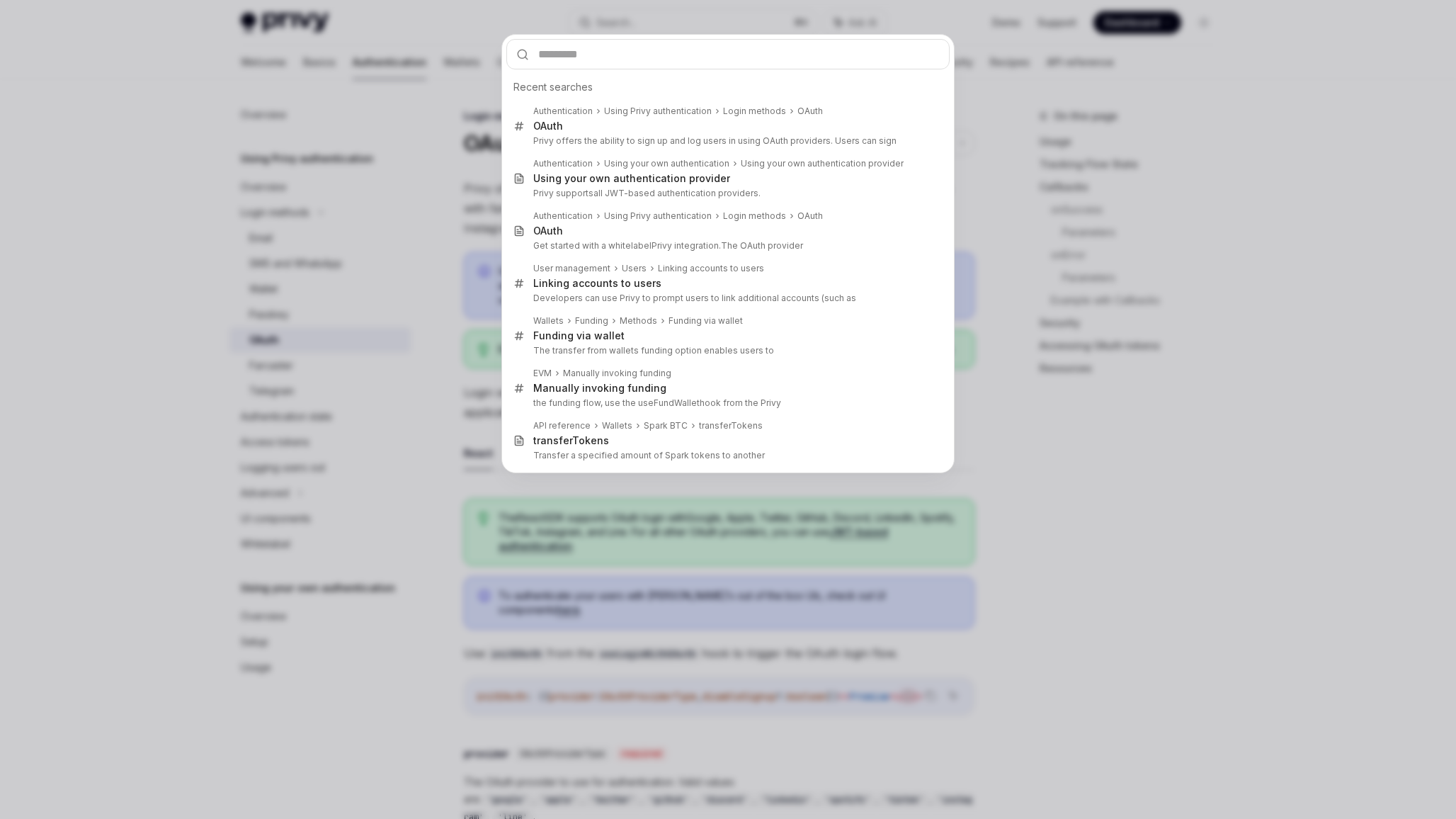
scroll to position [80, 0]
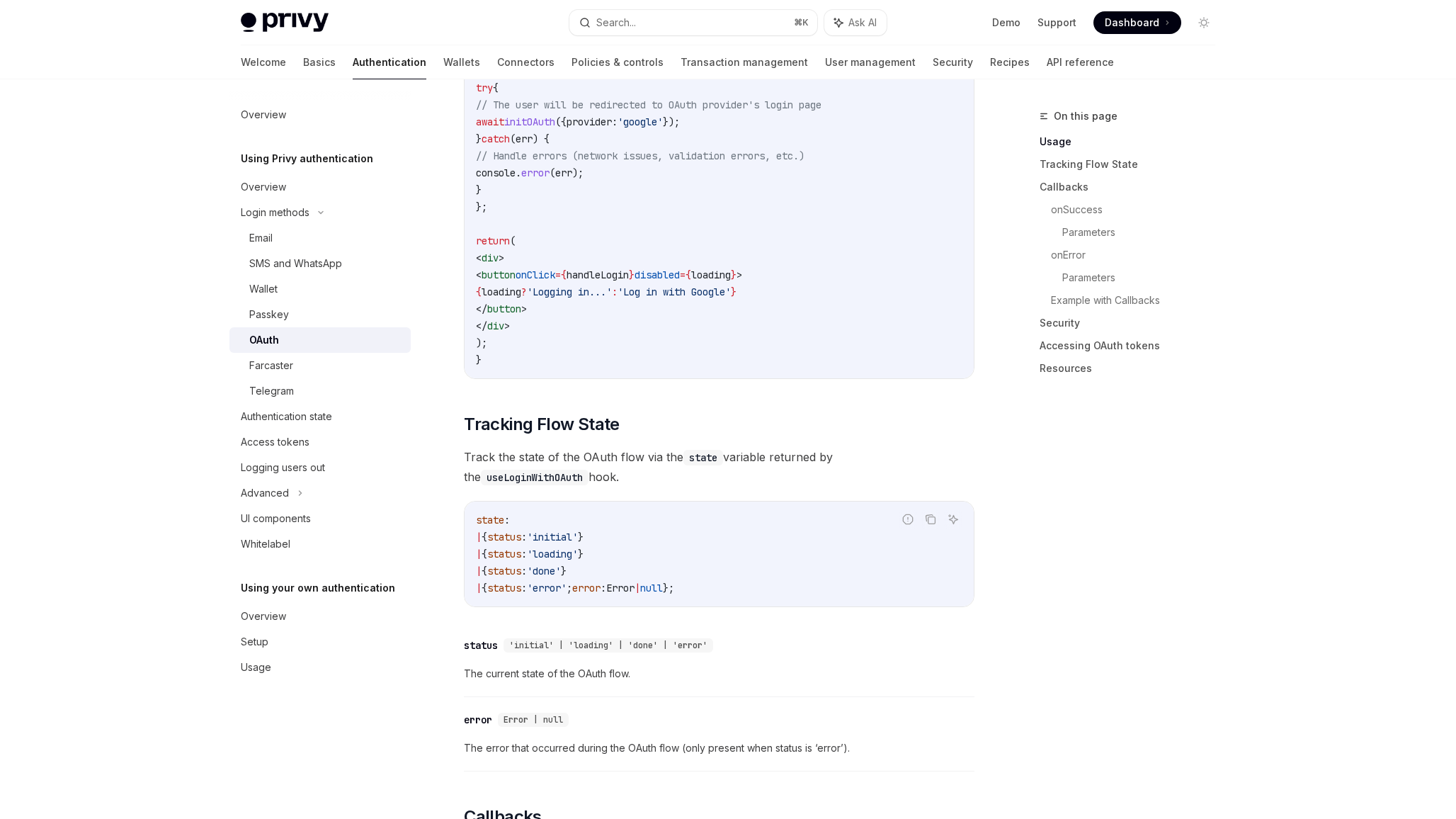
scroll to position [1232, 0]
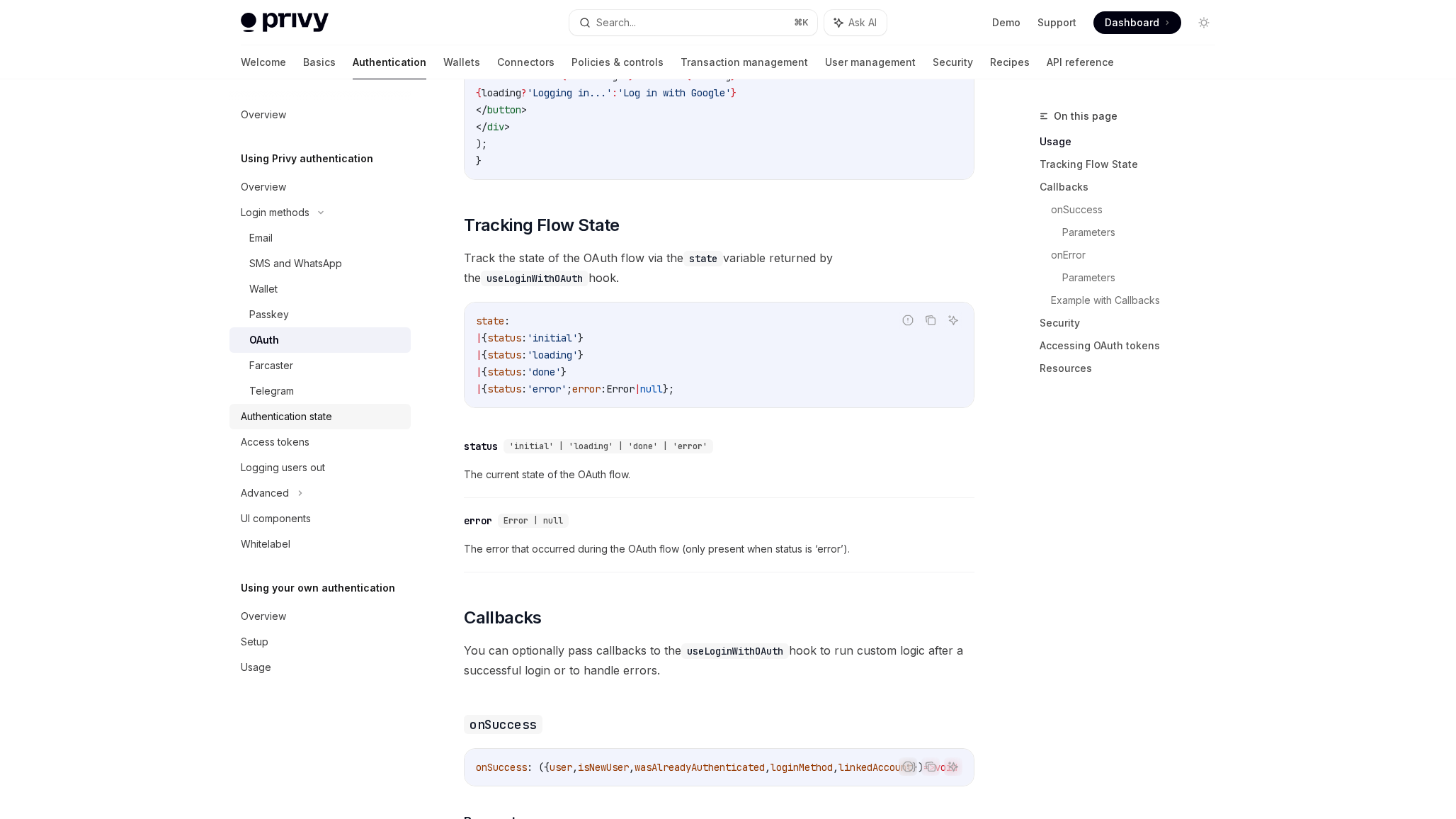
click at [313, 412] on div "Authentication state" at bounding box center [287, 416] width 92 height 17
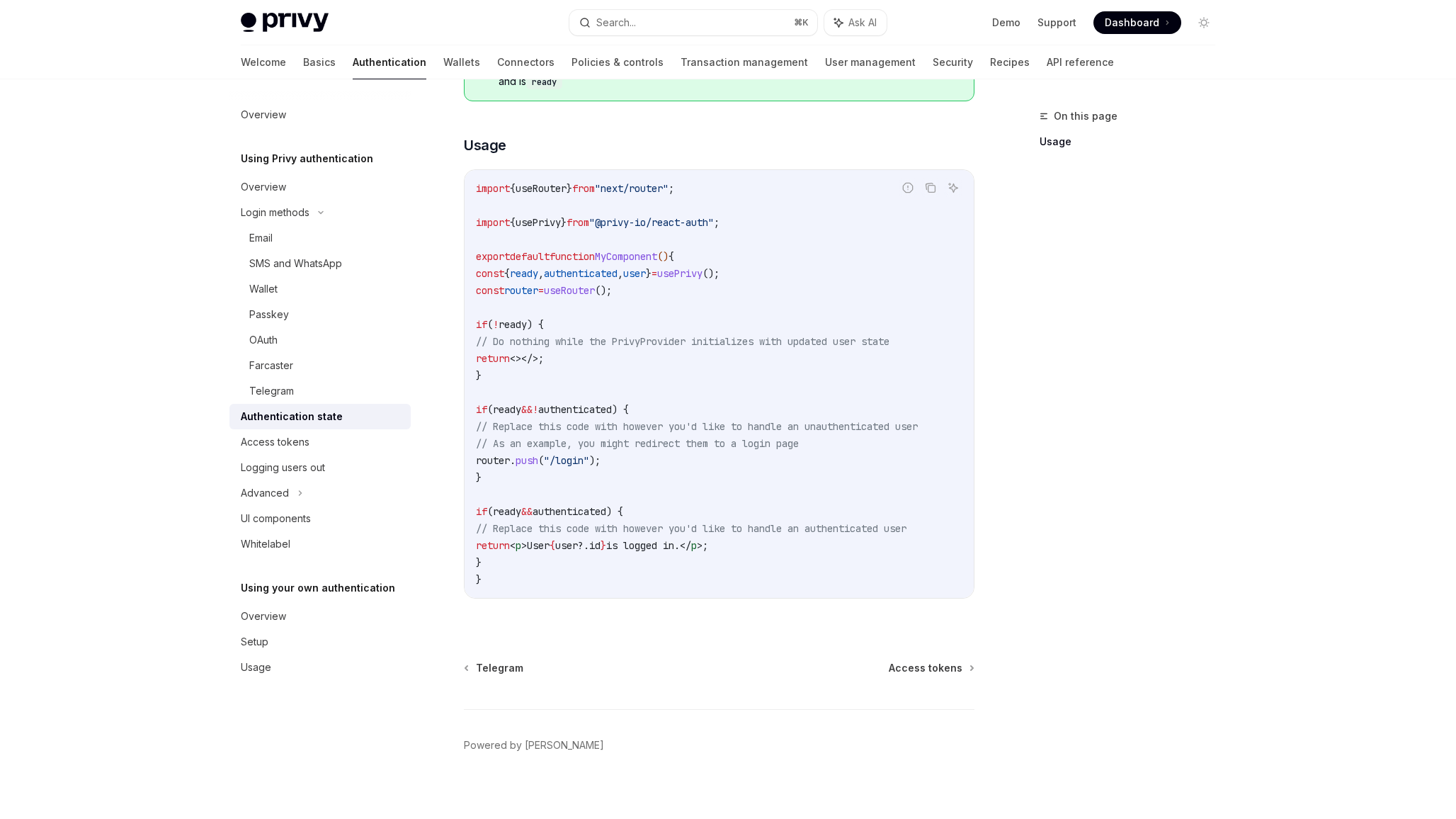
scroll to position [388, 0]
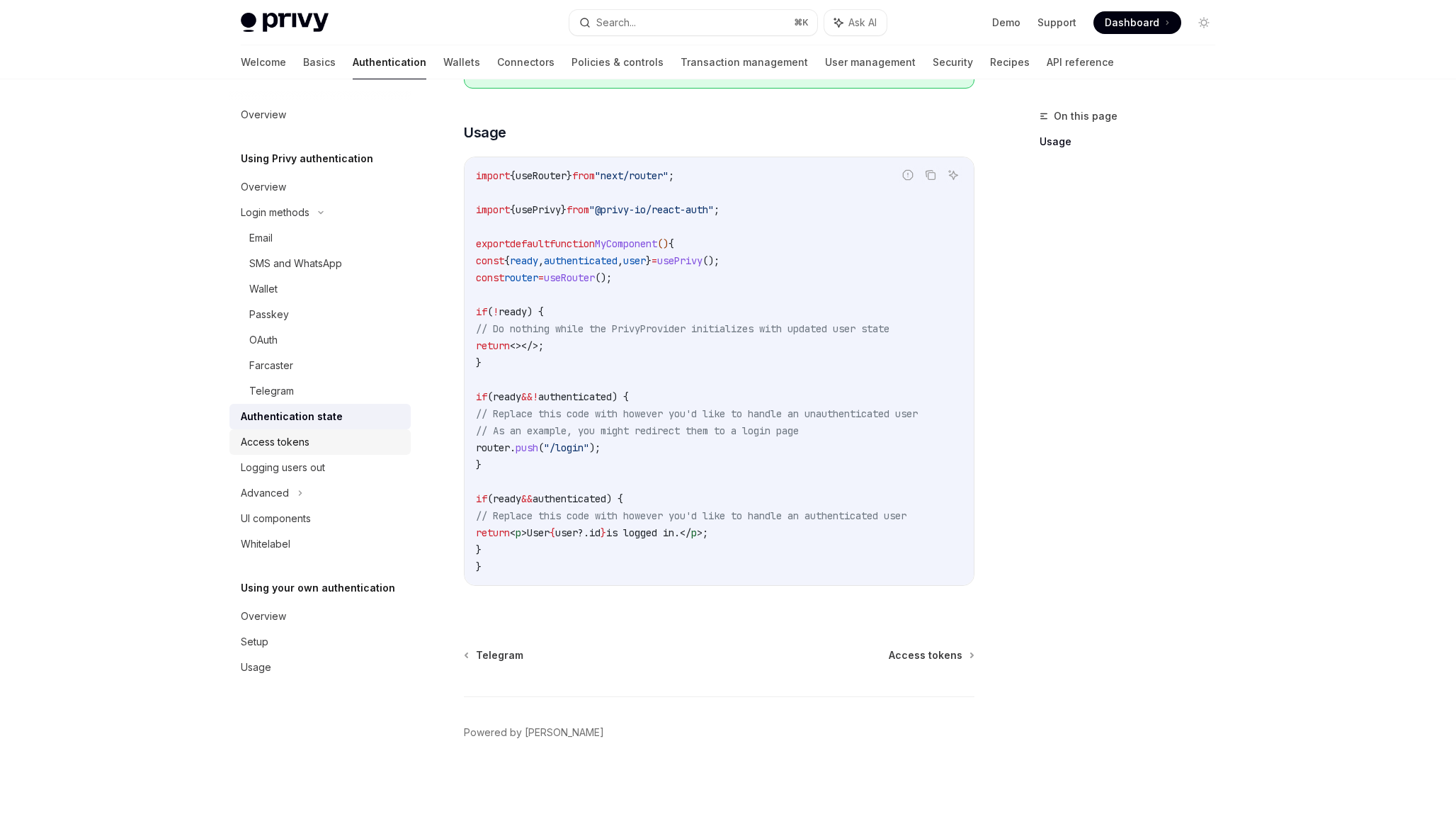
click at [291, 447] on div "Access tokens" at bounding box center [275, 442] width 69 height 17
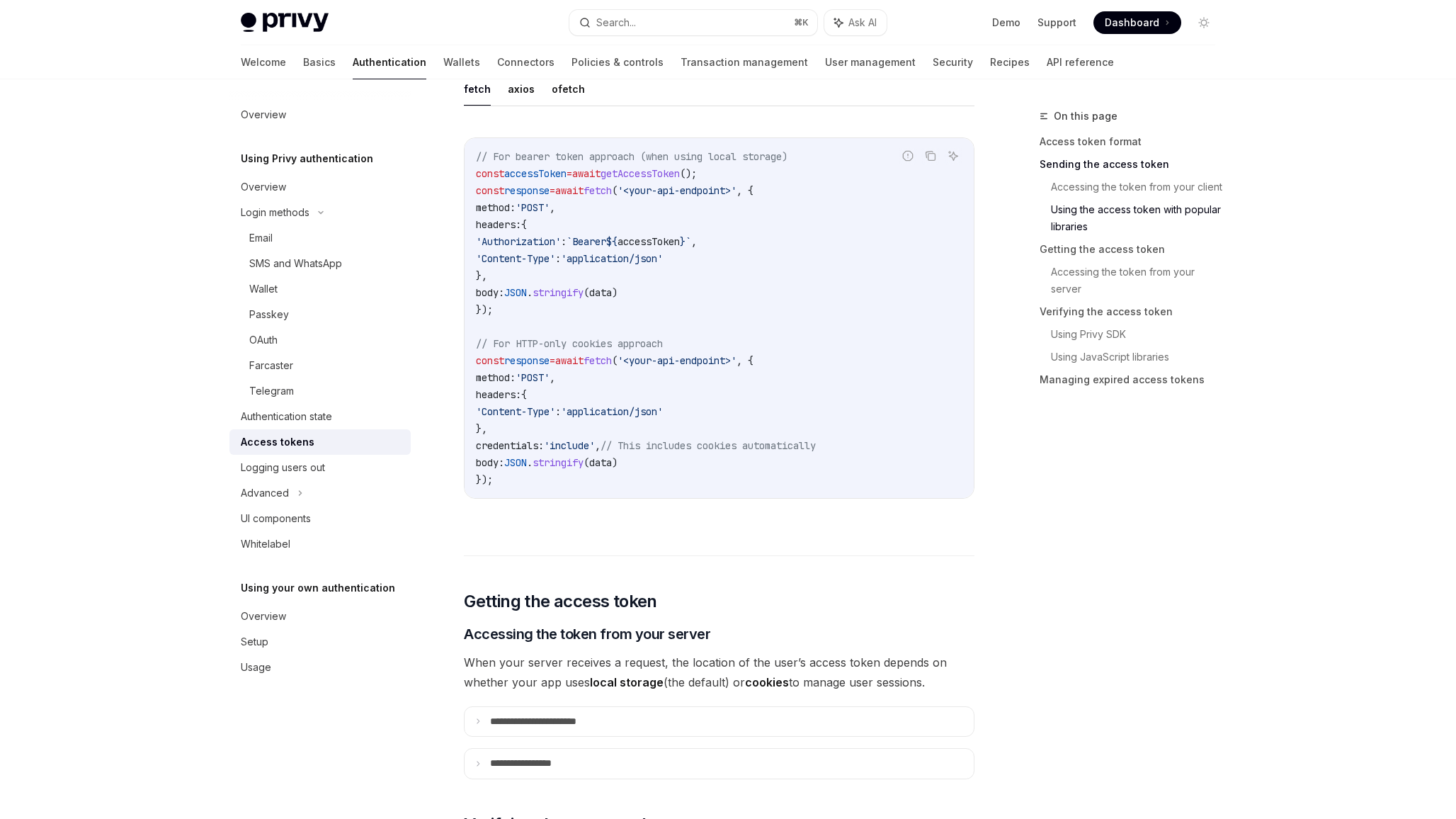
scroll to position [1250, 0]
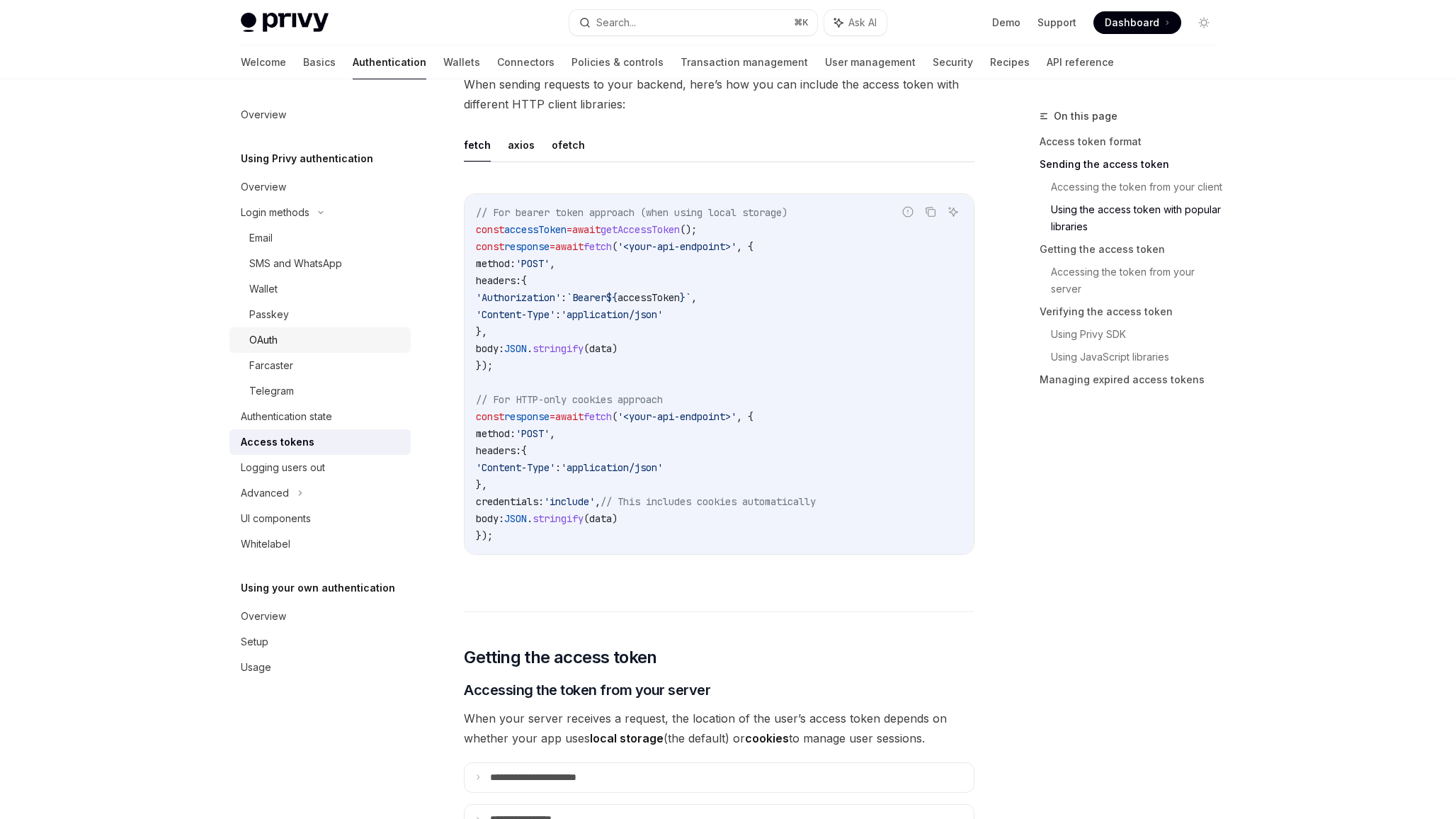
click at [318, 338] on div "OAuth" at bounding box center [326, 340] width 153 height 17
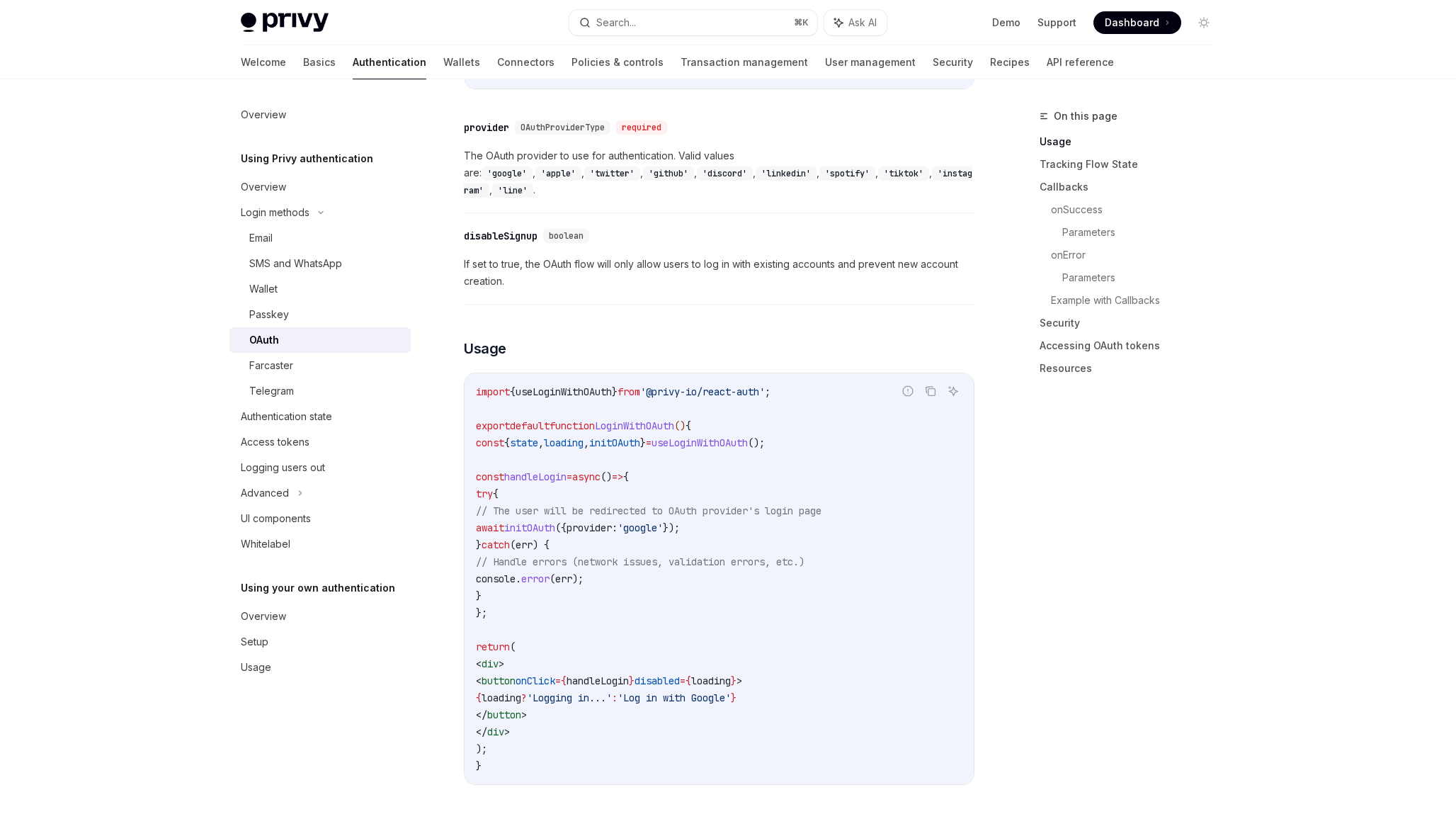
scroll to position [629, 0]
click at [289, 497] on div "Advanced" at bounding box center [320, 492] width 181 height 25
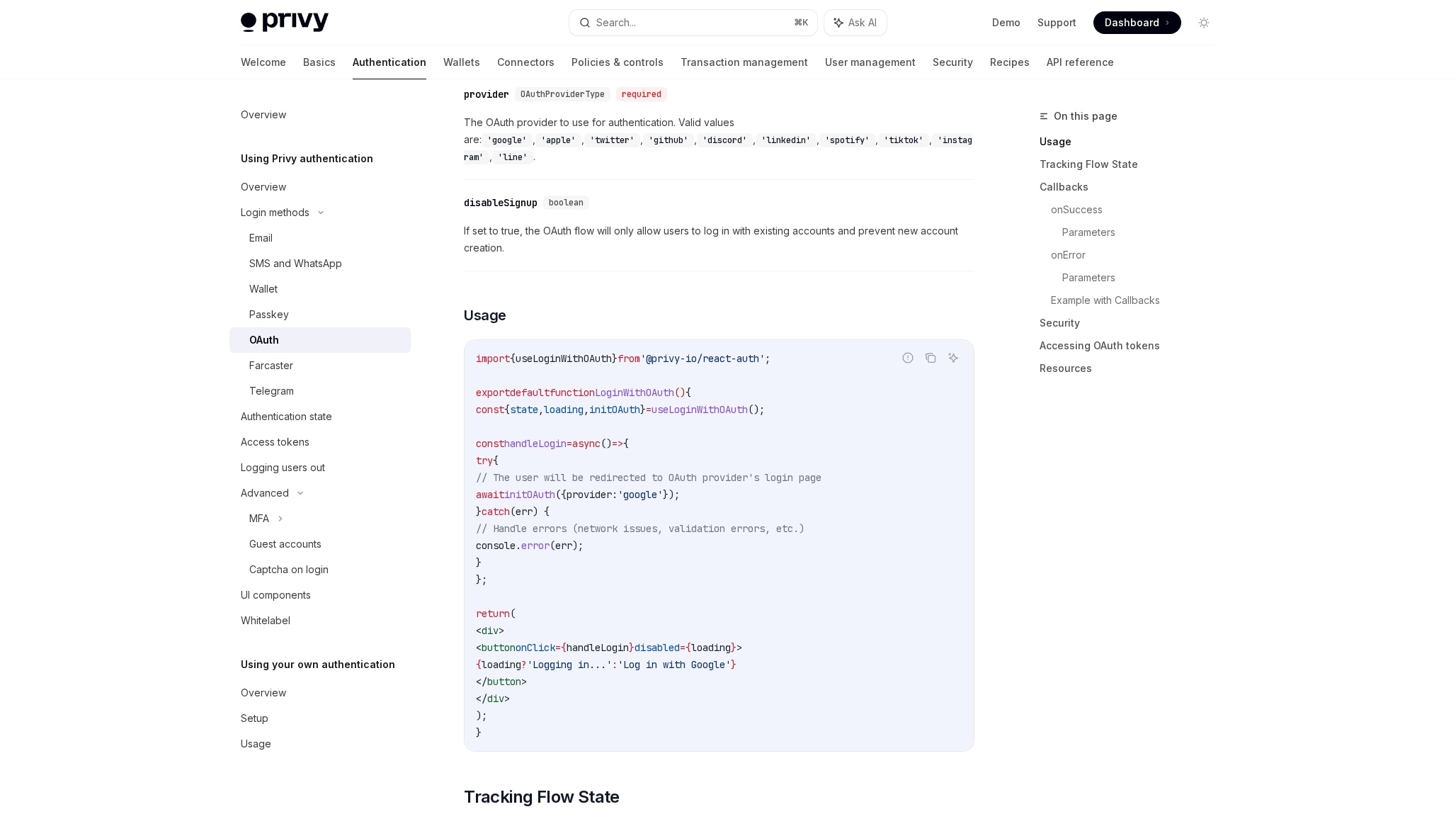
scroll to position [665, 0]
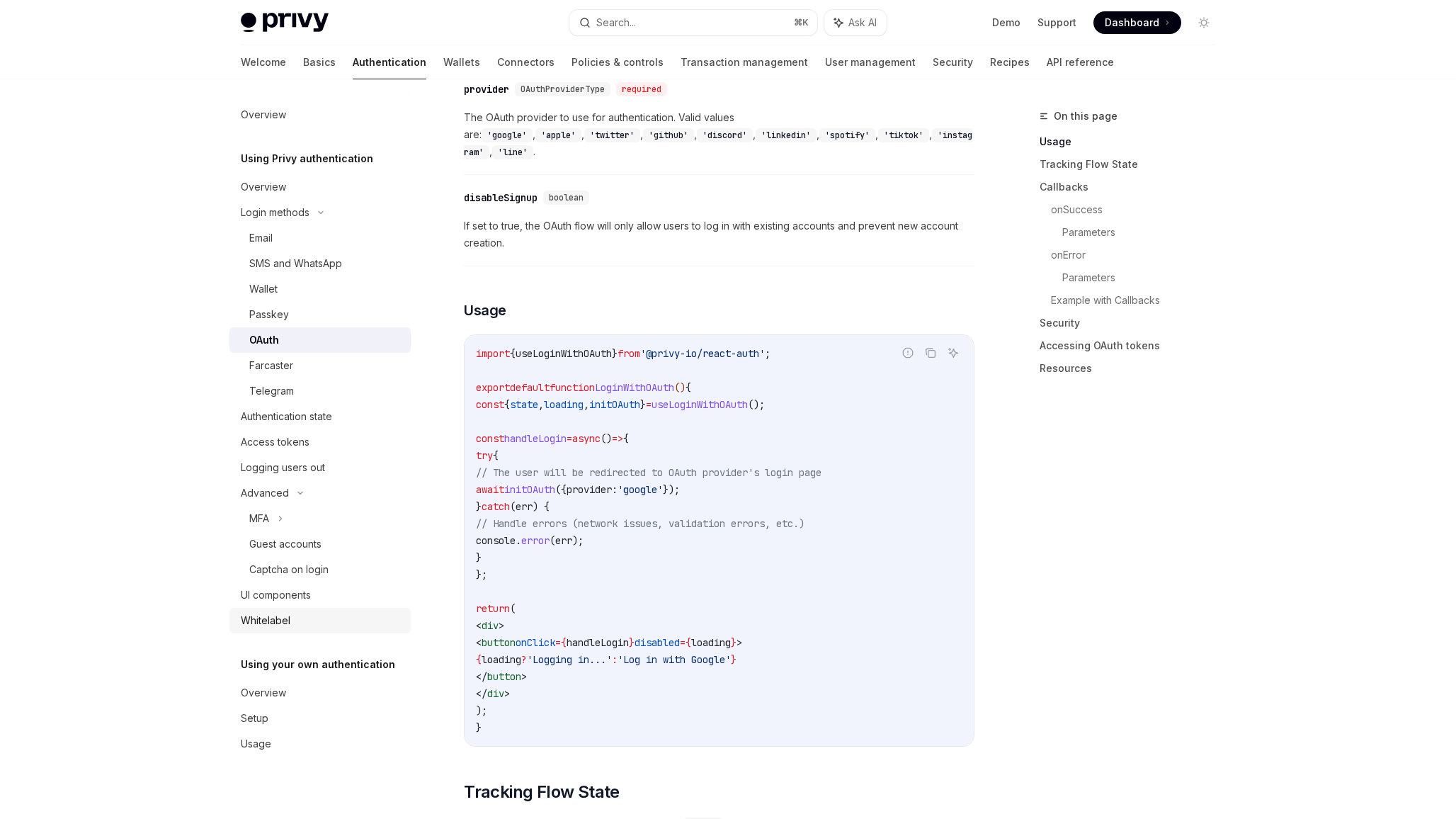
click at [267, 622] on div "Whitelabel" at bounding box center [266, 621] width 50 height 17
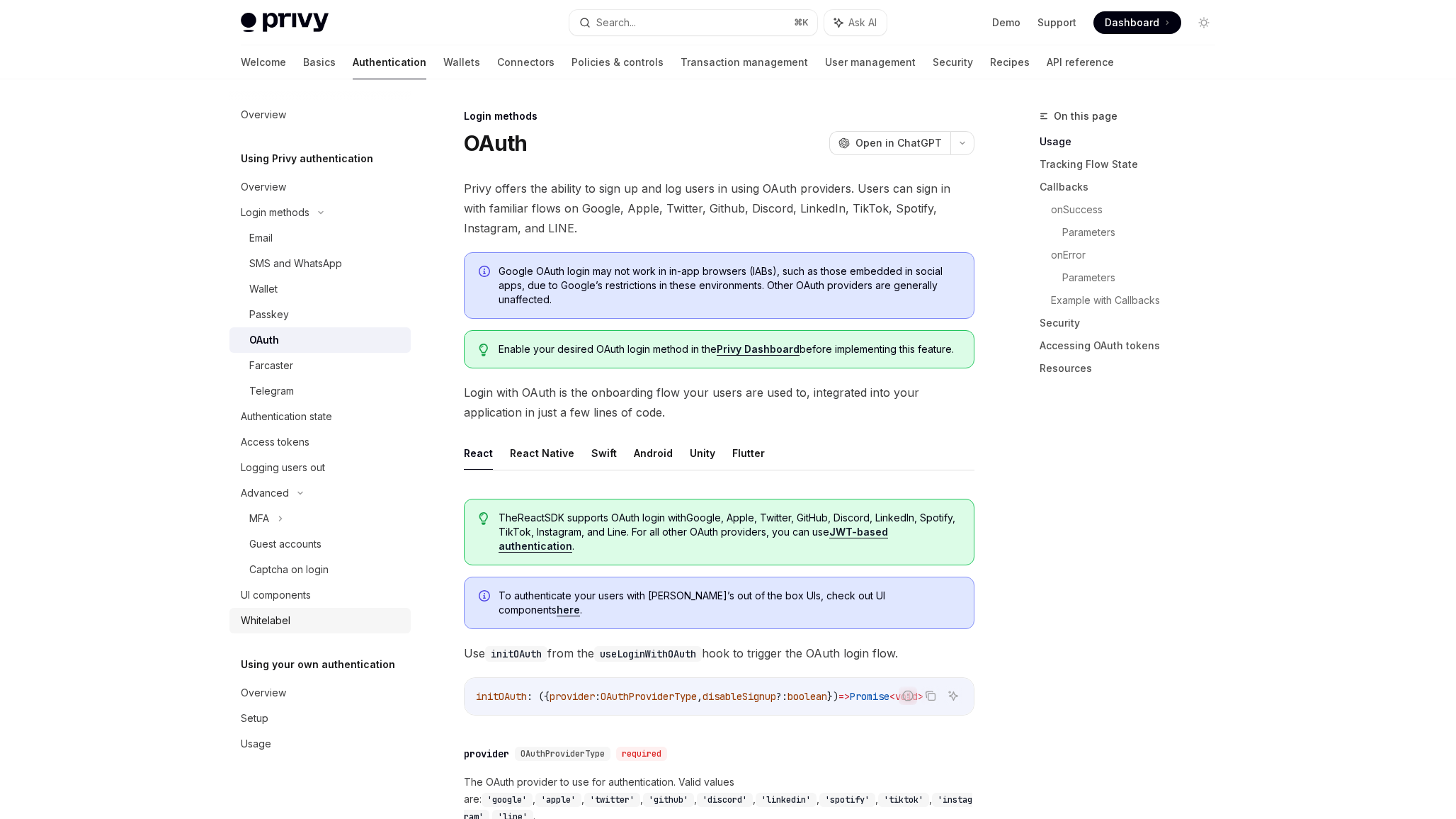
type textarea "*"
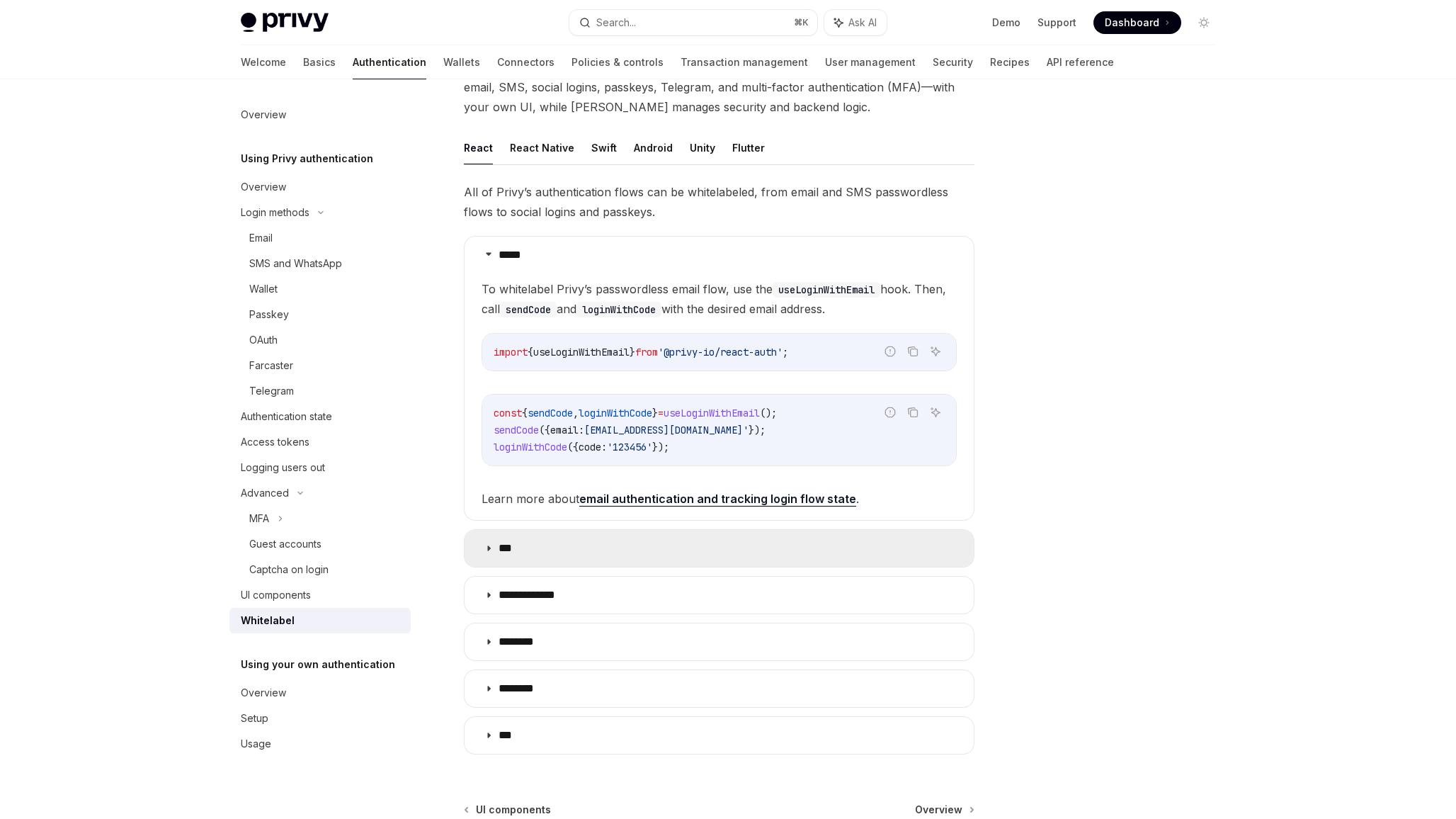
scroll to position [145, 0]
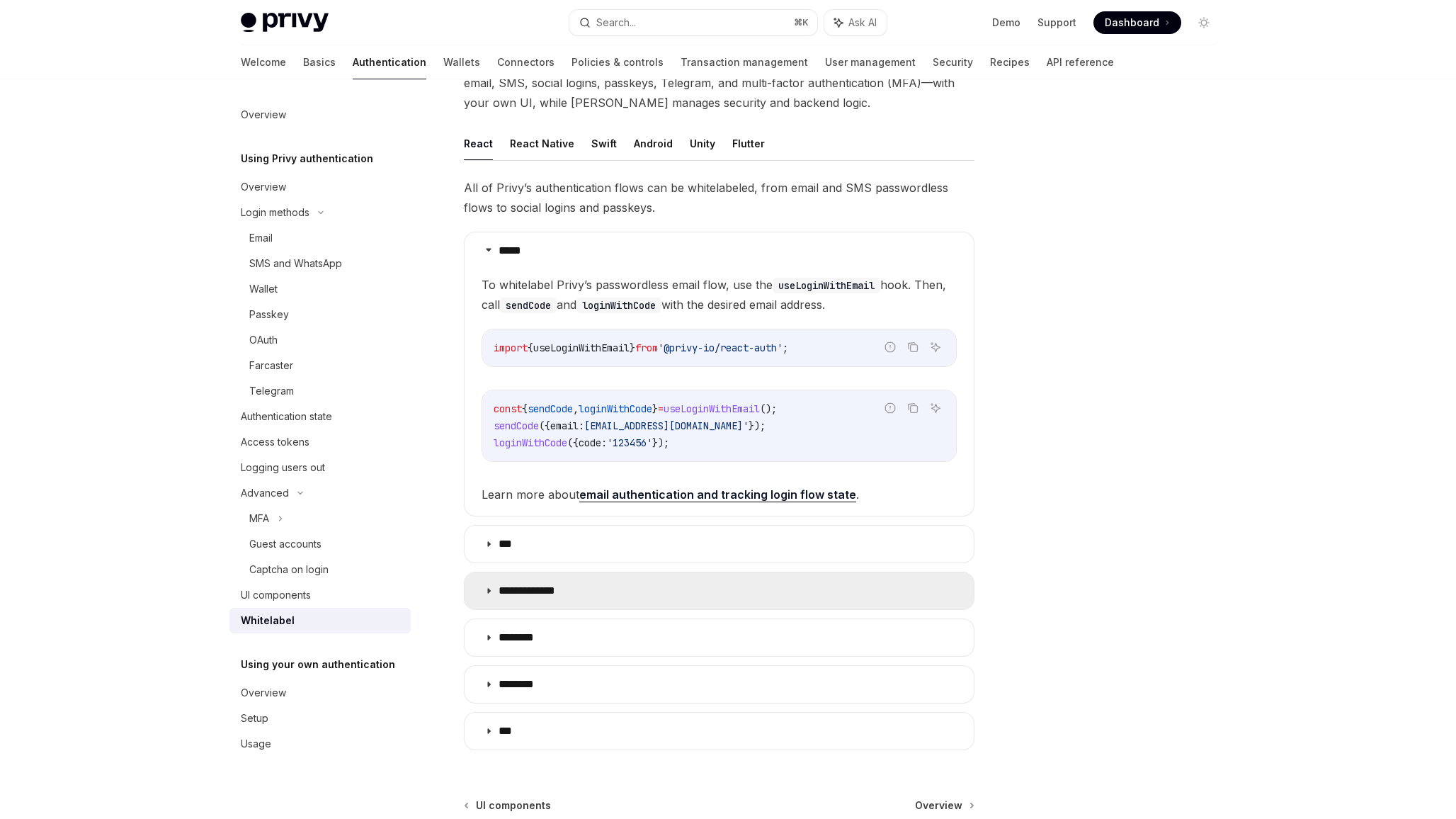
click at [553, 602] on summary "**********" at bounding box center [719, 591] width 509 height 37
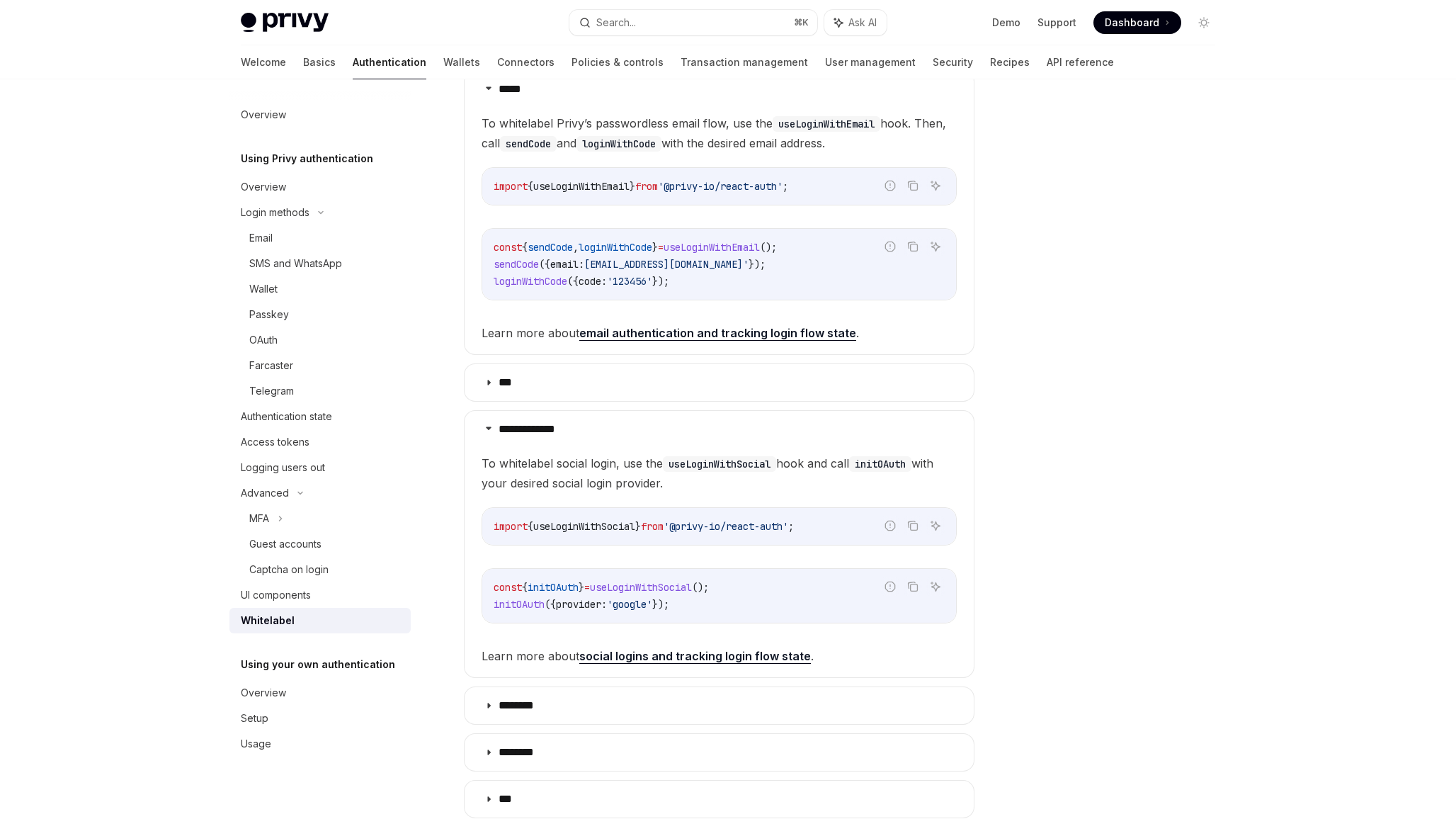
scroll to position [310, 0]
click at [668, 578] on span "useLoginWithSocial" at bounding box center [642, 585] width 102 height 13
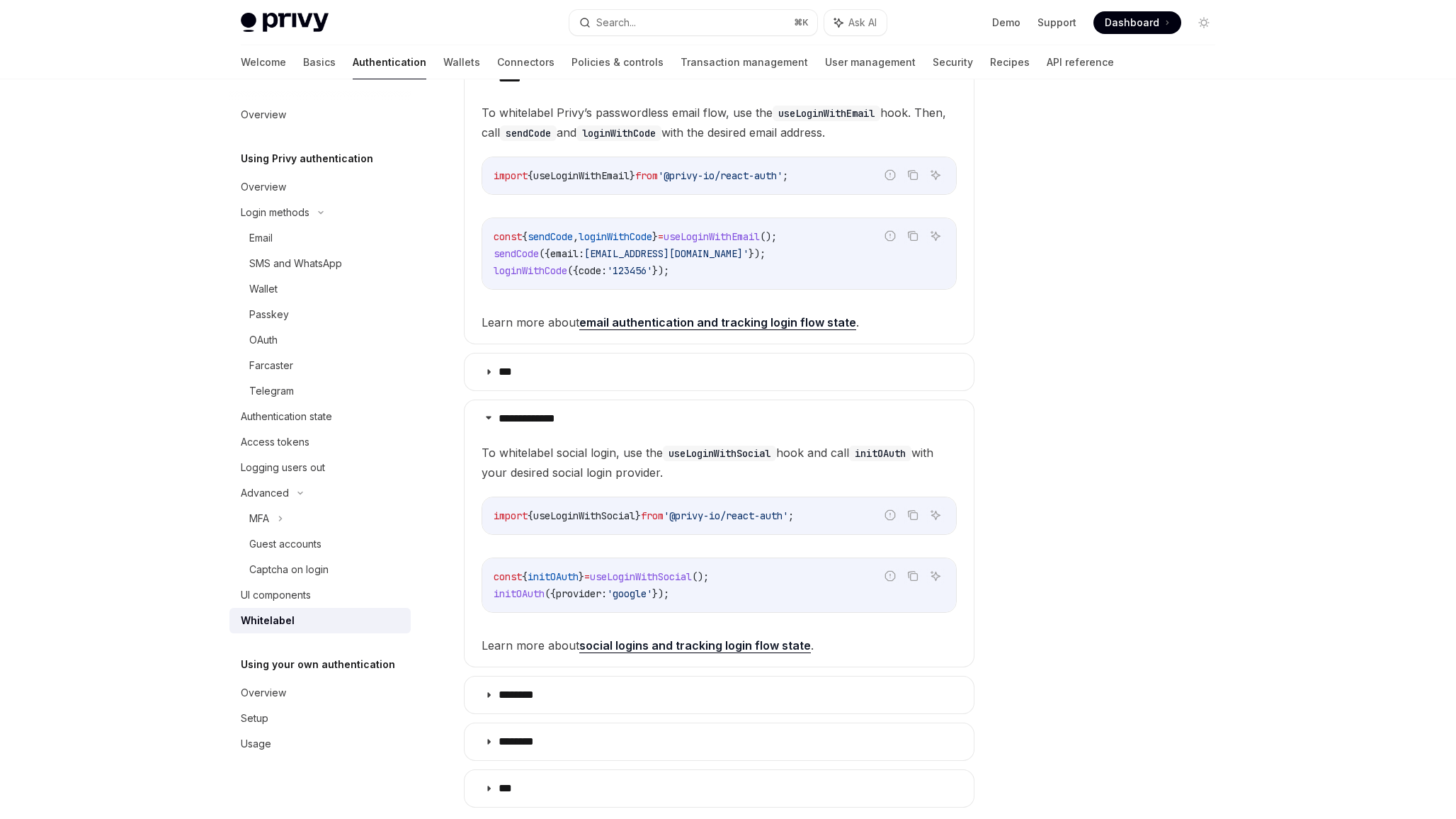
scroll to position [349, 0]
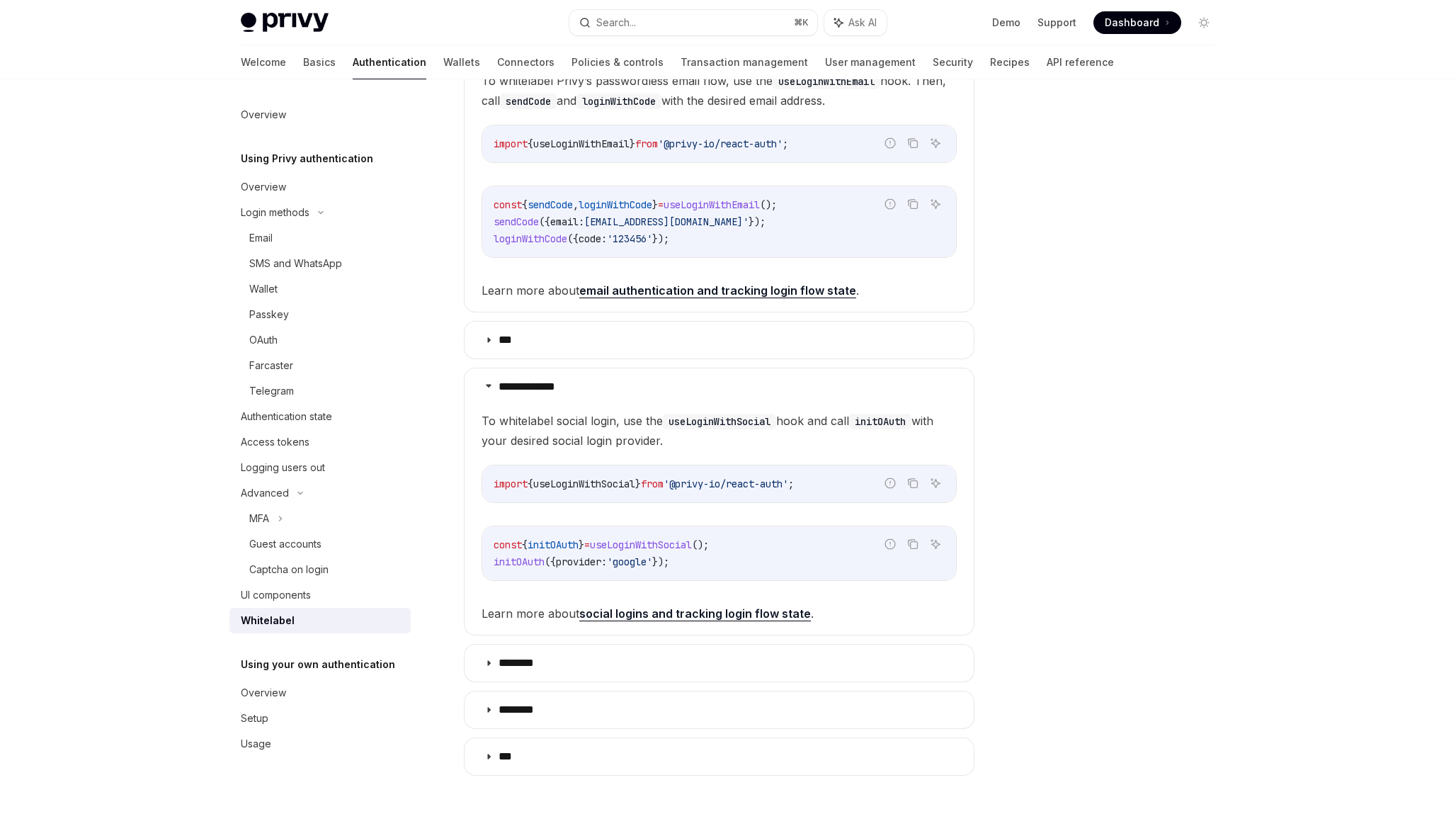
click at [533, 560] on span "initOAuth" at bounding box center [519, 562] width 51 height 13
click at [662, 544] on span "useLoginWithSocial" at bounding box center [642, 545] width 102 height 13
copy span "useLoginWithSocial"
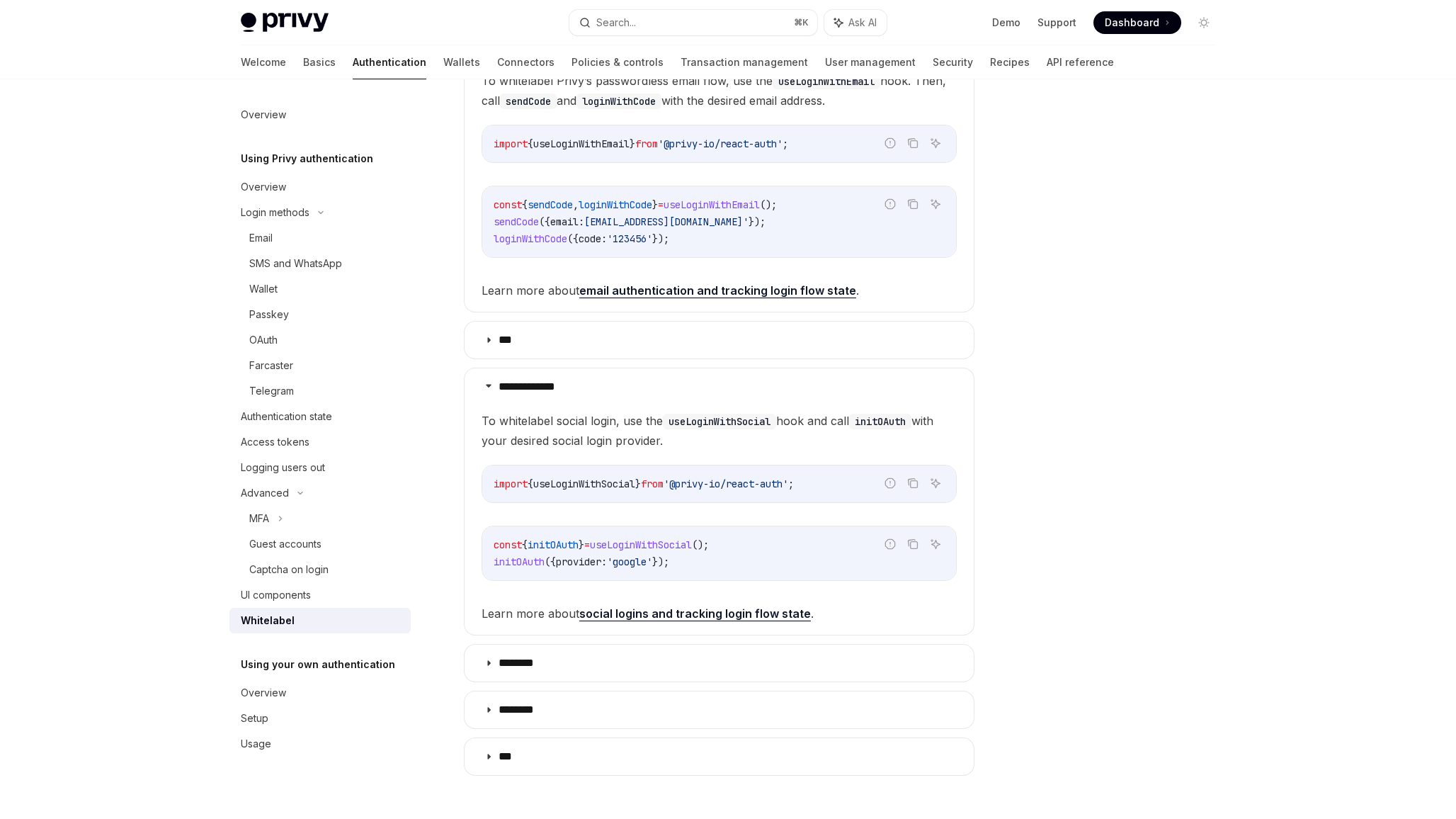
click at [663, 618] on link "social logins and tracking login flow state" at bounding box center [694, 614] width 231 height 15
